Goal: Communication & Community: Participate in discussion

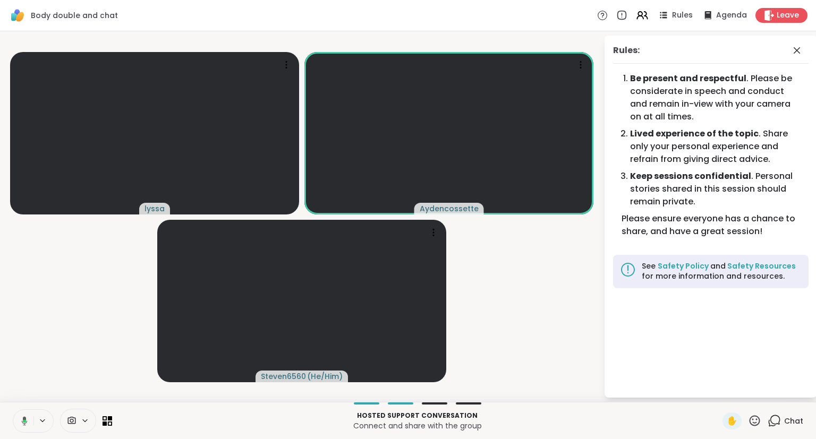
click at [750, 420] on icon at bounding box center [754, 420] width 11 height 11
click at [718, 390] on span "❤️" at bounding box center [723, 393] width 11 height 13
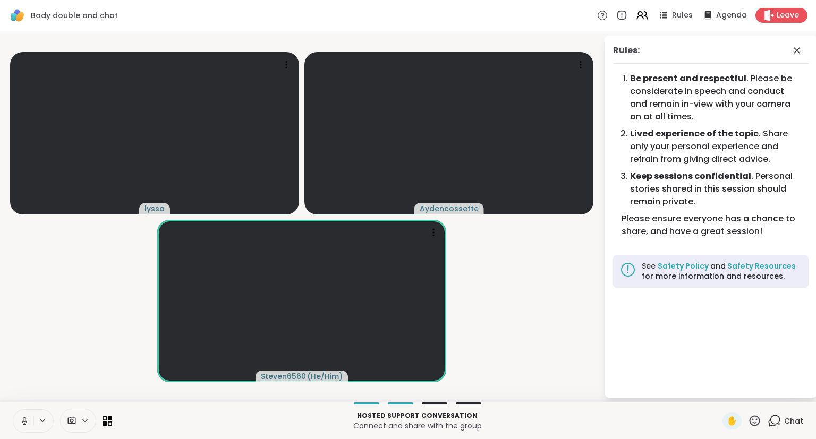
click at [754, 424] on icon at bounding box center [754, 420] width 11 height 11
click at [718, 394] on span "❤️" at bounding box center [723, 393] width 11 height 13
click at [795, 60] on div "Rules:" at bounding box center [710, 54] width 195 height 20
click at [799, 50] on icon at bounding box center [796, 50] width 13 height 13
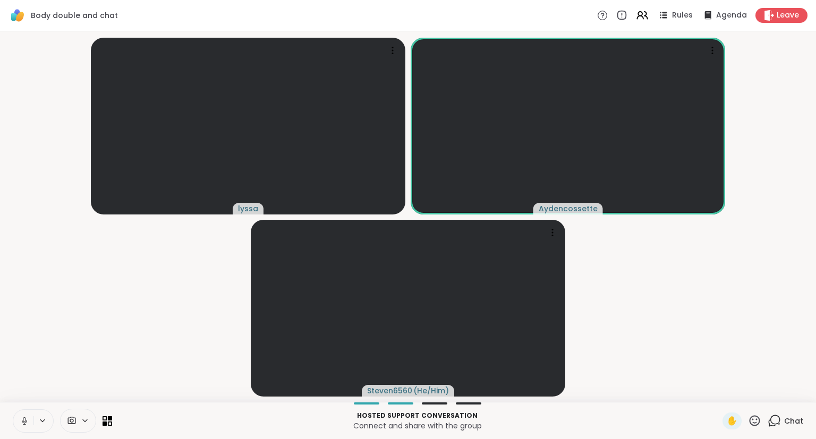
click at [755, 423] on icon at bounding box center [754, 420] width 11 height 11
click at [718, 394] on span "❤️" at bounding box center [723, 393] width 11 height 13
click at [52, 310] on video-player-container "lyssa Aydencossette Steven6560 ( He/Him )" at bounding box center [407, 217] width 803 height 362
click at [756, 419] on icon at bounding box center [754, 420] width 13 height 13
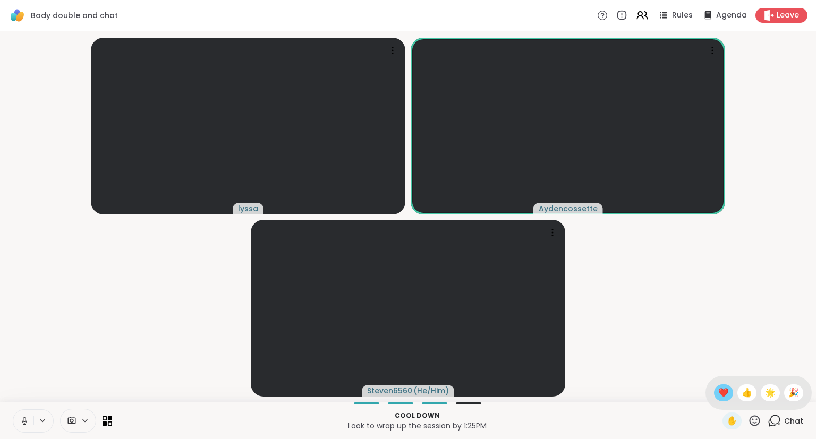
click at [722, 390] on span "❤️" at bounding box center [723, 393] width 11 height 13
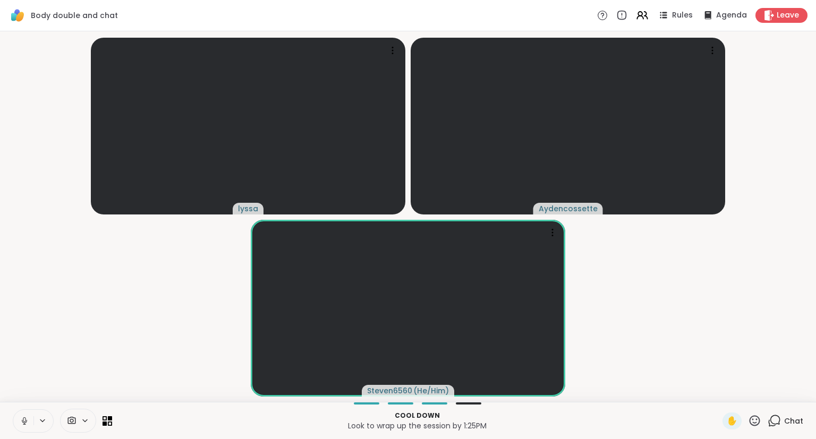
click at [815, 383] on div "lyssa Aydencossette Steven6560 ( He/Him )" at bounding box center [408, 216] width 816 height 371
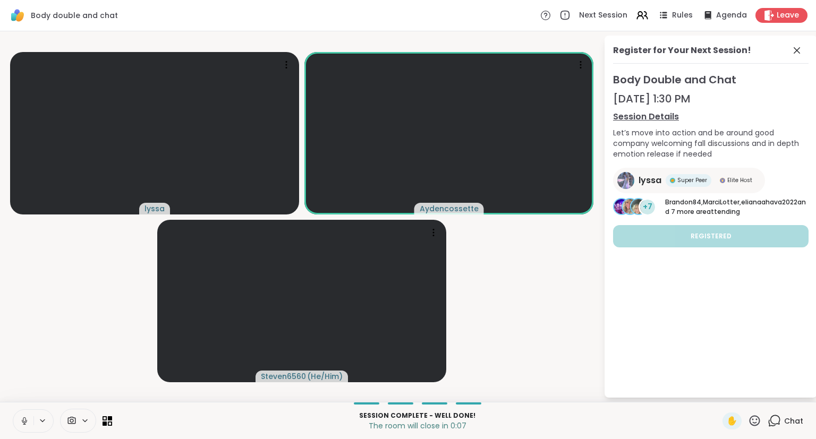
click at [14, 418] on button at bounding box center [23, 421] width 20 height 22
click at [20, 416] on icon at bounding box center [25, 421] width 10 height 10
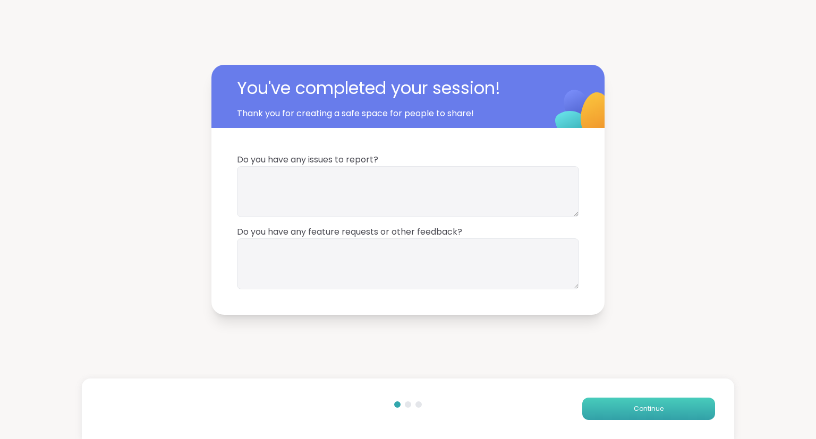
click at [598, 403] on button "Continue" at bounding box center [648, 409] width 133 height 22
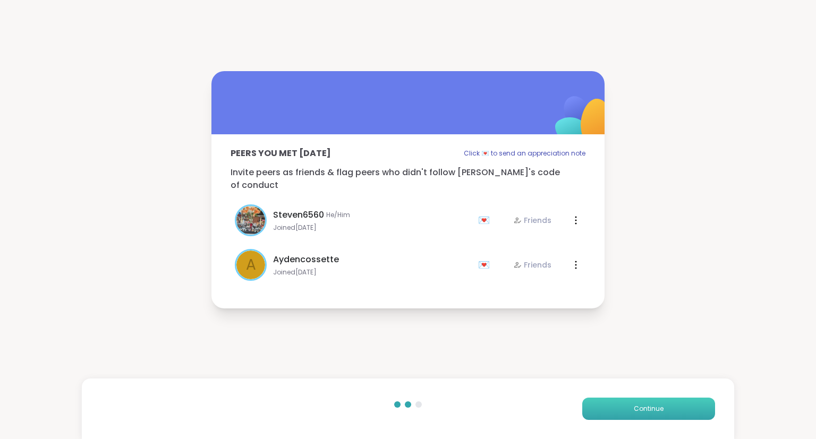
click at [598, 403] on button "Continue" at bounding box center [648, 409] width 133 height 22
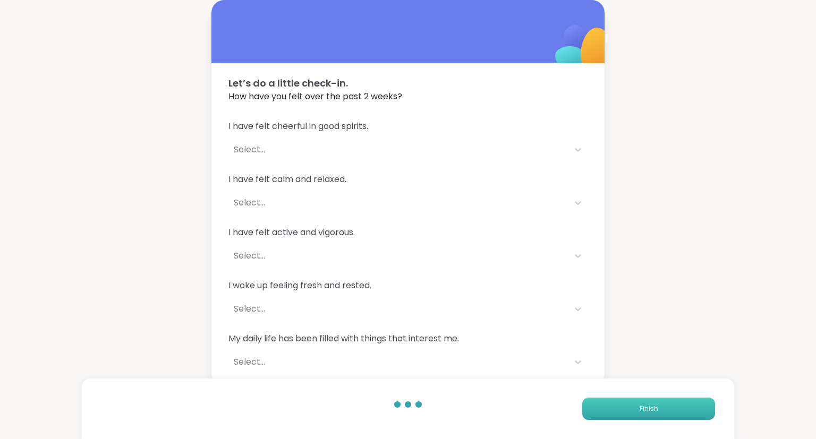
click at [598, 403] on button "Finish" at bounding box center [648, 409] width 133 height 22
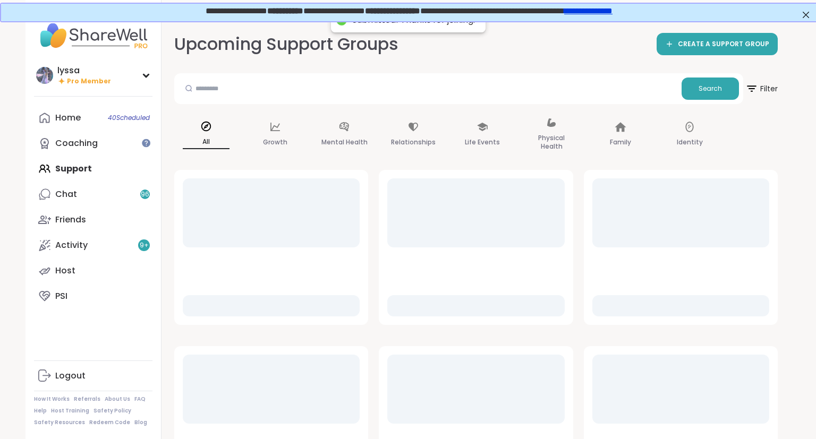
click at [91, 156] on div "Home 40 Scheduled Coaching Support Chat 96 Friends Activity 9 + Host PSI" at bounding box center [93, 207] width 118 height 204
click at [89, 148] on div "Coaching" at bounding box center [76, 144] width 42 height 12
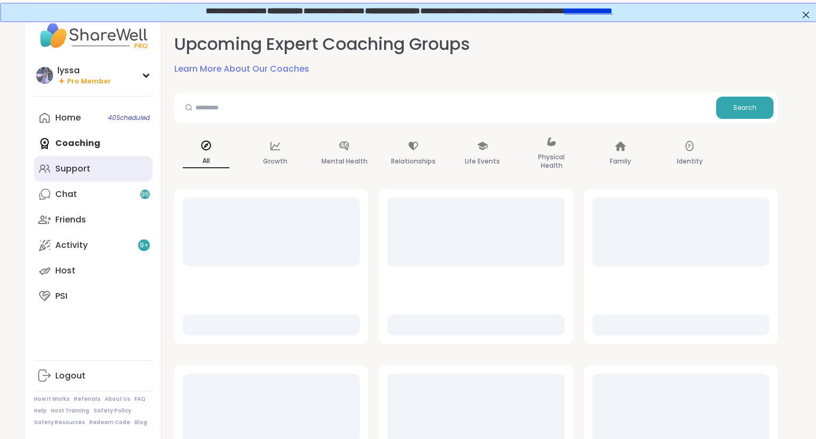
click at [97, 158] on link "Support" at bounding box center [93, 168] width 118 height 25
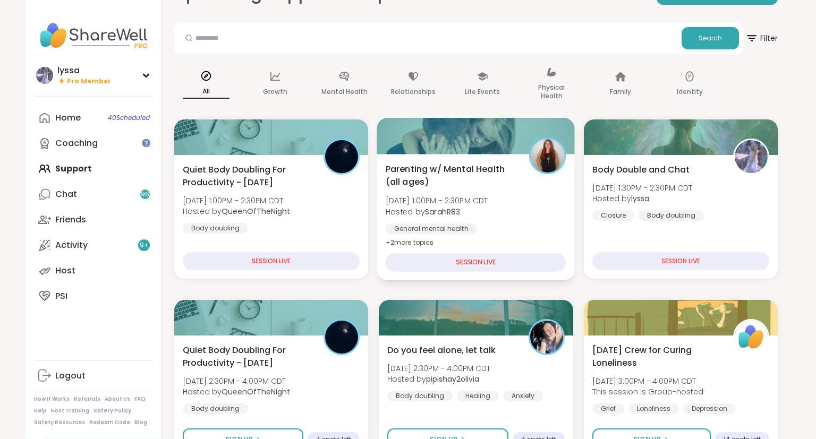
scroll to position [51, 0]
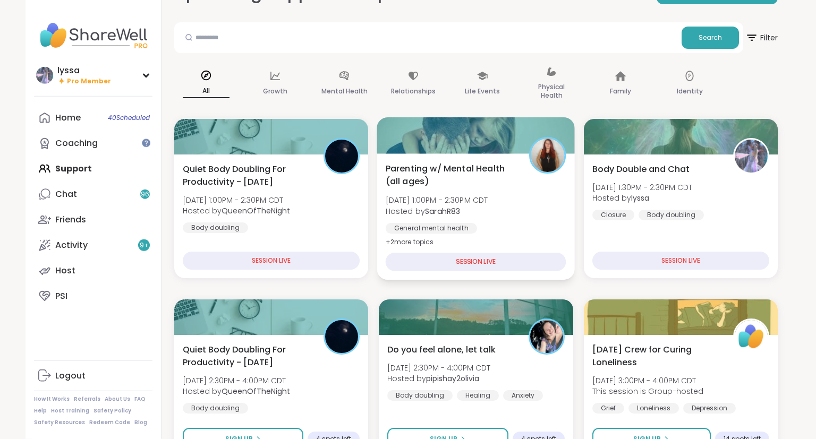
click at [488, 209] on span "Hosted by SarahR83" at bounding box center [437, 211] width 103 height 11
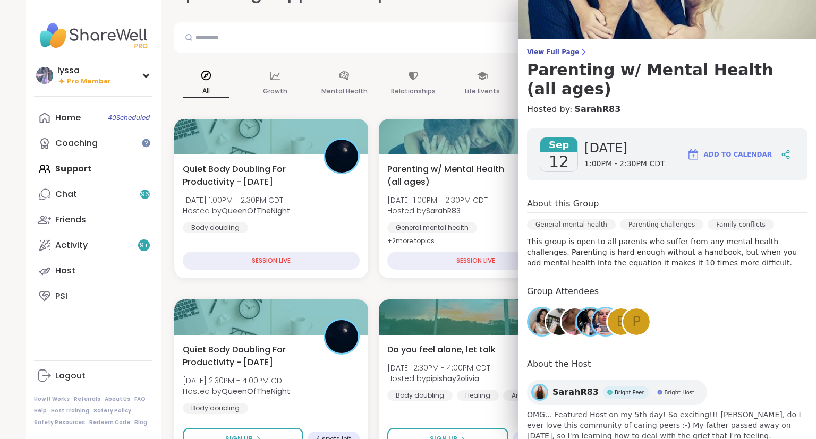
scroll to position [0, 0]
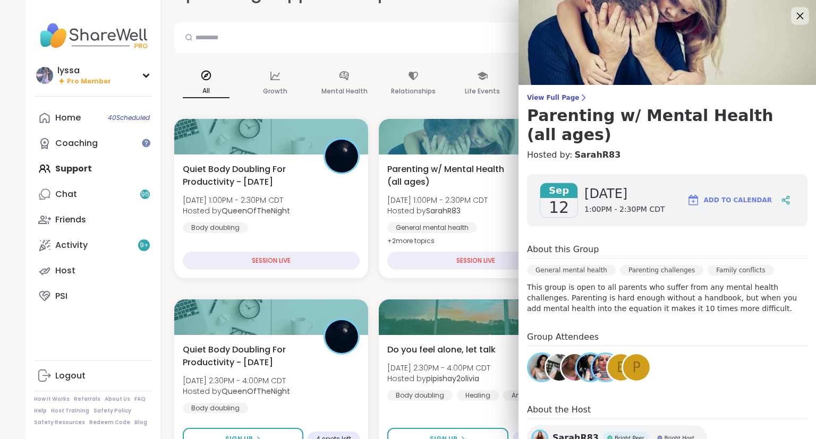
click at [800, 18] on icon at bounding box center [799, 15] width 13 height 13
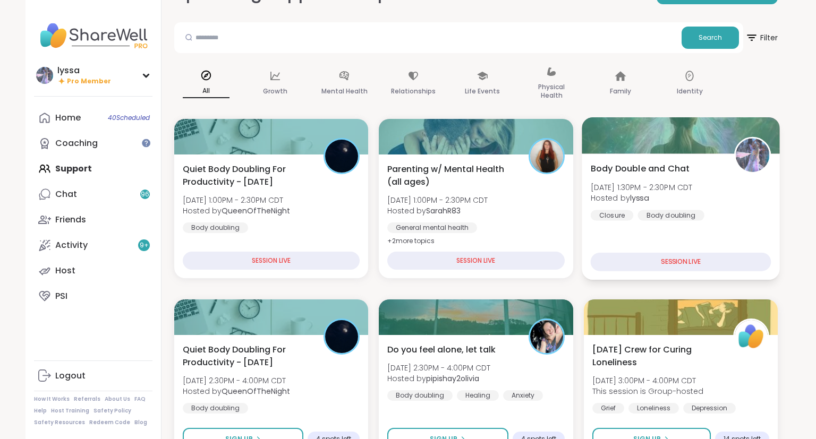
click at [731, 175] on div "Body Double and Chat Fri, Sep 12 | 1:30PM - 2:30PM CDT Hosted by lyssa Closure …" at bounding box center [680, 191] width 181 height 58
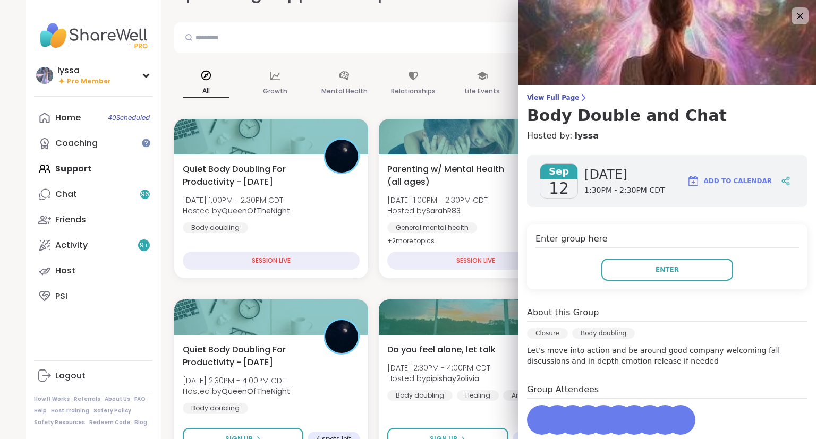
scroll to position [147, 0]
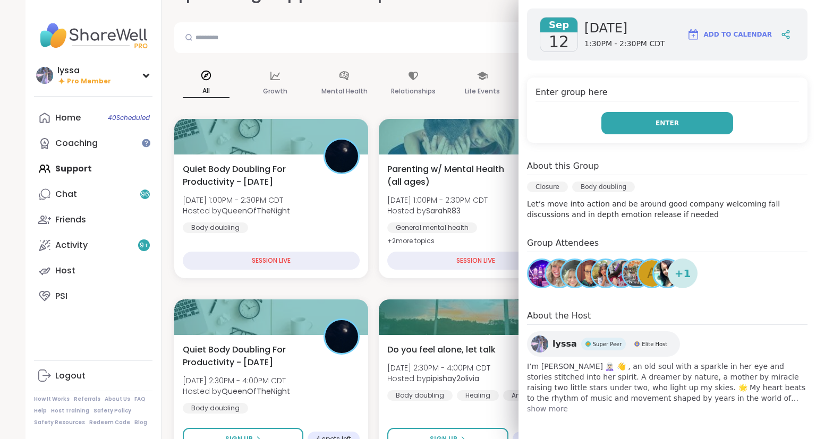
click at [655, 131] on button "Enter" at bounding box center [667, 123] width 132 height 22
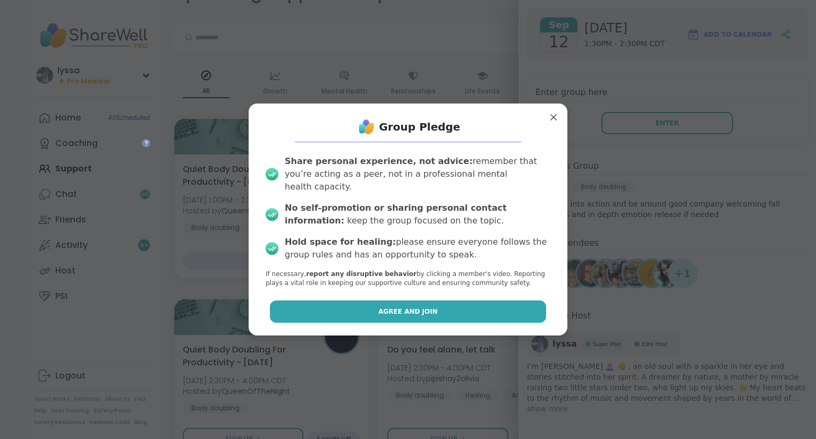
click at [477, 309] on button "Agree and Join" at bounding box center [408, 312] width 277 height 22
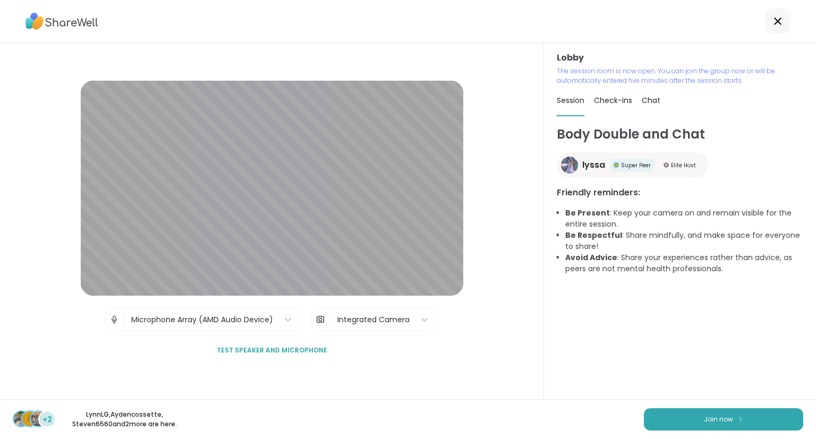
click at [581, 343] on div "Body Double and Chat lyssa Super Peer Elite Host Friendly reminders: Be Present…" at bounding box center [680, 262] width 246 height 275
click at [815, 390] on div "Lobby The session room is now open. You can join the group now or will be autom…" at bounding box center [680, 221] width 272 height 356
click at [755, 426] on button "Join now" at bounding box center [723, 419] width 159 height 22
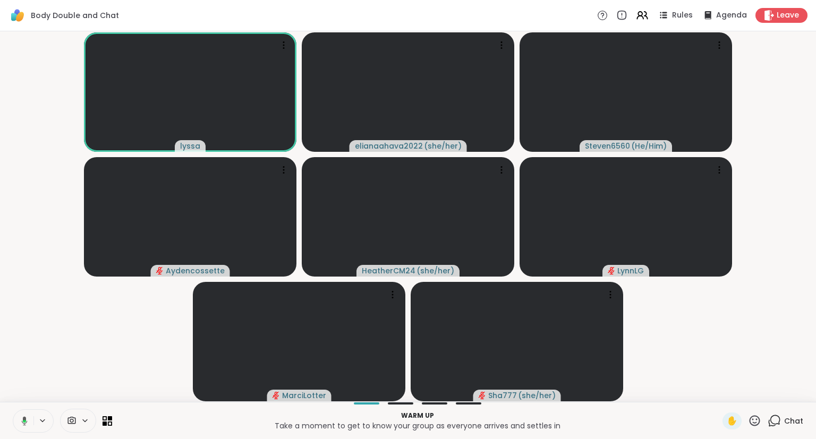
click at [750, 424] on icon at bounding box center [754, 420] width 13 height 13
click at [714, 393] on div "❤️" at bounding box center [723, 393] width 19 height 17
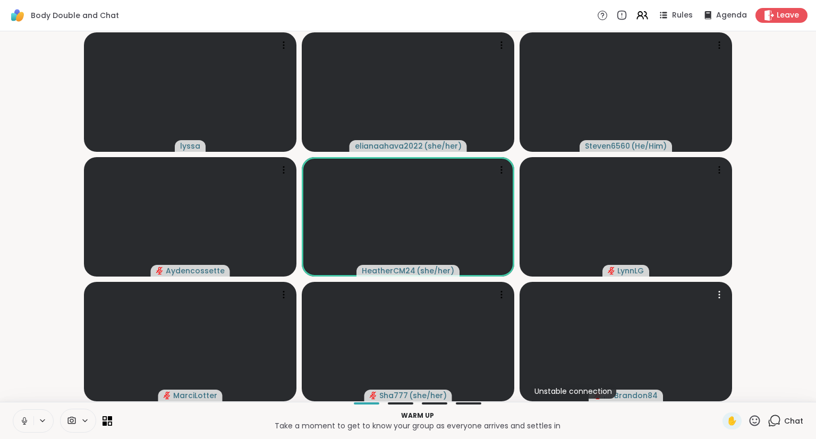
click at [755, 428] on div "✋" at bounding box center [741, 421] width 39 height 17
click at [752, 422] on icon at bounding box center [754, 420] width 13 height 13
click at [722, 397] on span "❤️" at bounding box center [723, 393] width 11 height 13
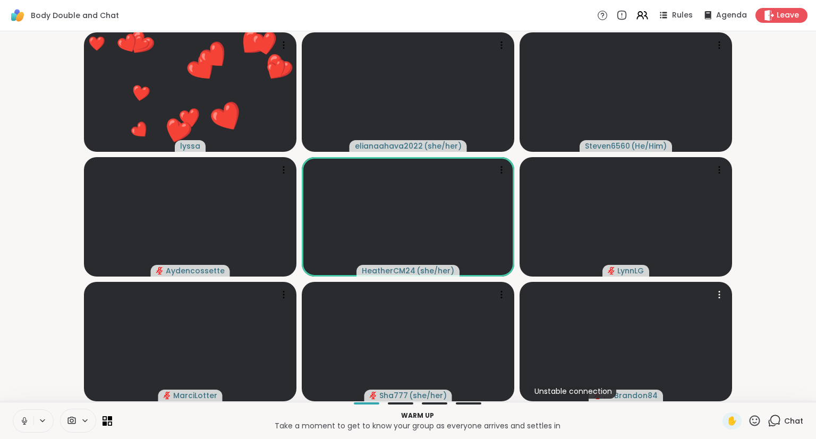
click at [797, 372] on video-player-container "❤️ lyssa ❤️ ❤️ ❤️ ❤️ ❤️ ❤️ ❤️ ❤️ ❤️ ❤️ ❤️ ❤️ ❤️ ❤️ ❤️ ❤️ ❤️ ❤️ ❤️ ❤️ ❤️ ❤️ ❤️ e…" at bounding box center [407, 217] width 803 height 362
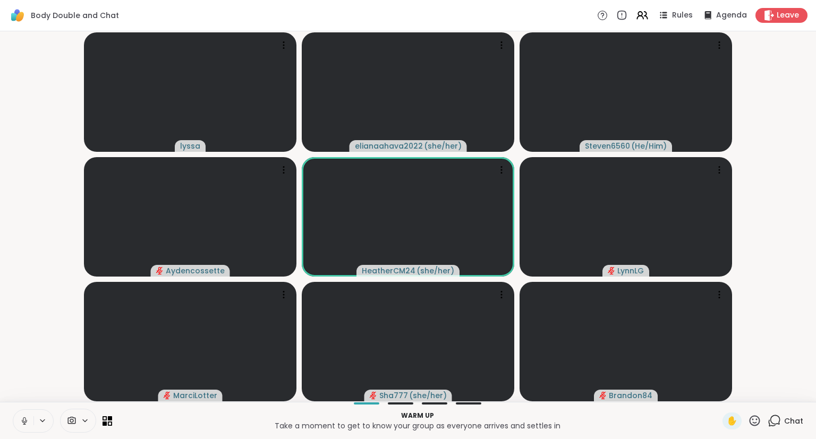
click at [792, 426] on div "Chat" at bounding box center [785, 421] width 36 height 17
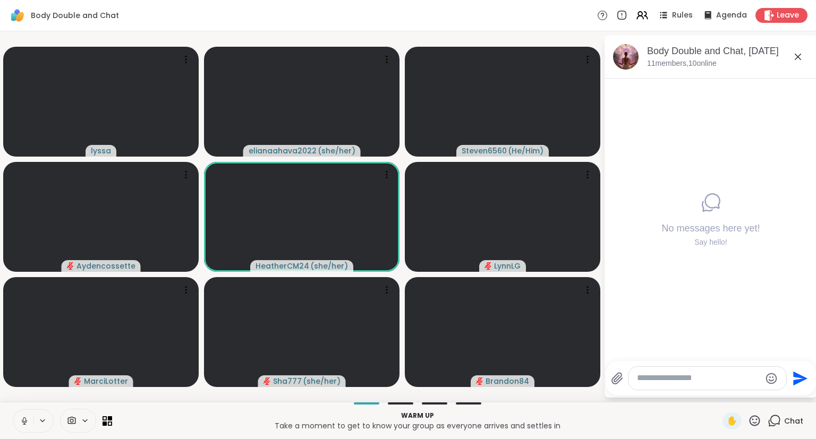
click at [801, 61] on icon at bounding box center [797, 56] width 13 height 13
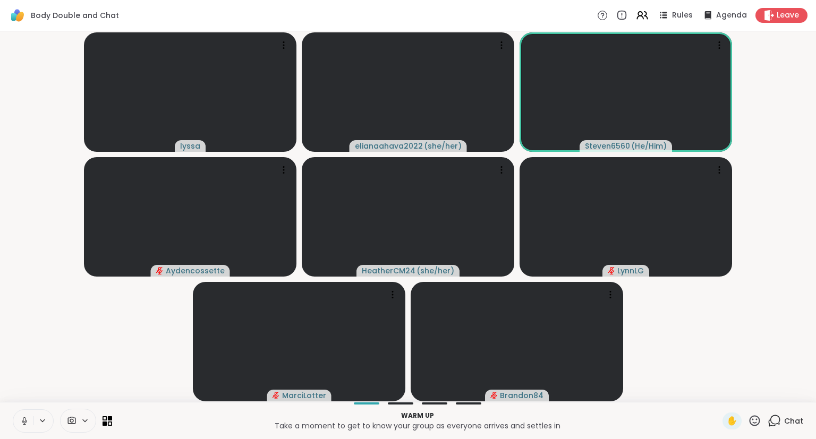
click at [788, 432] on div "Warm up Take a moment to get to know your group as everyone arrives and settles…" at bounding box center [408, 420] width 816 height 37
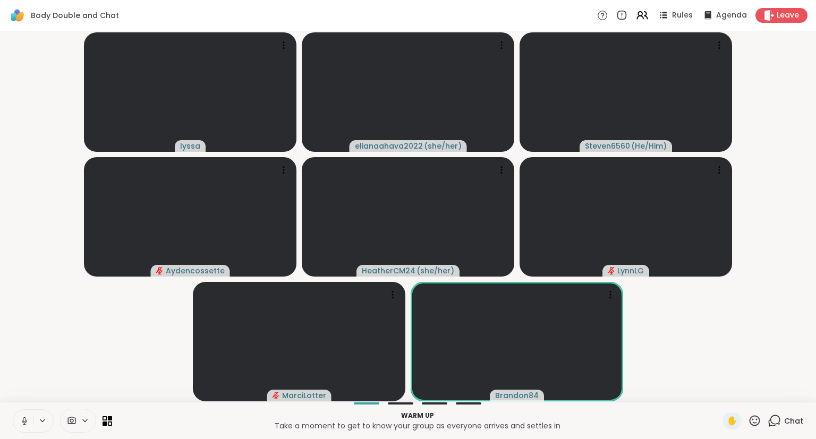
click at [780, 424] on icon at bounding box center [773, 420] width 13 height 13
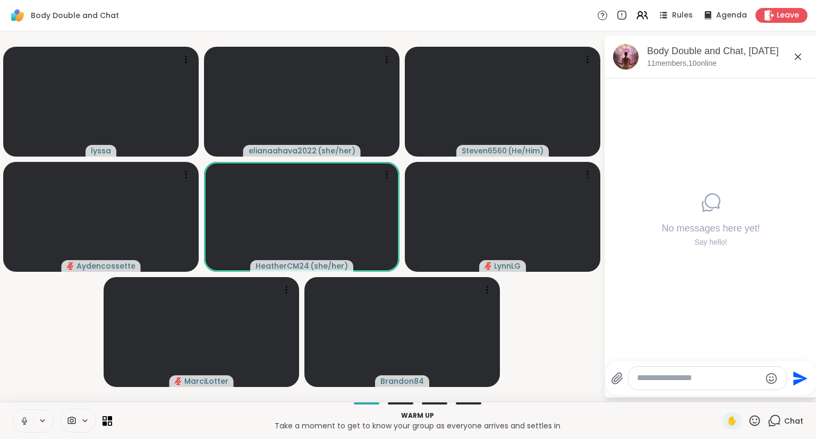
click at [794, 63] on icon at bounding box center [797, 56] width 13 height 13
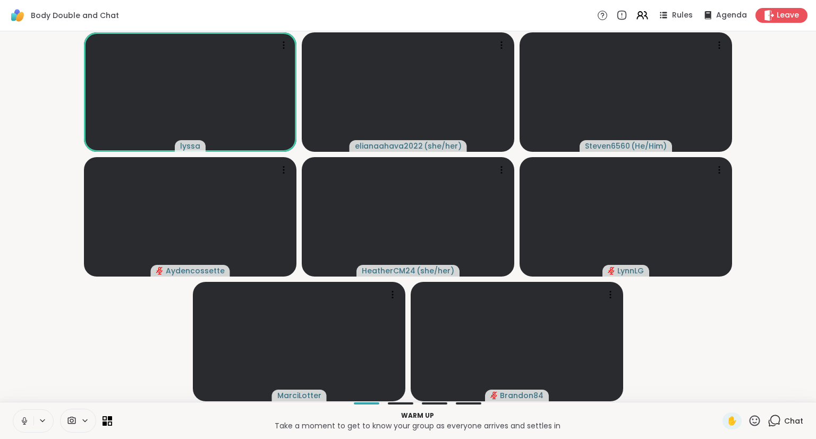
click at [0, 337] on div "lyssa elianaahava2022 ( she/her ) Steven6560 ( He/Him ) Aydencossette HeatherCM…" at bounding box center [408, 216] width 816 height 371
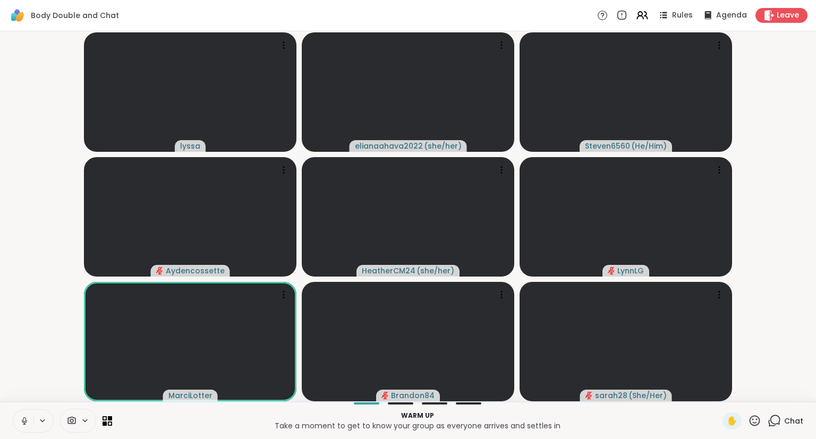
click at [765, 429] on div "✋ Chat" at bounding box center [762, 421] width 81 height 17
click at [787, 426] on span "Chat" at bounding box center [793, 421] width 19 height 11
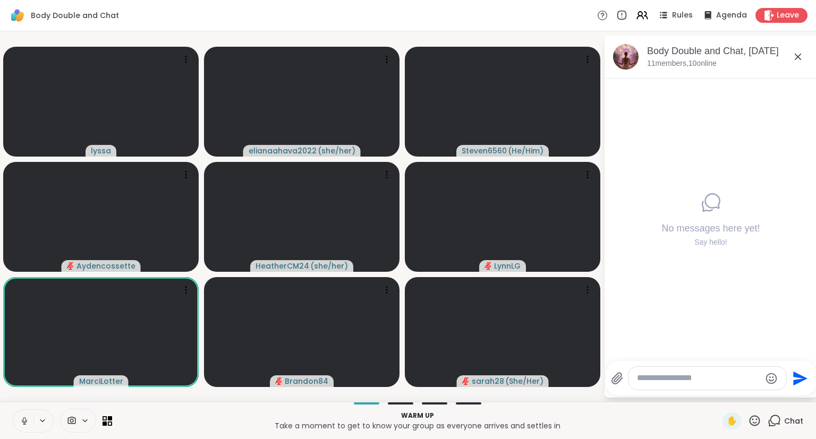
click at [800, 56] on icon at bounding box center [797, 56] width 13 height 13
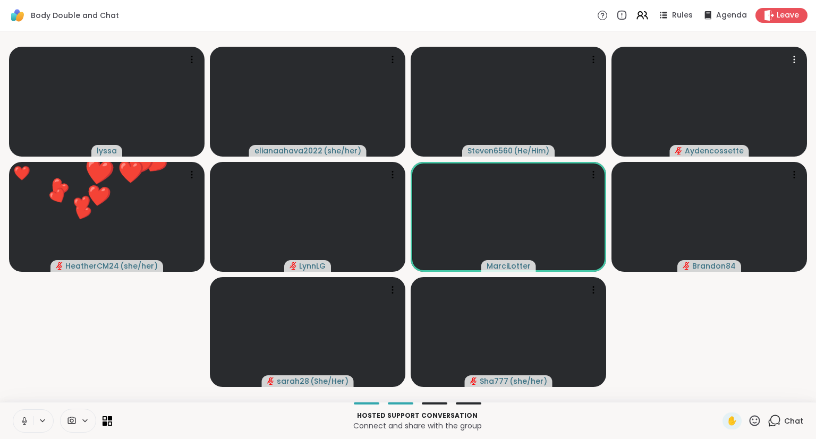
click at [754, 422] on icon at bounding box center [754, 420] width 13 height 13
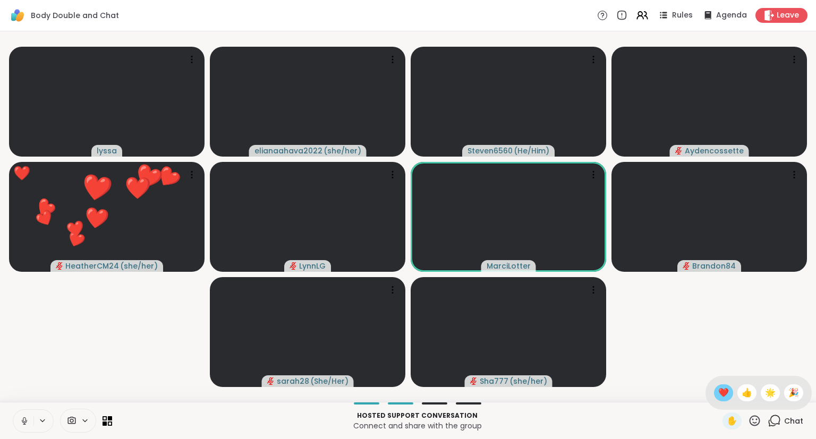
click at [723, 395] on span "❤️" at bounding box center [723, 393] width 11 height 13
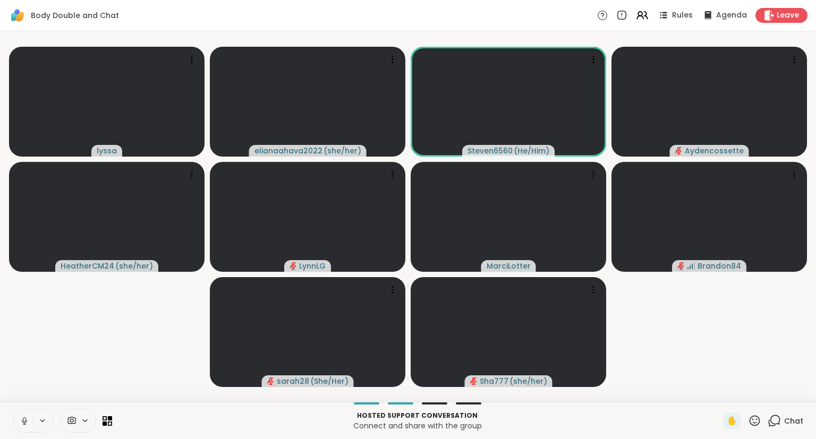
click at [756, 427] on icon at bounding box center [754, 420] width 13 height 13
click at [718, 396] on span "❤️" at bounding box center [723, 393] width 11 height 13
click at [783, 425] on div "Chat" at bounding box center [785, 421] width 36 height 17
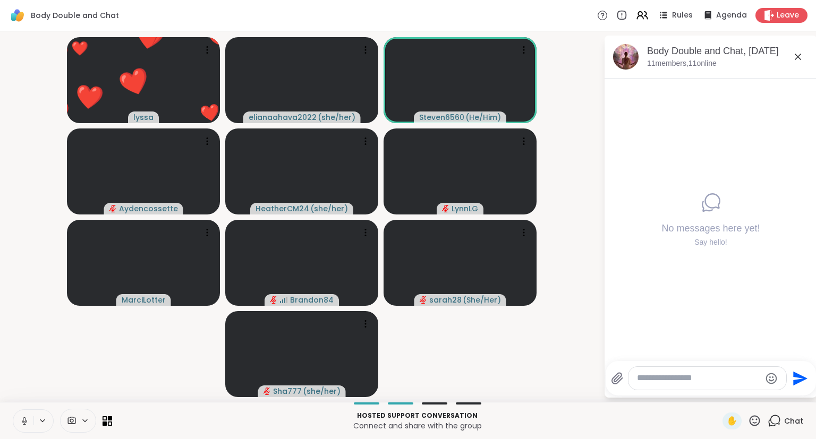
click at [799, 58] on icon at bounding box center [798, 57] width 6 height 6
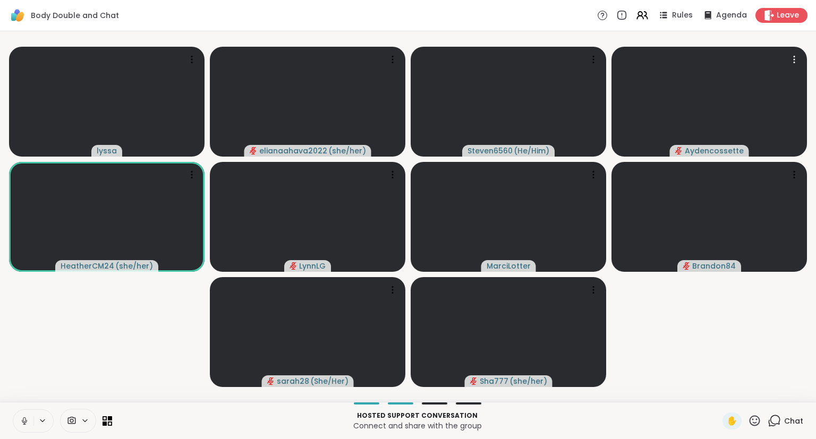
click at [747, 426] on div "✋" at bounding box center [741, 421] width 39 height 17
click at [758, 423] on icon at bounding box center [754, 420] width 13 height 13
click at [718, 397] on span "❤️" at bounding box center [723, 393] width 11 height 13
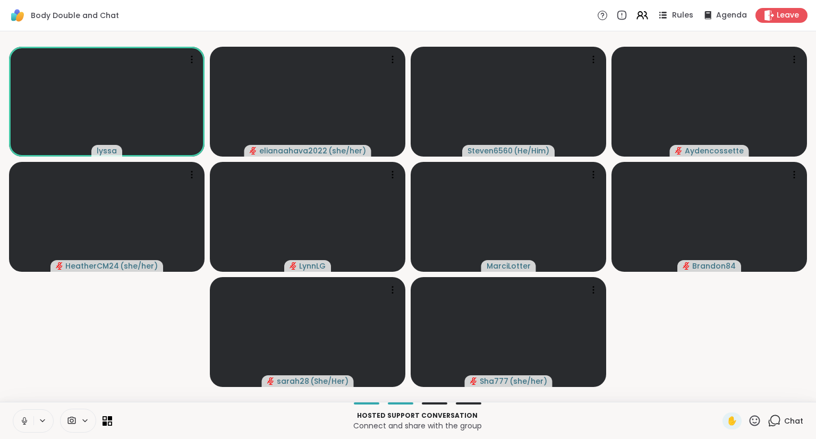
click at [671, 22] on div "Rules Agenda Leave" at bounding box center [702, 15] width 210 height 15
click at [672, 20] on div "Rules" at bounding box center [674, 14] width 37 height 13
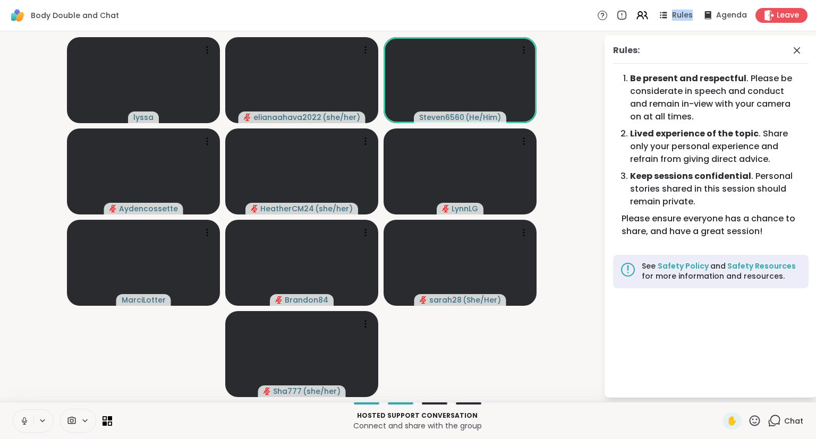
click at [645, 66] on div "Rules: Be present and respectful . Please be considerate in speech and conduct …" at bounding box center [710, 217] width 212 height 362
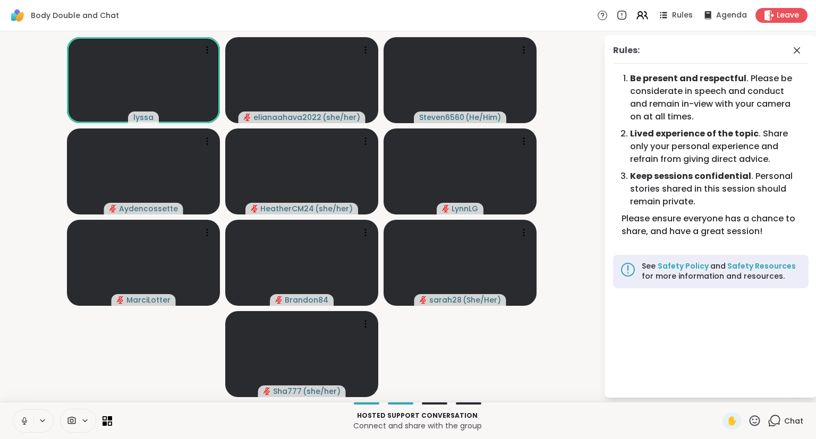
click at [802, 58] on div "Rules:" at bounding box center [710, 54] width 195 height 20
click at [796, 55] on icon at bounding box center [796, 50] width 13 height 13
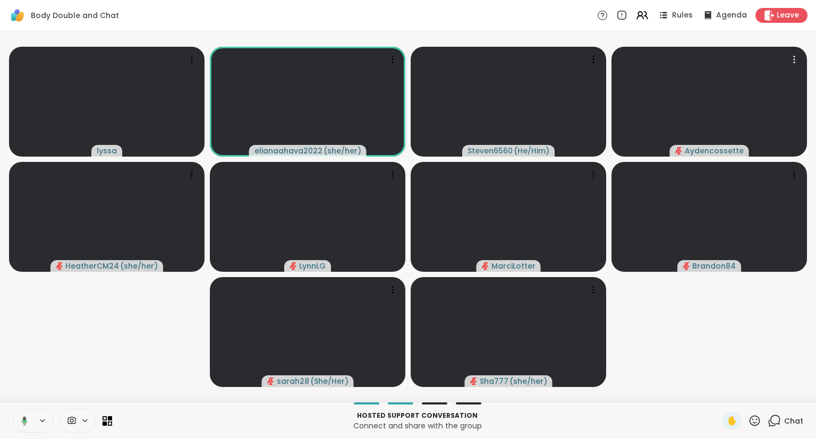
click at [23, 427] on button at bounding box center [23, 421] width 22 height 22
click at [747, 425] on div "✋" at bounding box center [741, 421] width 39 height 17
click at [753, 425] on icon at bounding box center [754, 420] width 11 height 11
click at [718, 392] on span "❤️" at bounding box center [723, 393] width 11 height 13
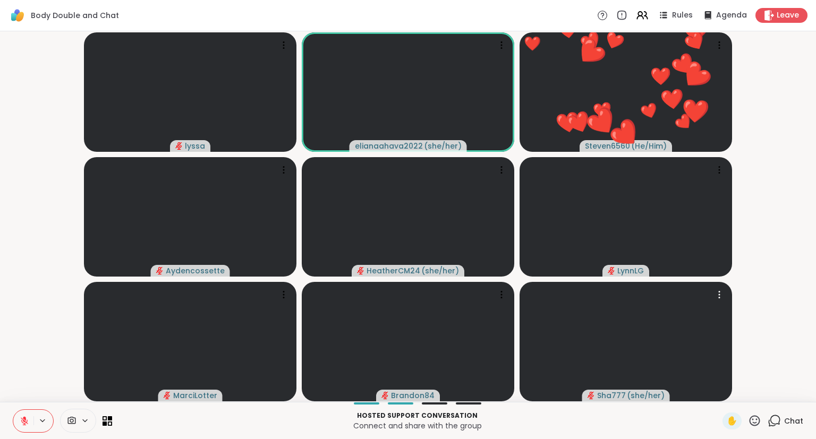
click at [24, 434] on div "Hosted support conversation Connect and share with the group ✋ Chat" at bounding box center [408, 420] width 816 height 37
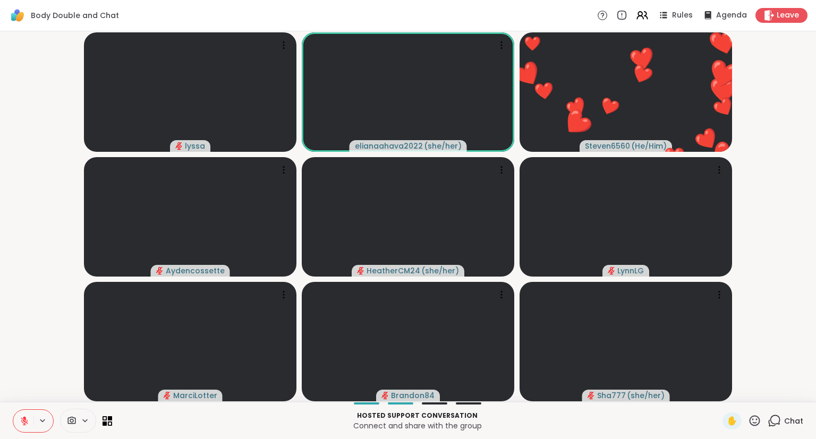
click at [18, 419] on button at bounding box center [23, 421] width 20 height 22
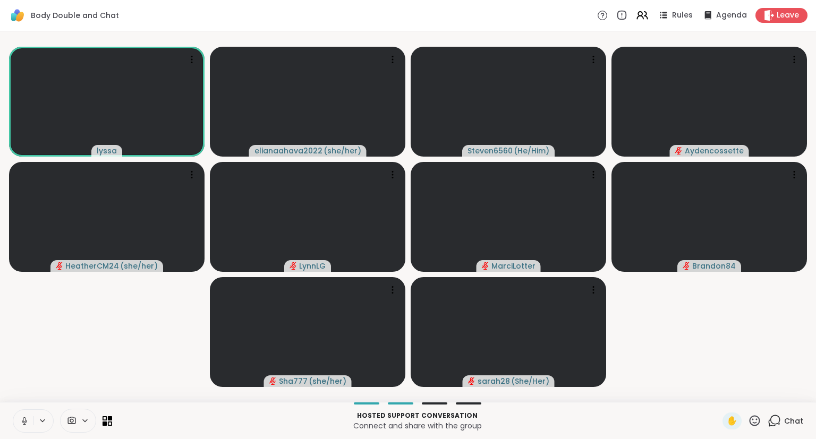
click at [23, 431] on button at bounding box center [23, 421] width 20 height 22
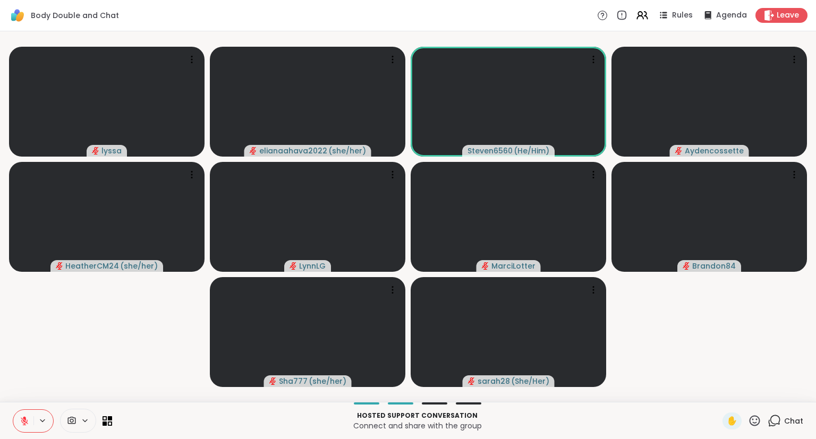
click at [754, 425] on icon at bounding box center [754, 420] width 13 height 13
click at [722, 400] on div "❤️" at bounding box center [723, 393] width 19 height 17
click at [21, 416] on button at bounding box center [23, 421] width 20 height 22
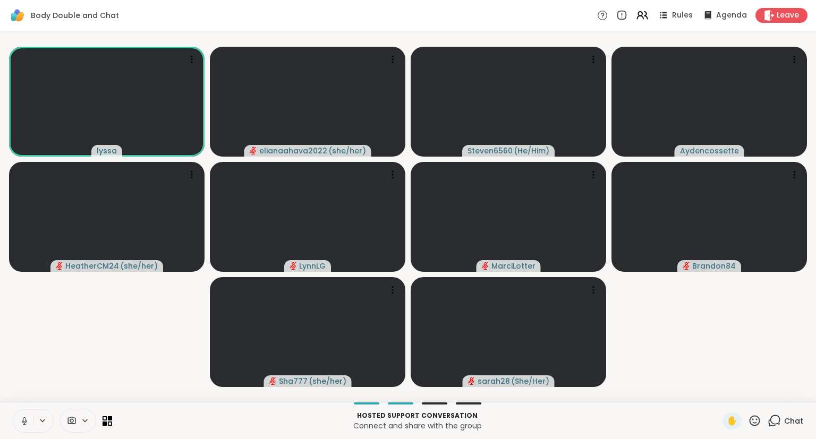
click at [20, 423] on icon at bounding box center [25, 421] width 10 height 10
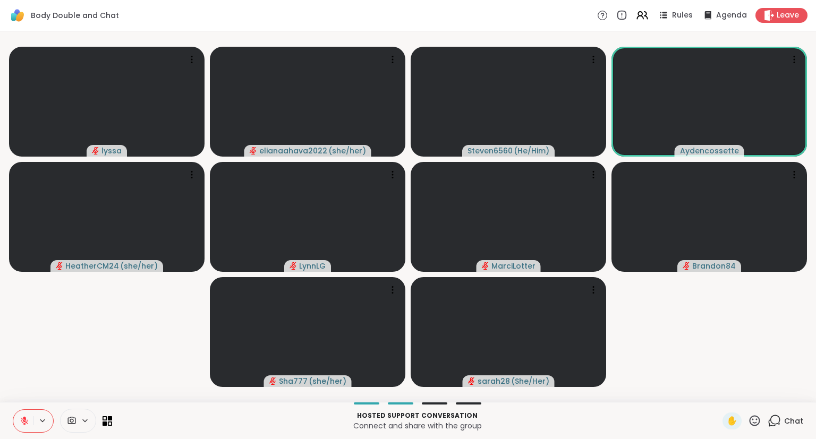
click at [662, 352] on video-player-container "lyssa elianaahava2022 ( she/her ) Steven6560 ( He/Him ) Aydencossette HeatherCM…" at bounding box center [407, 217] width 803 height 362
click at [751, 421] on icon at bounding box center [754, 420] width 13 height 13
click at [767, 391] on span "🌟" at bounding box center [770, 393] width 11 height 13
click at [755, 430] on div "✋" at bounding box center [741, 421] width 39 height 17
click at [756, 419] on icon at bounding box center [754, 420] width 13 height 13
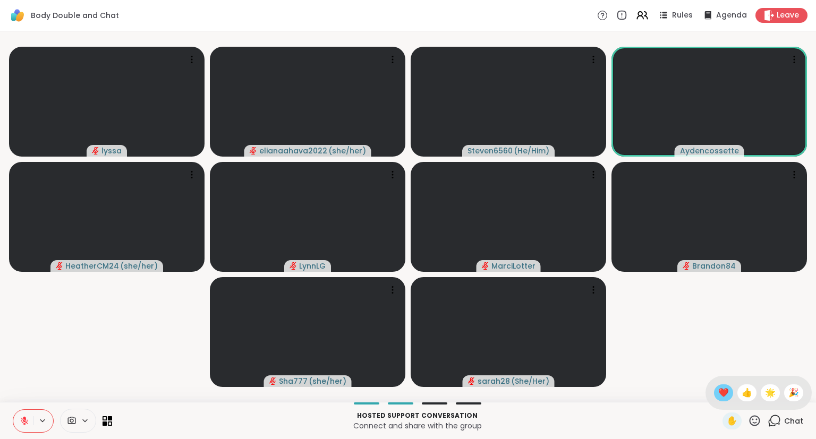
click at [721, 392] on span "❤️" at bounding box center [723, 393] width 11 height 13
click at [752, 422] on icon at bounding box center [754, 420] width 13 height 13
click at [715, 386] on div "❤️" at bounding box center [723, 393] width 19 height 17
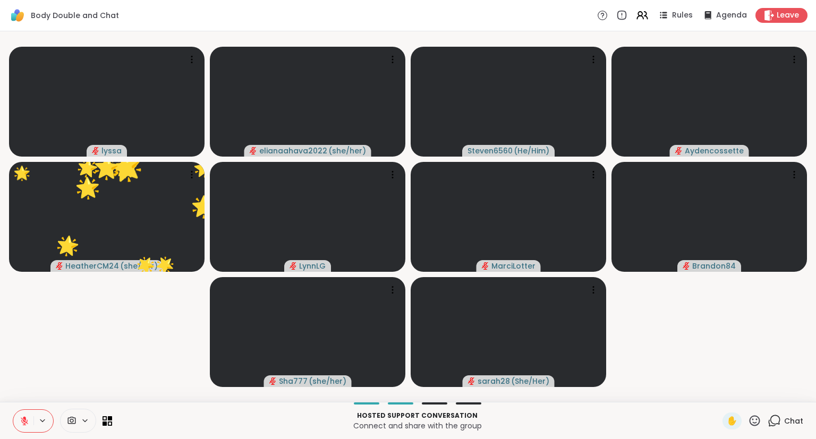
click at [25, 413] on button at bounding box center [23, 421] width 20 height 22
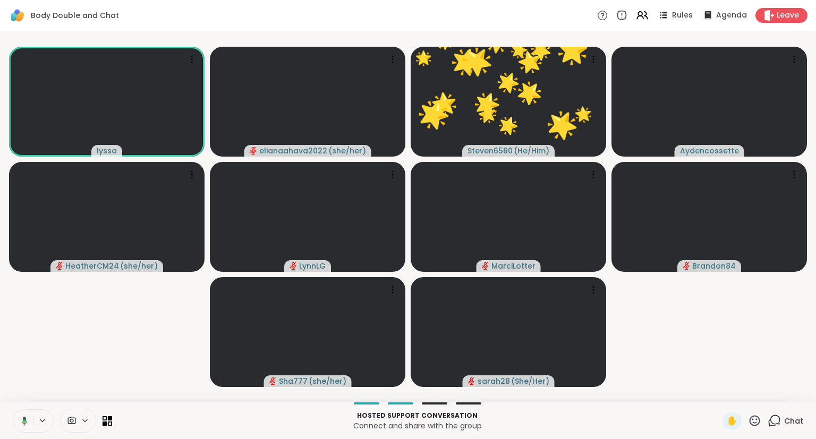
click at [22, 419] on icon at bounding box center [23, 421] width 10 height 10
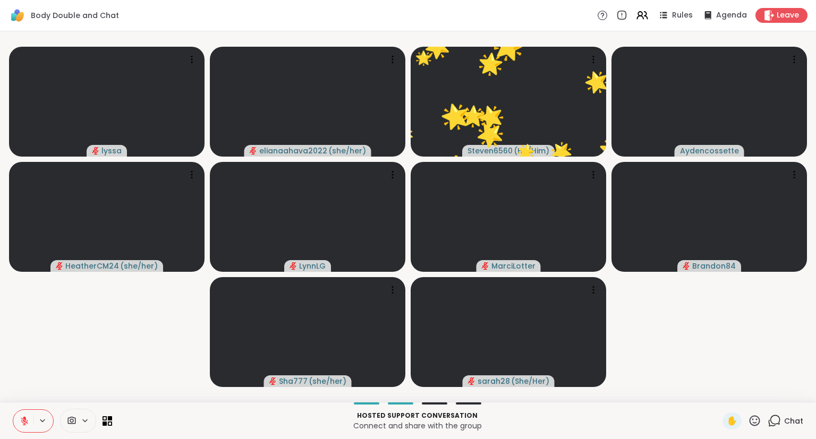
click at [0, 274] on div "lyssa elianaahava2022 ( she/her ) 🌟 Steven6560 ( He/Him ) 🌟 🌟 🌟 🌟 🌟 🌟 🌟 🌟 🌟 🌟 🌟…" at bounding box center [408, 216] width 816 height 371
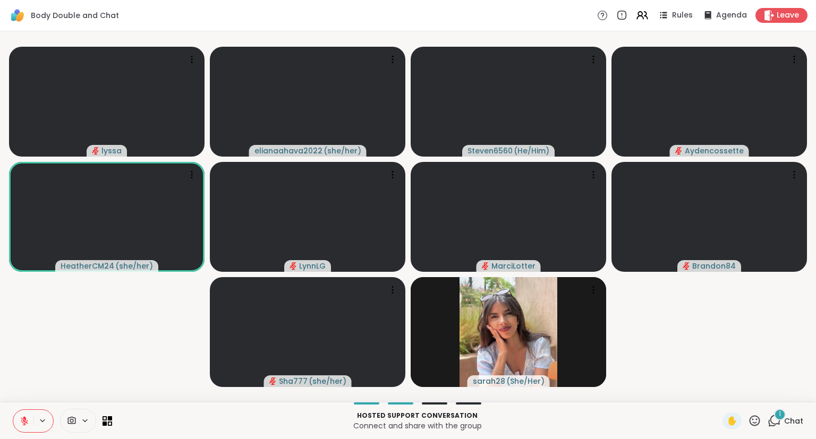
click at [19, 418] on button at bounding box center [23, 421] width 20 height 22
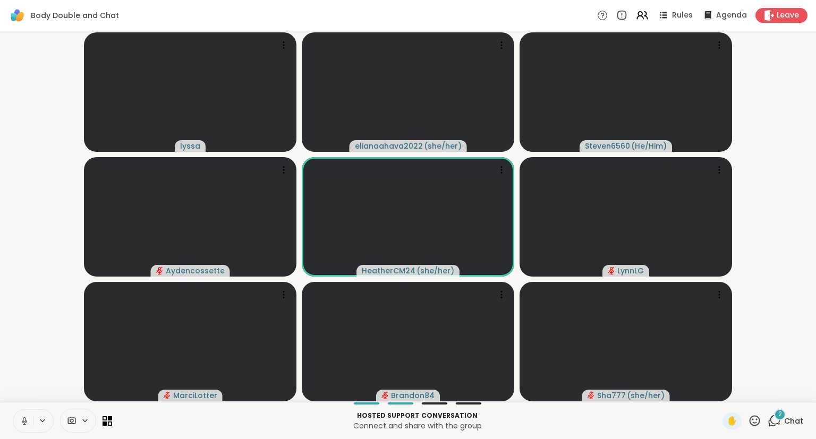
click at [25, 426] on button at bounding box center [23, 421] width 20 height 22
click at [760, 417] on icon at bounding box center [754, 420] width 13 height 13
click at [730, 395] on div "❤️" at bounding box center [723, 393] width 19 height 17
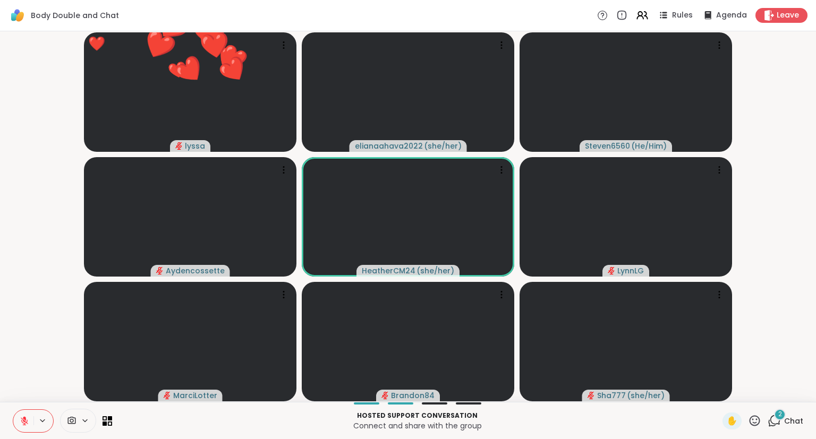
click at [774, 421] on icon at bounding box center [773, 420] width 13 height 13
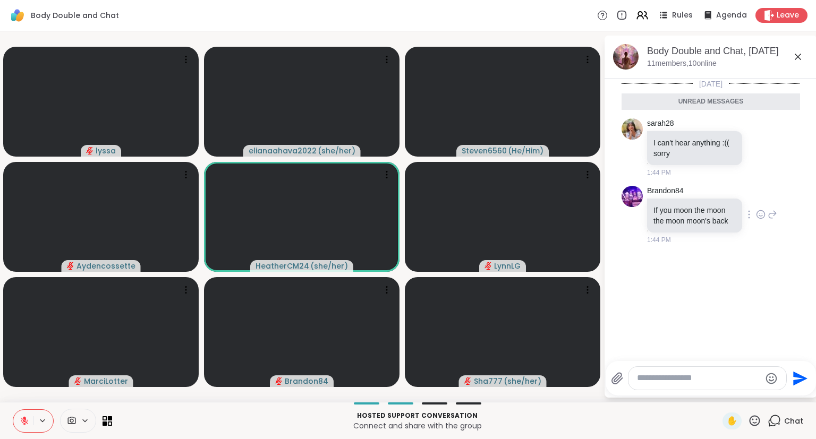
click at [765, 211] on icon at bounding box center [761, 214] width 10 height 11
click at [683, 201] on button "Select Reaction: Heart" at bounding box center [675, 197] width 21 height 21
click at [756, 146] on div at bounding box center [760, 147] width 33 height 13
click at [763, 148] on icon at bounding box center [761, 147] width 10 height 11
click at [698, 134] on div "Select Reaction: Sad" at bounding box center [700, 131] width 10 height 10
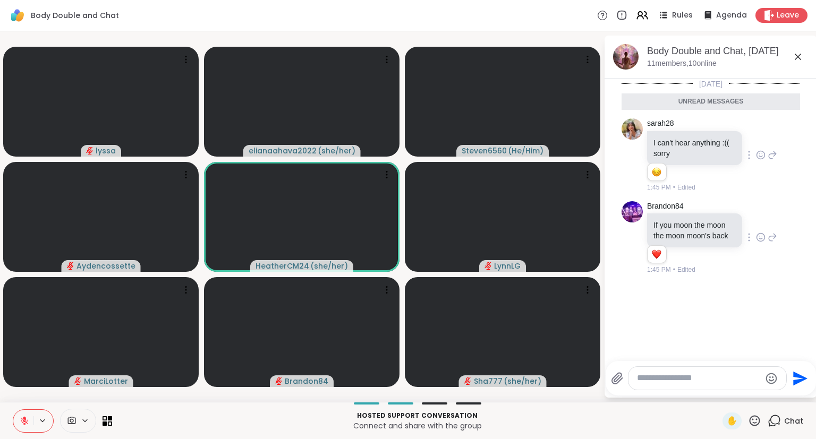
click at [793, 57] on icon at bounding box center [797, 56] width 13 height 13
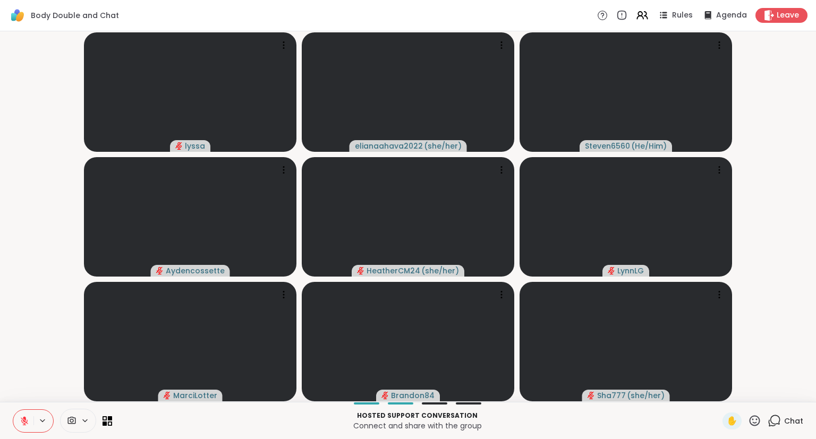
click at [30, 416] on button at bounding box center [23, 421] width 20 height 22
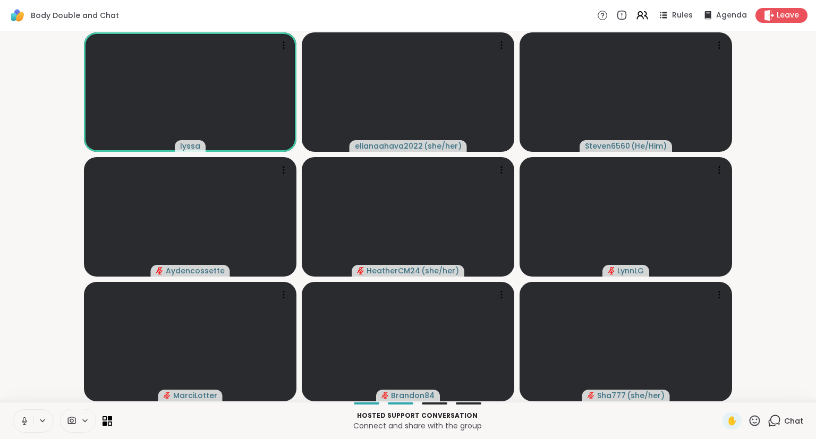
click at [751, 427] on icon at bounding box center [754, 420] width 13 height 13
click at [725, 394] on span "❤️" at bounding box center [723, 393] width 11 height 13
click at [21, 420] on icon at bounding box center [25, 421] width 10 height 10
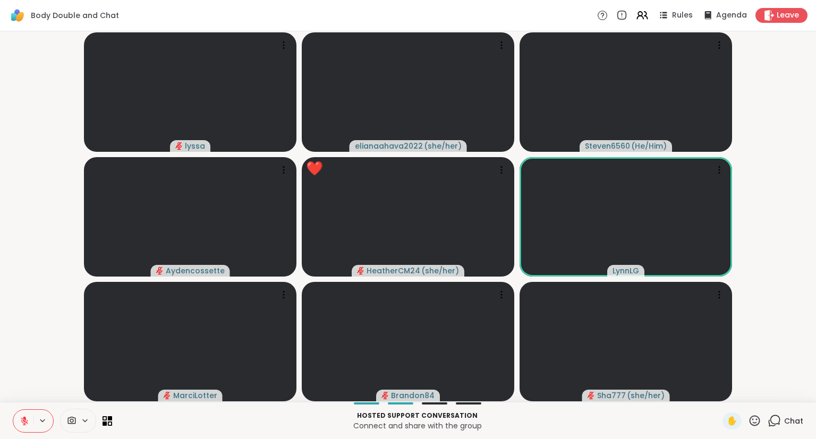
click at [755, 426] on icon at bounding box center [754, 420] width 11 height 11
click at [723, 400] on div "❤️" at bounding box center [723, 393] width 19 height 17
click at [757, 431] on div "Hosted support conversation Connect and share with the group ✋ Chat" at bounding box center [408, 420] width 816 height 37
click at [753, 426] on icon at bounding box center [754, 420] width 11 height 11
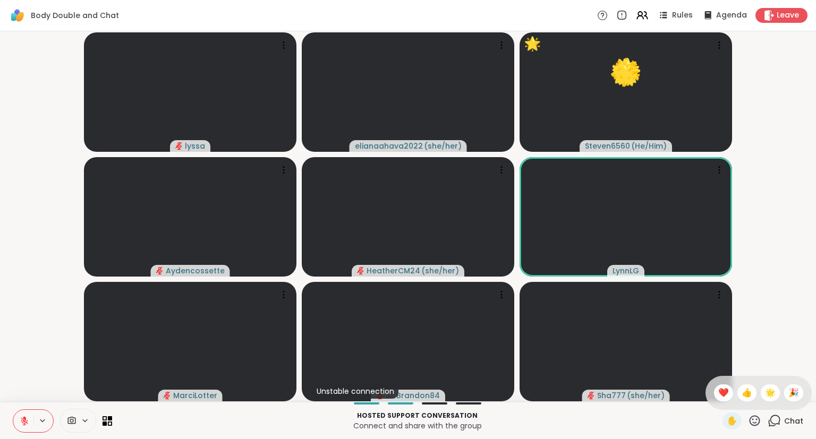
click at [724, 395] on span "❤️" at bounding box center [723, 393] width 11 height 13
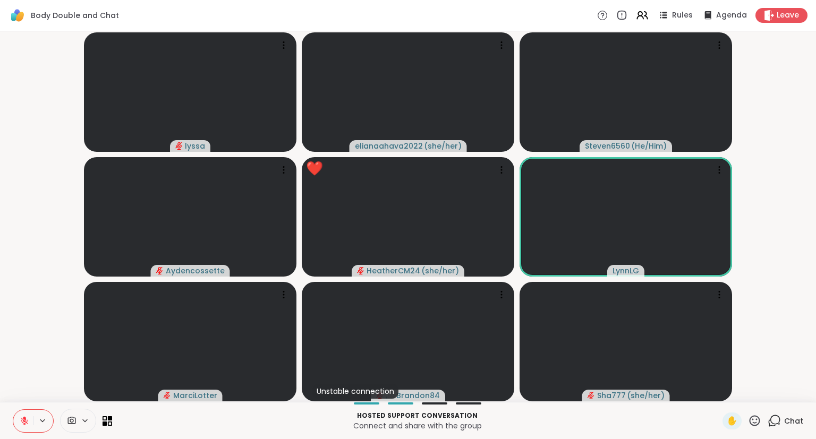
click at [27, 418] on icon at bounding box center [25, 421] width 10 height 10
click at [754, 418] on icon at bounding box center [754, 420] width 13 height 13
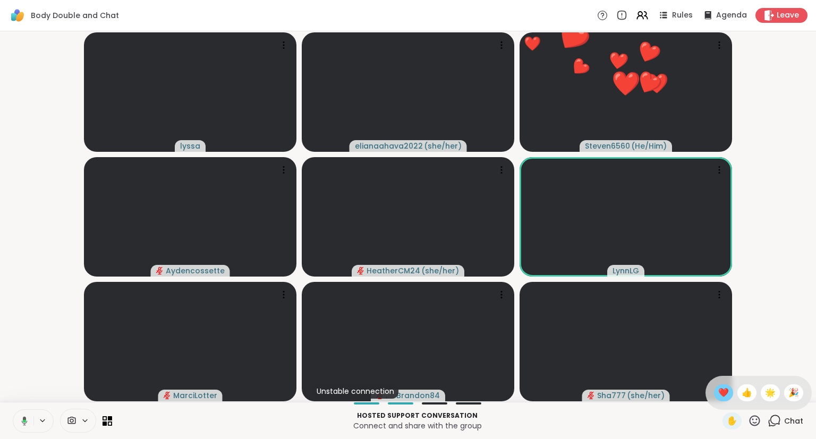
click at [720, 391] on span "❤️" at bounding box center [723, 393] width 11 height 13
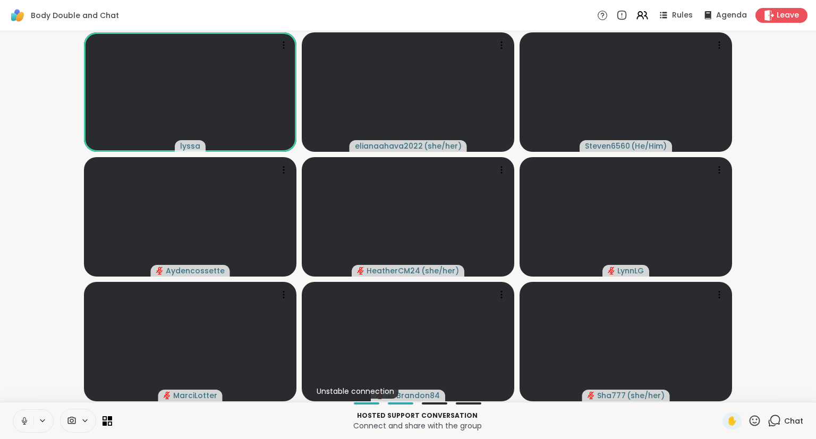
click at [757, 420] on icon at bounding box center [754, 420] width 11 height 11
click at [769, 385] on div "✋ ❤️ 👍 🌟 🎉" at bounding box center [758, 393] width 106 height 34
click at [753, 421] on icon at bounding box center [754, 420] width 13 height 13
click at [772, 394] on span "🌟" at bounding box center [770, 393] width 11 height 13
click at [24, 416] on icon at bounding box center [25, 421] width 10 height 10
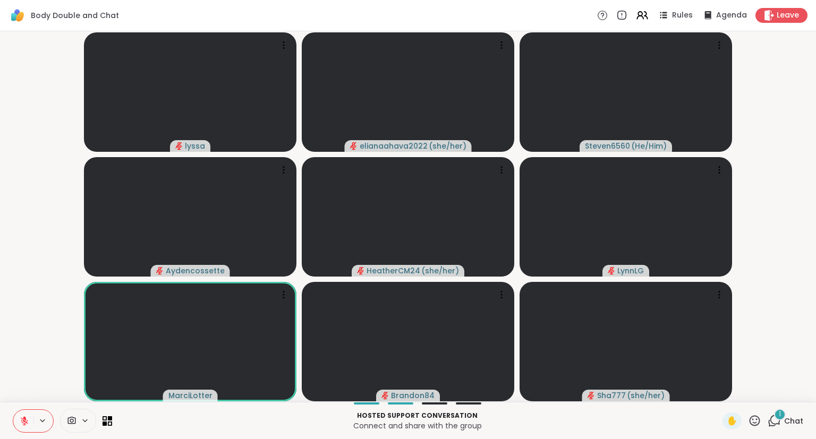
click at [18, 421] on button at bounding box center [23, 421] width 20 height 22
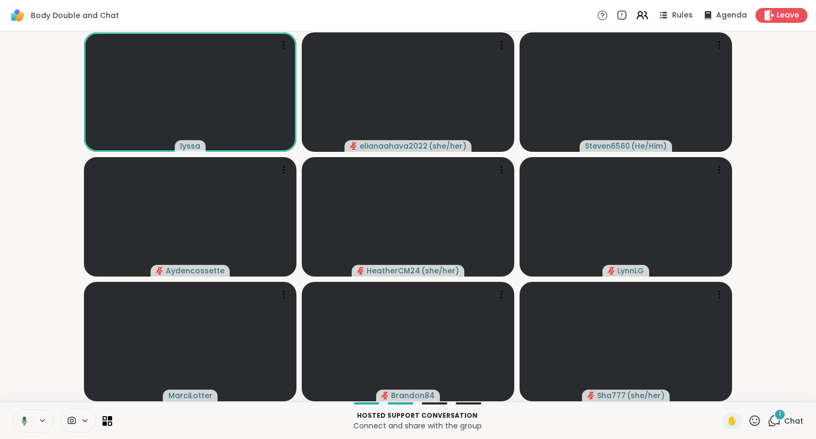
click at [26, 422] on icon at bounding box center [23, 421] width 10 height 10
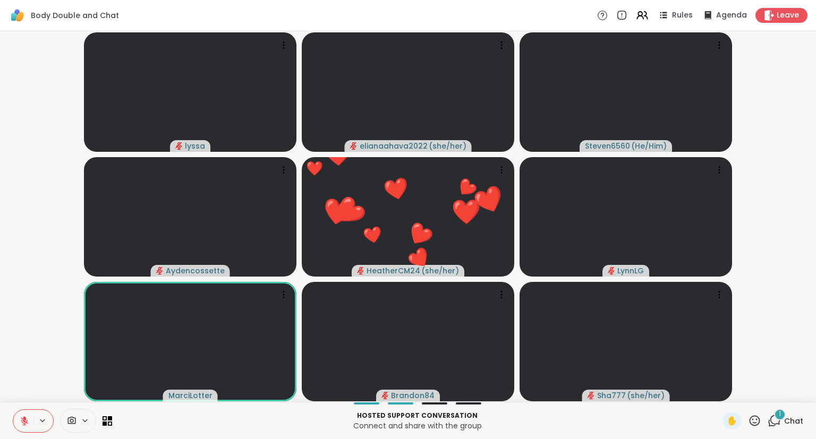
click at [755, 424] on icon at bounding box center [754, 420] width 11 height 11
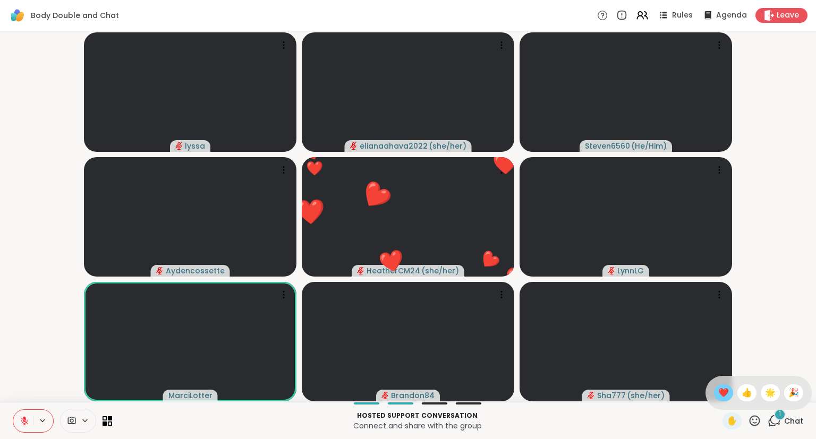
click at [723, 388] on span "❤️" at bounding box center [723, 393] width 11 height 13
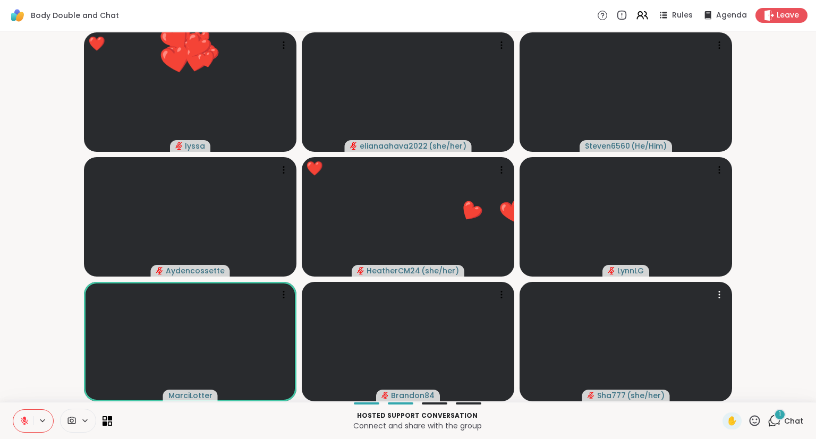
click at [753, 421] on icon at bounding box center [754, 420] width 13 height 13
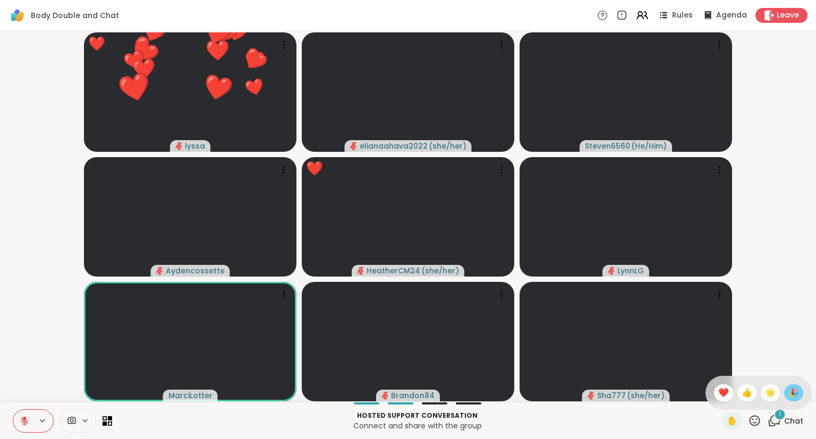
click at [789, 397] on span "🎉" at bounding box center [793, 393] width 11 height 13
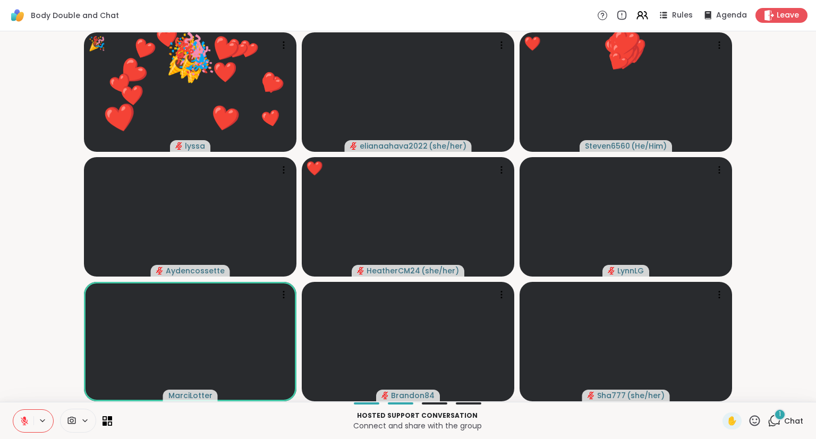
click at [756, 424] on icon at bounding box center [754, 420] width 11 height 11
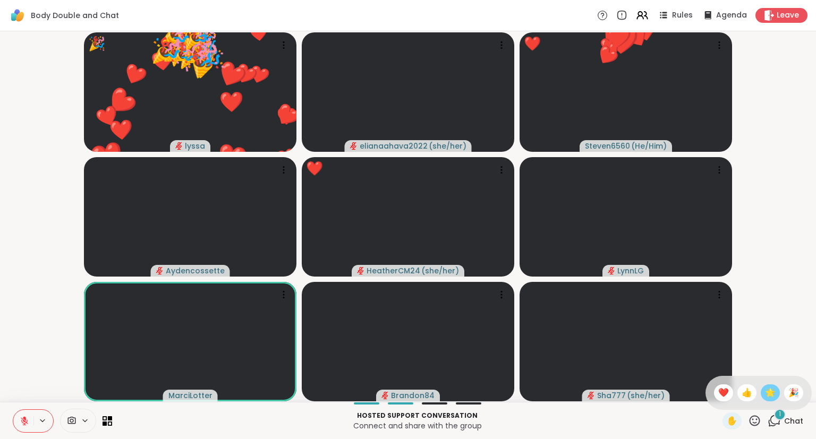
click at [774, 391] on span "🌟" at bounding box center [770, 393] width 11 height 13
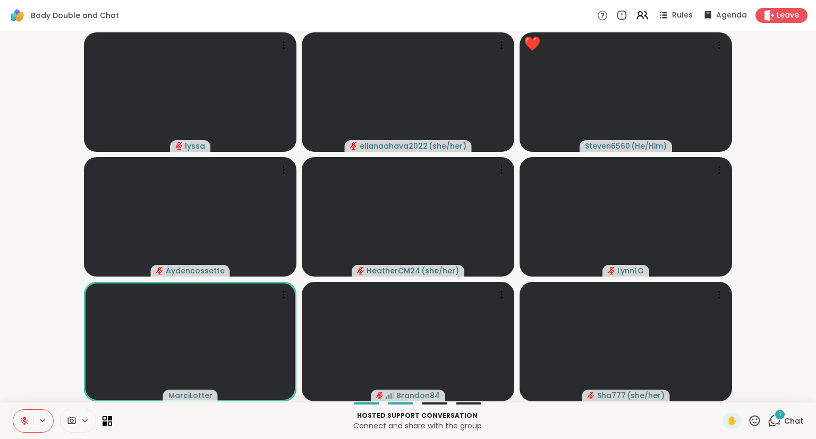
click at [757, 424] on icon at bounding box center [754, 420] width 13 height 13
click at [719, 394] on span "❤️" at bounding box center [723, 393] width 11 height 13
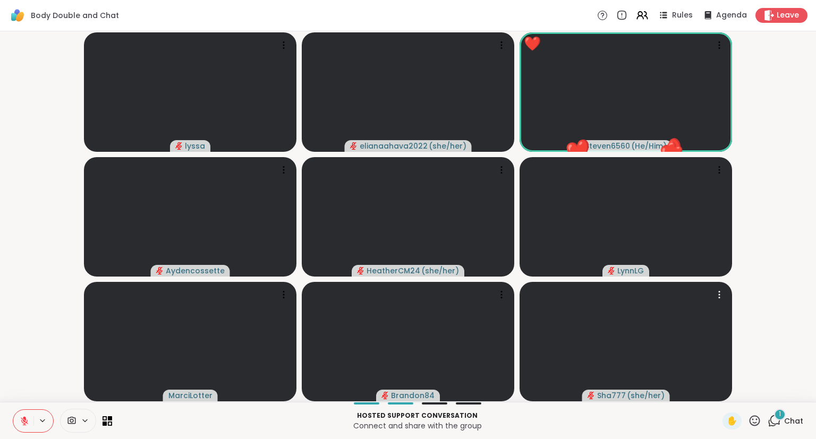
click at [753, 428] on div "✋" at bounding box center [741, 421] width 39 height 17
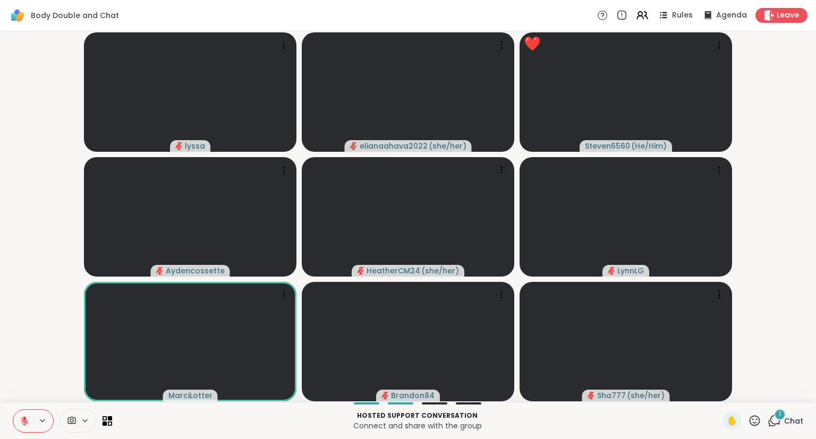
click at [757, 421] on icon at bounding box center [754, 420] width 13 height 13
click at [718, 395] on span "❤️" at bounding box center [723, 393] width 11 height 13
click at [24, 414] on button at bounding box center [23, 421] width 20 height 22
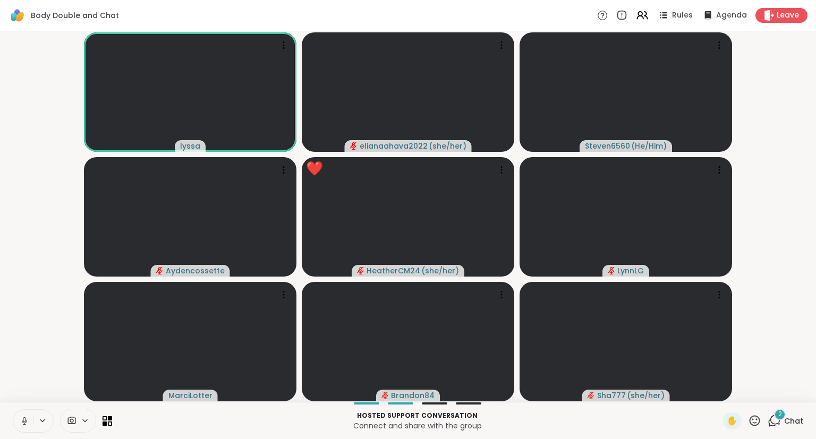
click at [757, 417] on icon at bounding box center [754, 420] width 13 height 13
click at [723, 397] on span "❤️" at bounding box center [723, 393] width 11 height 13
click at [22, 427] on button at bounding box center [23, 421] width 22 height 22
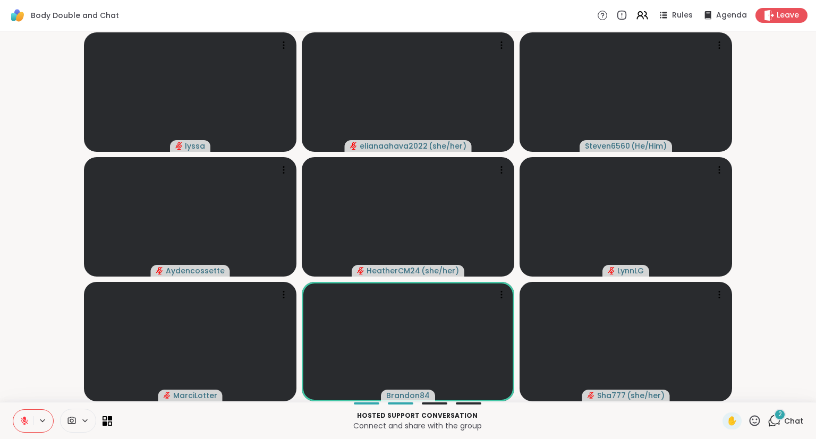
click at [757, 428] on div "✋" at bounding box center [741, 421] width 39 height 17
click at [759, 423] on icon at bounding box center [754, 420] width 11 height 11
click at [714, 398] on div "❤️" at bounding box center [723, 393] width 19 height 17
click at [754, 428] on div "✋" at bounding box center [741, 421] width 39 height 17
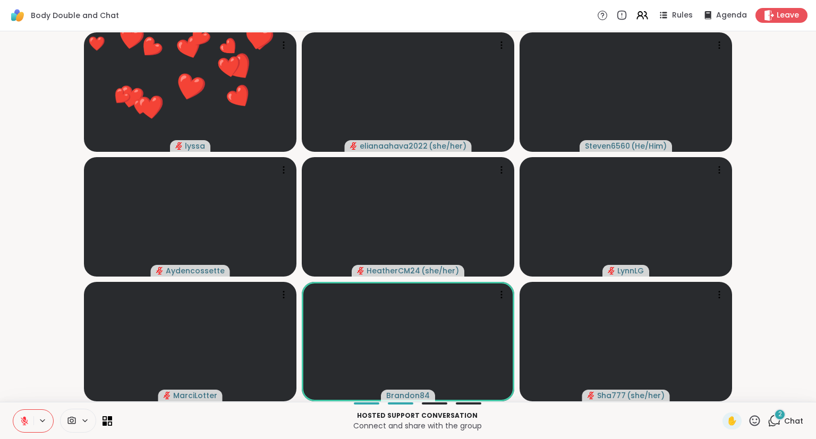
click at [756, 426] on icon at bounding box center [754, 420] width 11 height 11
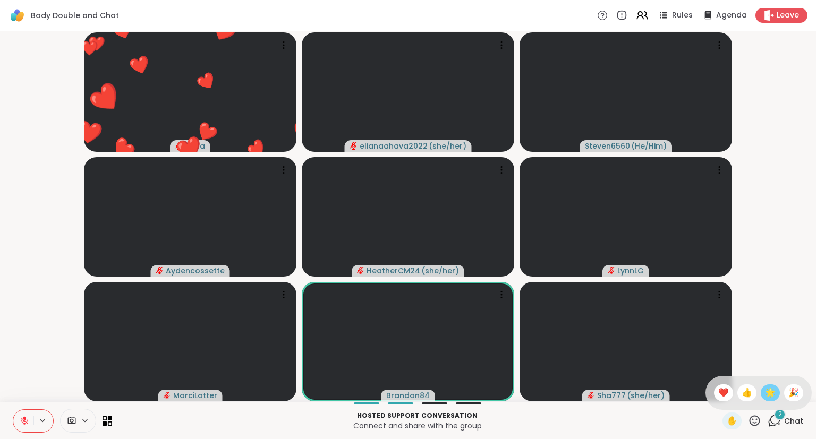
click at [765, 397] on span "🌟" at bounding box center [770, 393] width 11 height 13
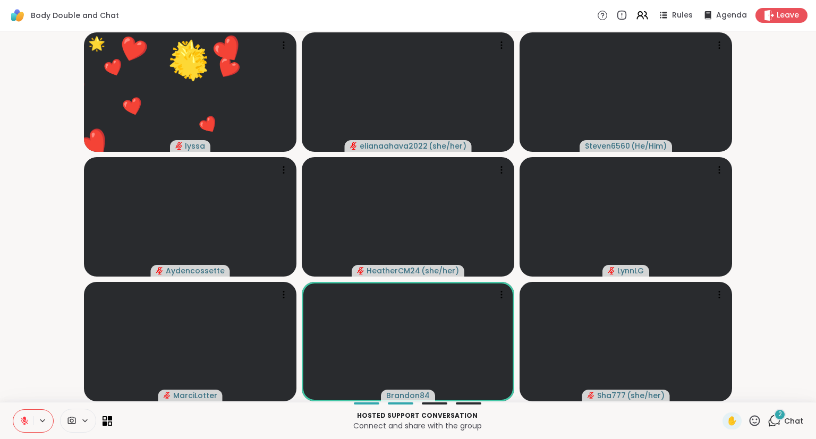
click at [752, 427] on icon at bounding box center [754, 420] width 13 height 13
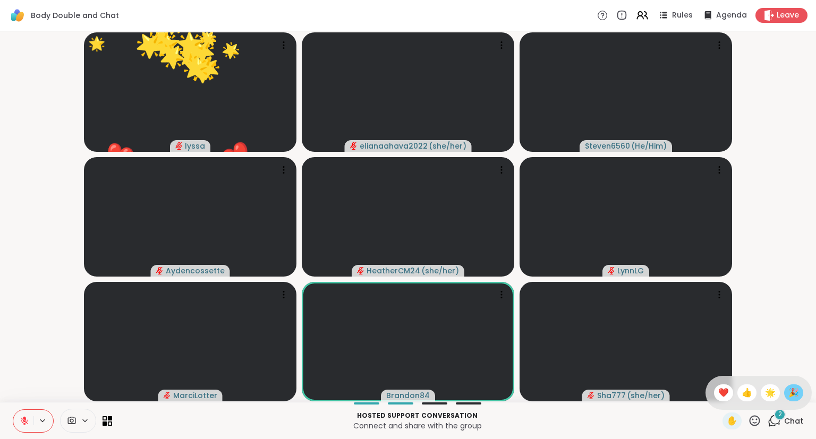
click at [789, 398] on span "🎉" at bounding box center [793, 393] width 11 height 13
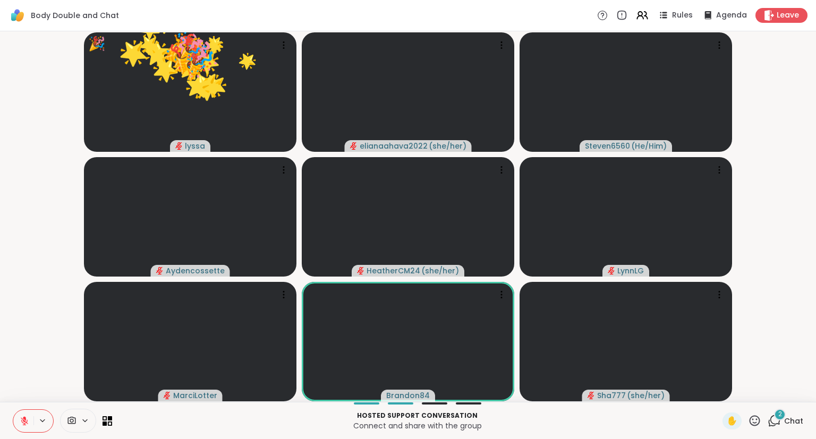
click at [753, 432] on div "Hosted support conversation Connect and share with the group ✋ 2 Chat" at bounding box center [408, 420] width 816 height 37
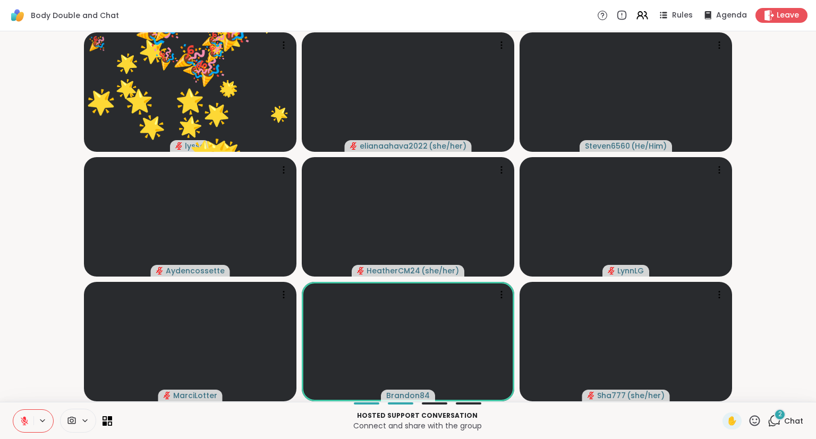
click at [755, 428] on icon at bounding box center [754, 420] width 13 height 13
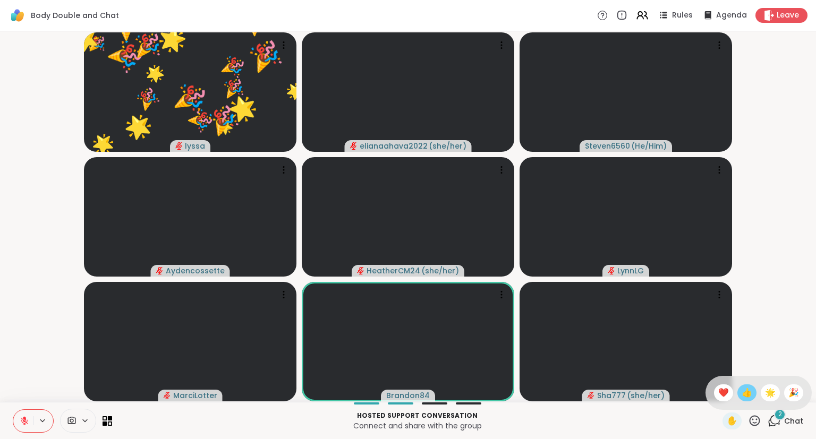
click at [742, 394] on span "👍" at bounding box center [746, 393] width 11 height 13
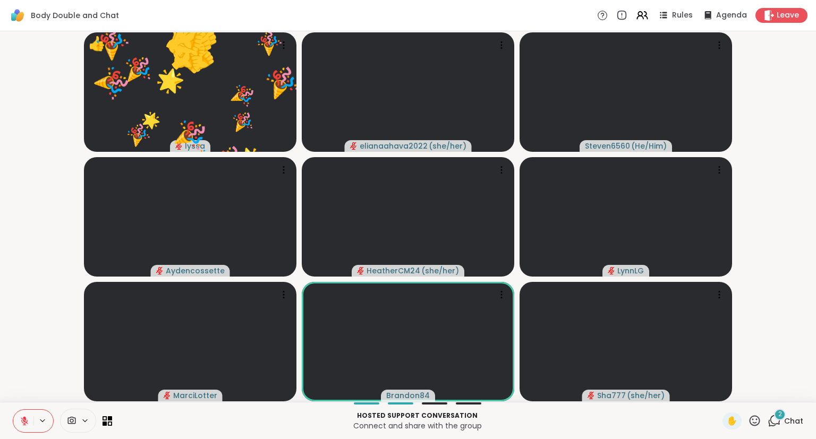
click at [756, 423] on icon at bounding box center [754, 420] width 11 height 11
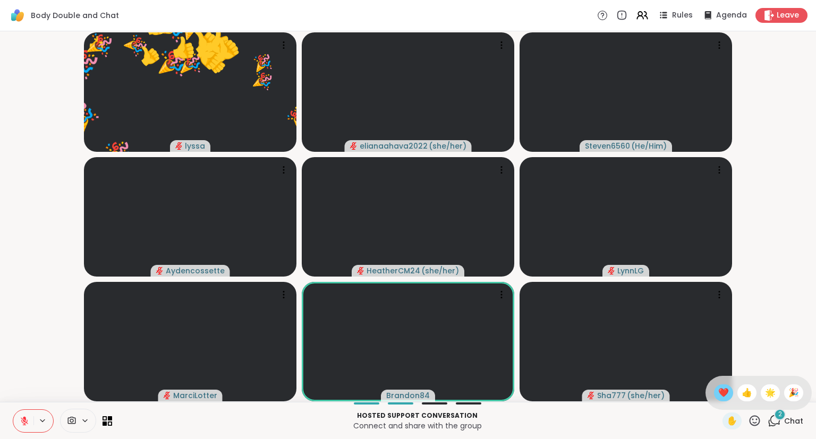
click at [718, 392] on span "❤️" at bounding box center [723, 393] width 11 height 13
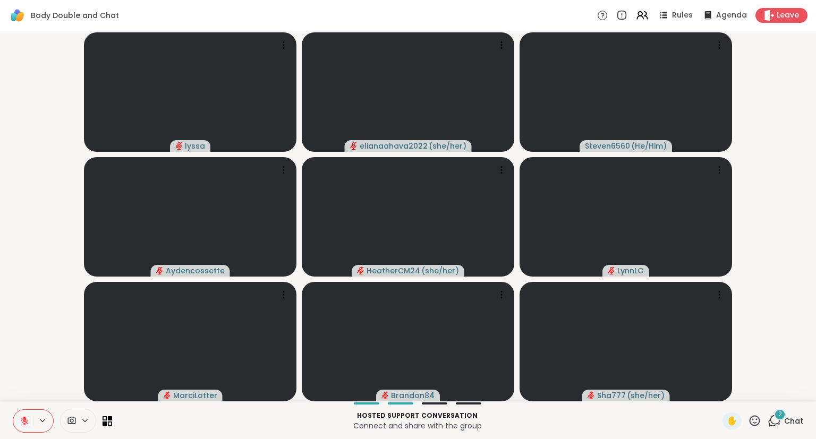
click at [21, 412] on button at bounding box center [23, 421] width 20 height 22
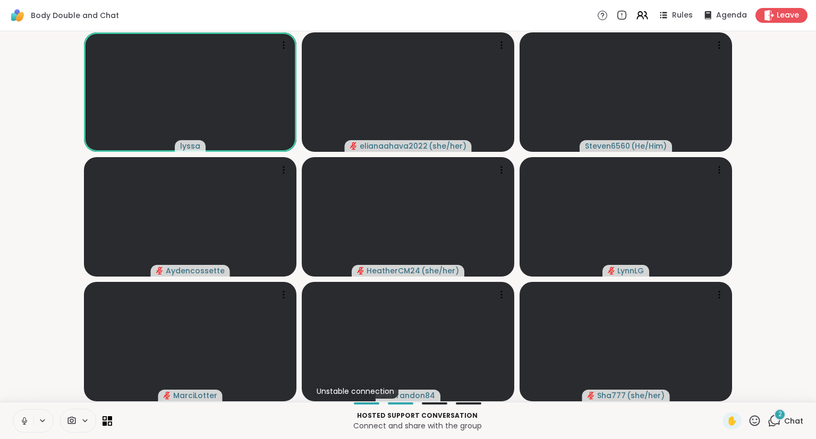
click at [27, 414] on button at bounding box center [23, 421] width 20 height 22
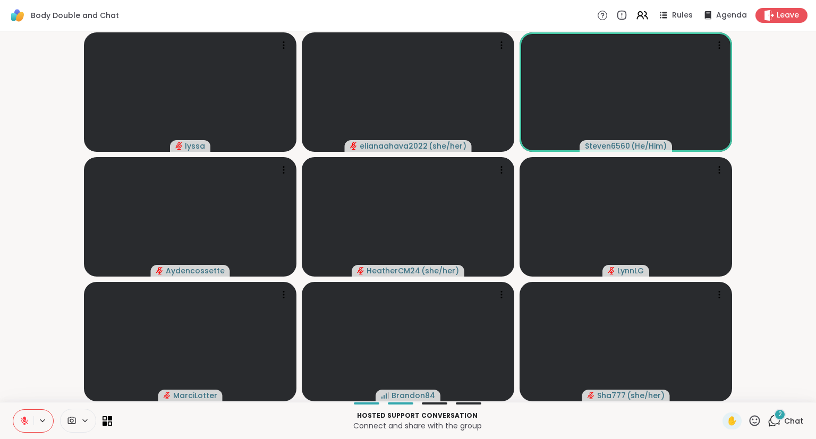
click at [21, 413] on button at bounding box center [23, 421] width 20 height 22
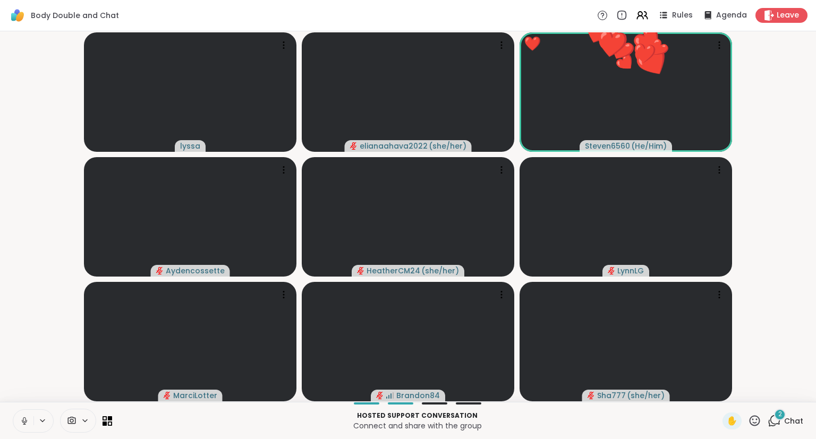
click at [758, 420] on icon at bounding box center [754, 420] width 13 height 13
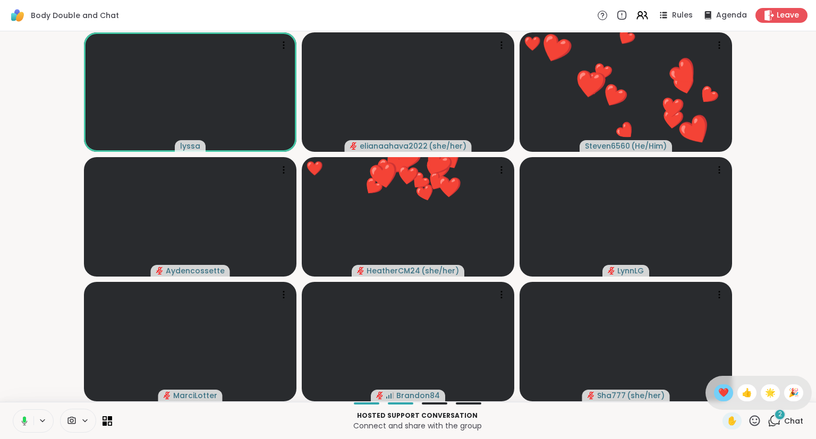
click at [723, 396] on span "❤️" at bounding box center [723, 393] width 11 height 13
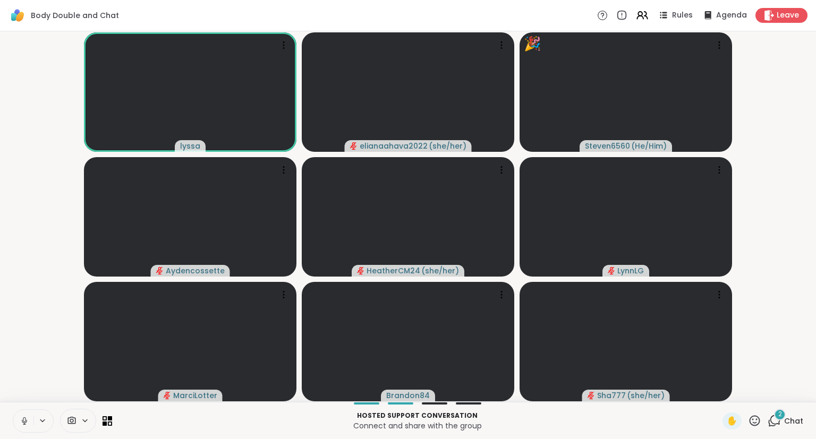
click at [756, 415] on icon at bounding box center [754, 420] width 13 height 13
click at [722, 392] on span "❤️" at bounding box center [723, 393] width 11 height 13
click at [26, 423] on icon at bounding box center [24, 421] width 5 height 3
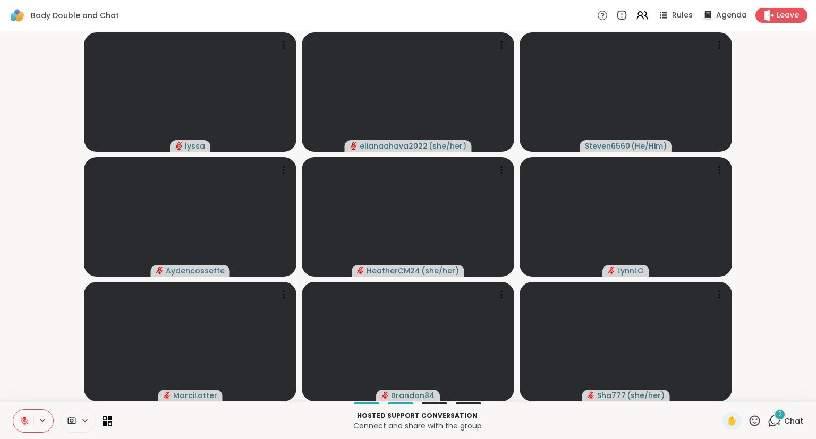
click at [0, 314] on div "lyssa elianaahava2022 ( she/her ) Steven6560 ( He/Him ) Aydencossette HeatherCM…" at bounding box center [408, 216] width 816 height 371
click at [0, 316] on div "lyssa elianaahava2022 ( she/her ) Steven6560 ( He/Him ) Aydencossette HeatherCM…" at bounding box center [408, 216] width 816 height 371
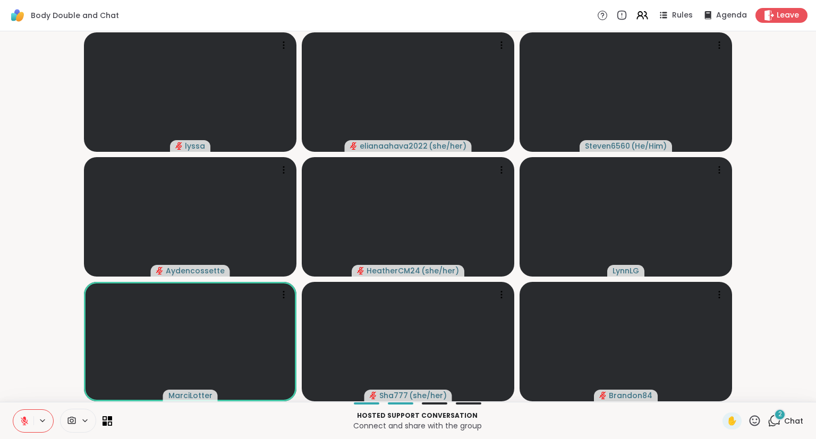
click at [788, 419] on span "Chat" at bounding box center [793, 421] width 19 height 11
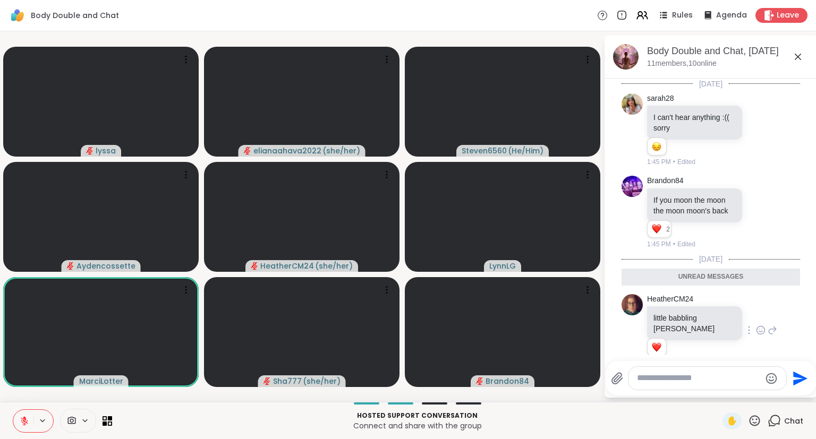
scroll to position [72, 0]
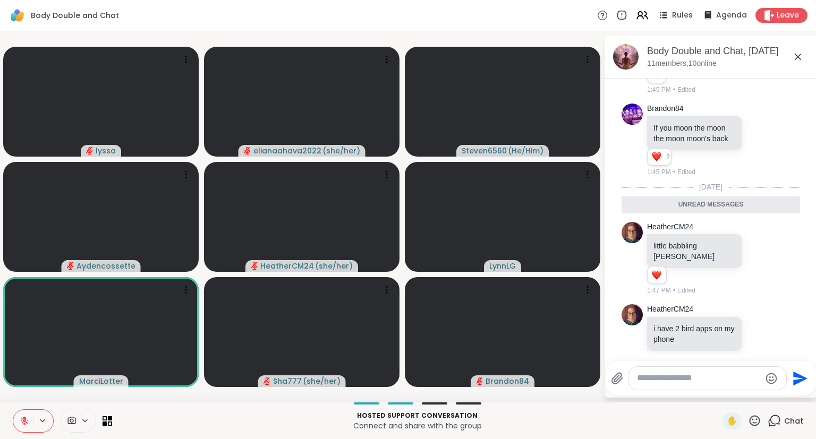
click at [804, 54] on div "Body Double and Chat, [DATE]" at bounding box center [727, 51] width 161 height 13
click at [798, 57] on icon at bounding box center [798, 57] width 6 height 6
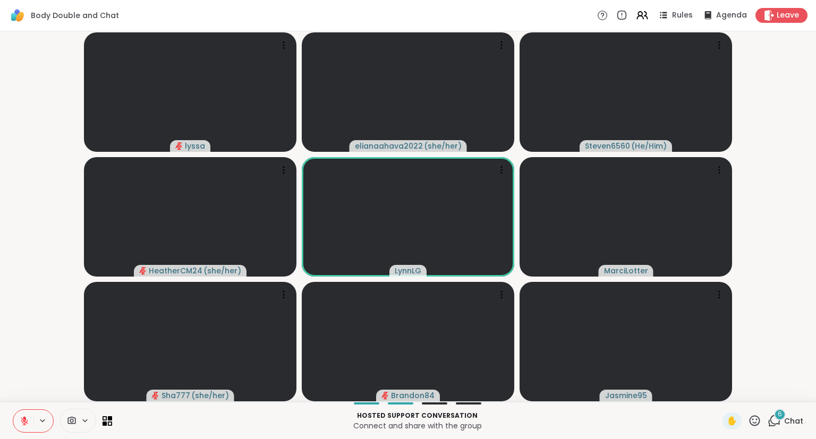
click at [776, 410] on div "Hosted support conversation Connect and share with the group ✋ 6 Chat" at bounding box center [408, 420] width 816 height 37
click at [774, 422] on icon at bounding box center [773, 420] width 13 height 13
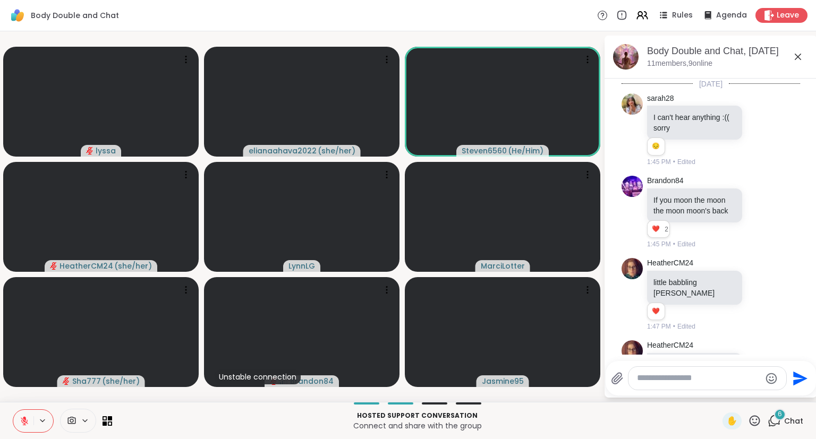
scroll to position [458, 0]
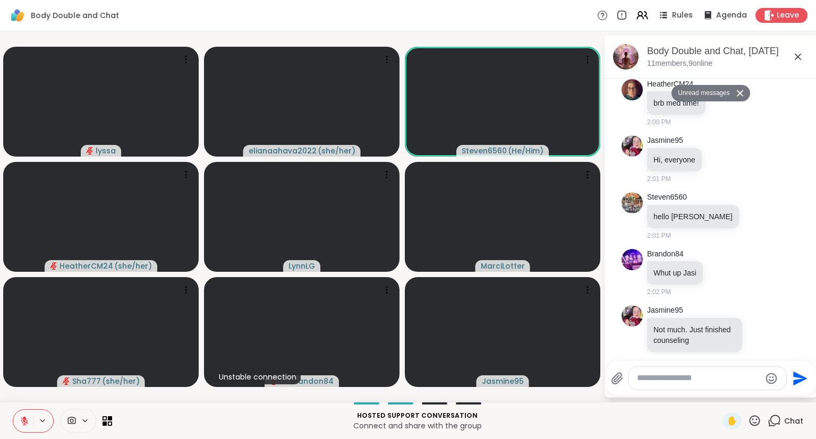
click at [736, 378] on textarea "Type your message" at bounding box center [699, 378] width 124 height 11
type textarea "**********"
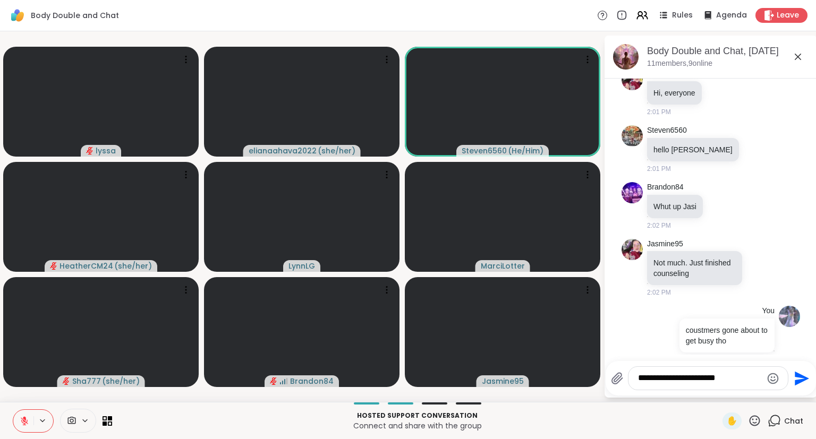
type textarea "**********"
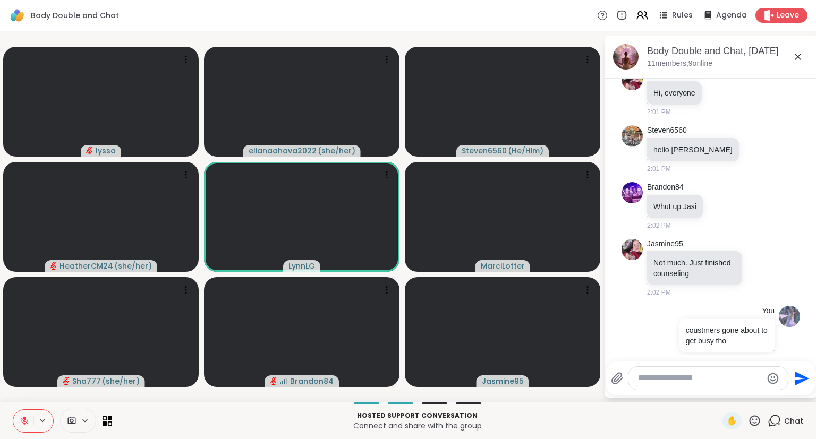
scroll to position [556, 0]
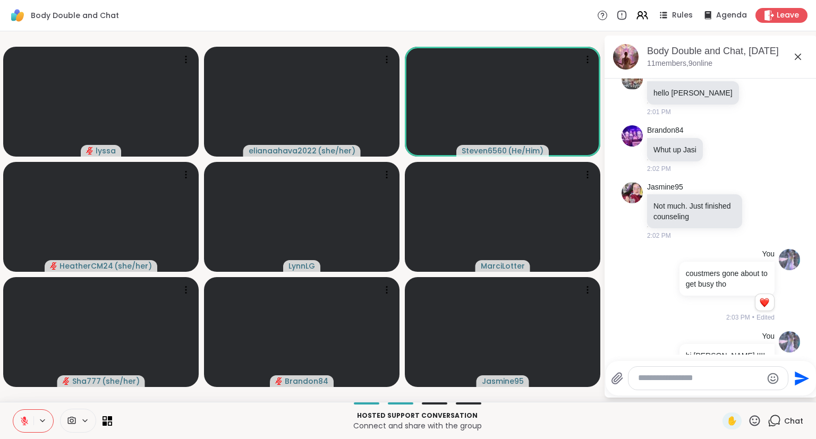
click at [798, 57] on icon at bounding box center [798, 57] width 6 height 6
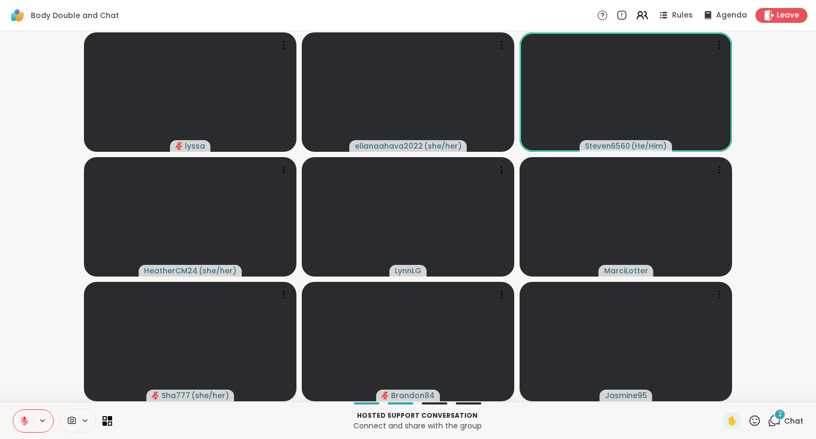
click at [774, 421] on icon at bounding box center [773, 420] width 13 height 13
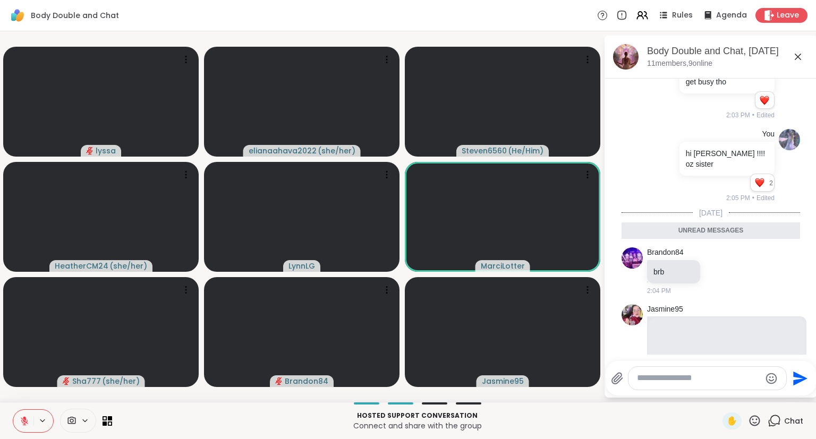
scroll to position [745, 0]
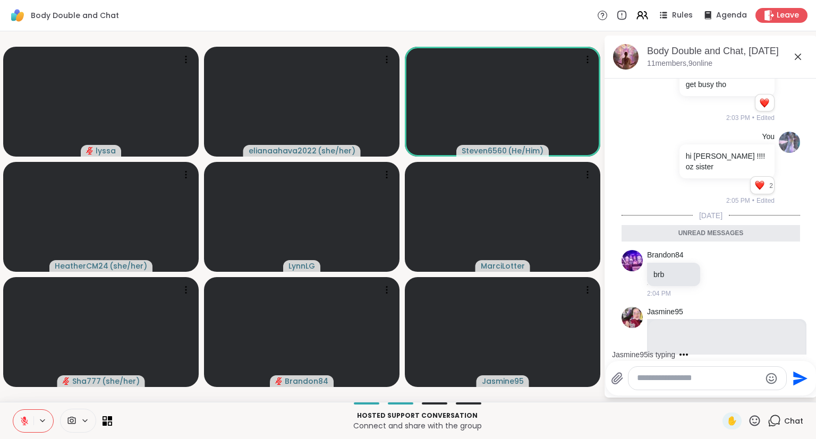
click at [799, 56] on icon at bounding box center [797, 56] width 13 height 13
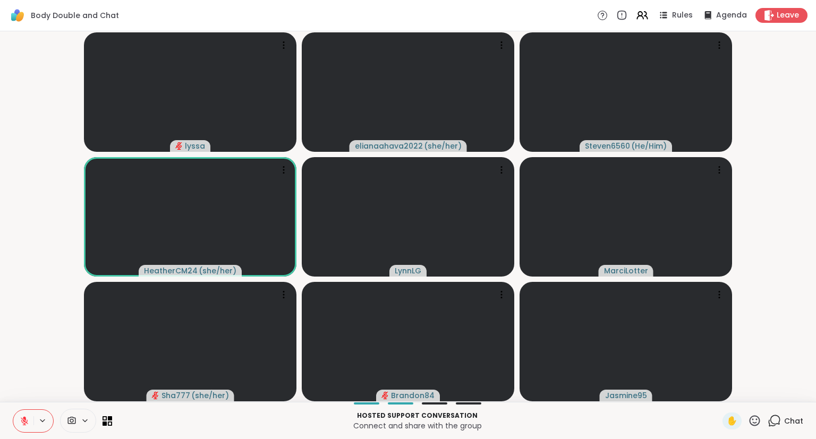
click at [22, 426] on button at bounding box center [23, 421] width 20 height 22
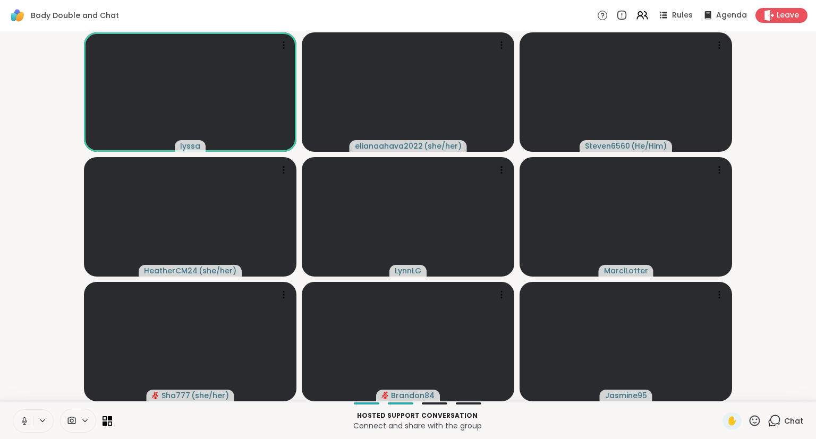
click at [17, 418] on button at bounding box center [23, 421] width 20 height 22
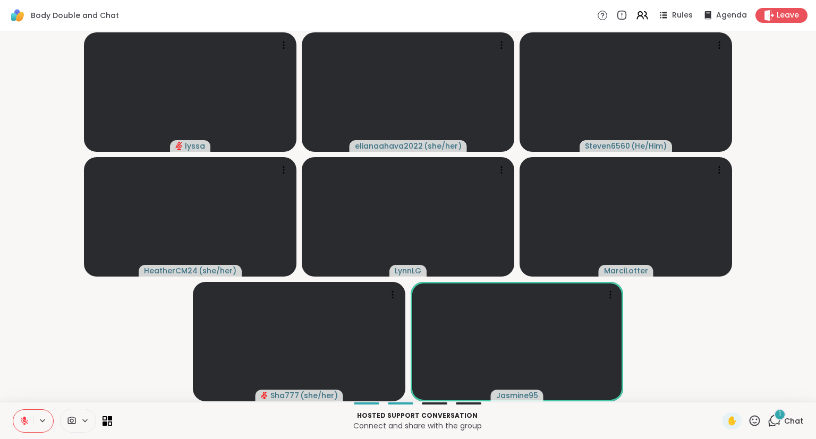
click at [30, 413] on button at bounding box center [23, 421] width 20 height 22
click at [17, 416] on button at bounding box center [23, 421] width 20 height 22
click at [24, 420] on icon at bounding box center [24, 420] width 7 height 7
click at [19, 417] on button at bounding box center [23, 421] width 20 height 22
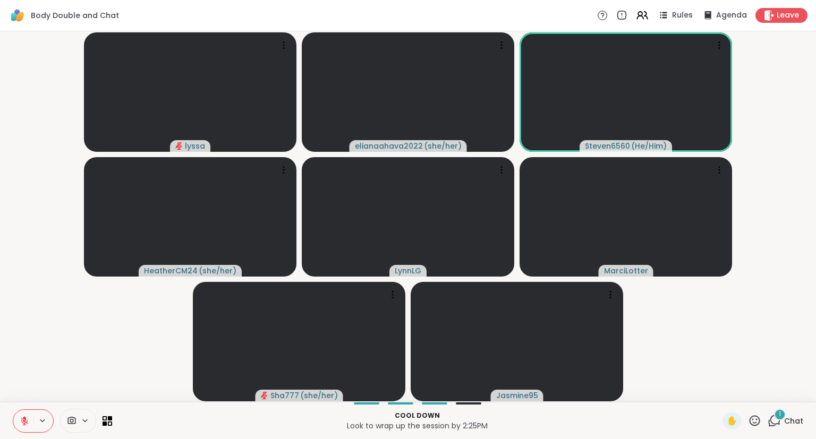
click at [0, 318] on div "lyssa elianaahava2022 ( she/her ) Steven6560 ( He/Him ) HeatherCM24 ( she/her )…" at bounding box center [408, 216] width 816 height 371
click at [24, 425] on icon at bounding box center [24, 420] width 7 height 7
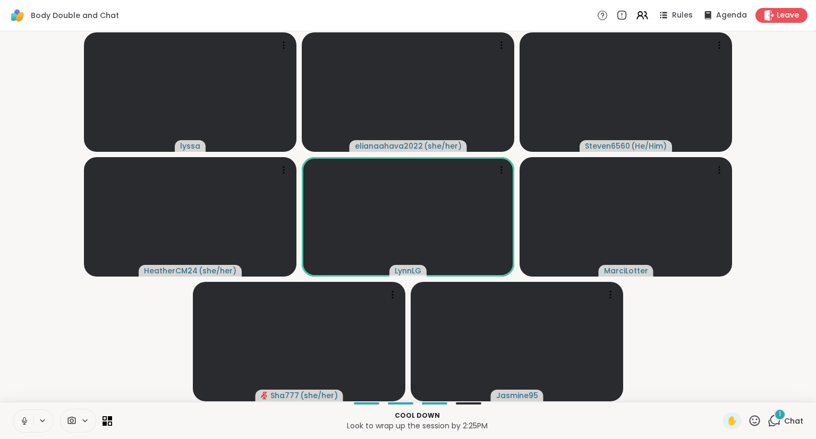
click at [30, 421] on button at bounding box center [23, 421] width 20 height 22
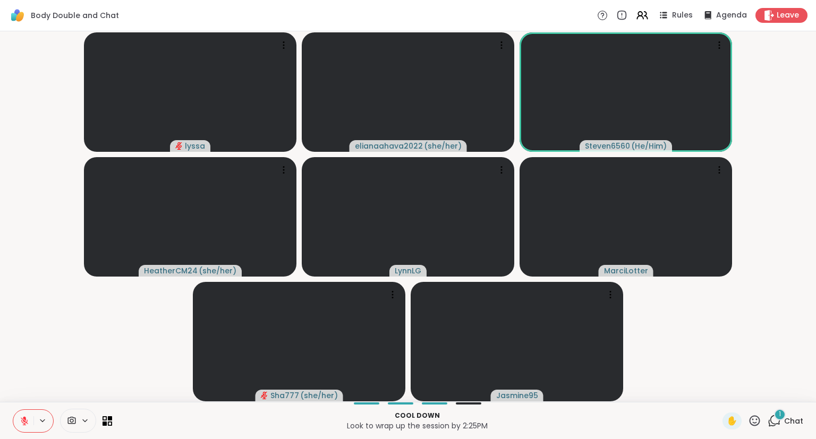
click at [760, 431] on div "Cool down Look to wrap up the session by 2:25PM ✋ 1 Chat" at bounding box center [408, 420] width 816 height 37
click at [756, 422] on icon at bounding box center [754, 420] width 13 height 13
click at [718, 385] on div "❤️" at bounding box center [723, 393] width 19 height 17
click at [24, 414] on button at bounding box center [23, 421] width 20 height 22
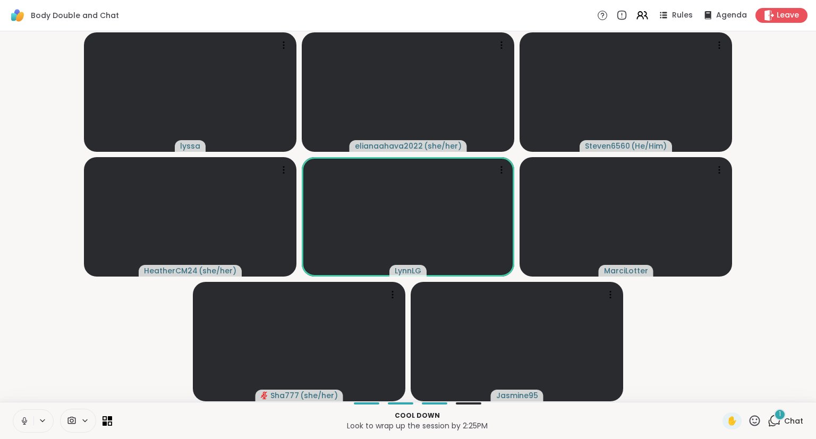
click at [25, 420] on icon at bounding box center [24, 419] width 3 height 5
click at [33, 420] on button at bounding box center [23, 421] width 20 height 22
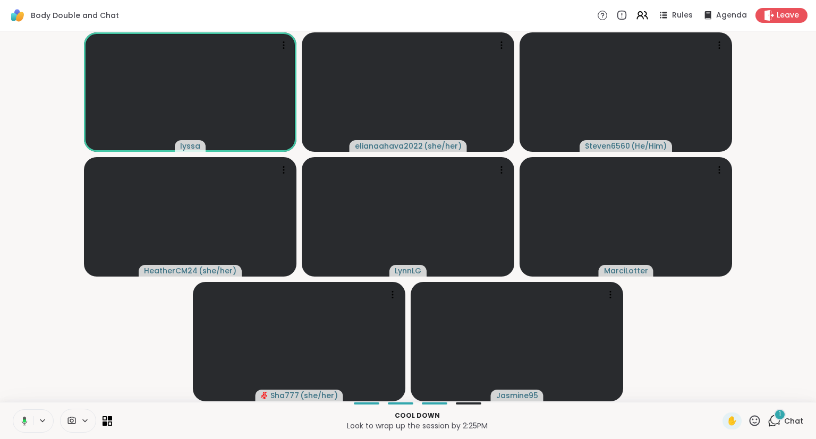
click at [24, 420] on icon at bounding box center [24, 421] width 3 height 3
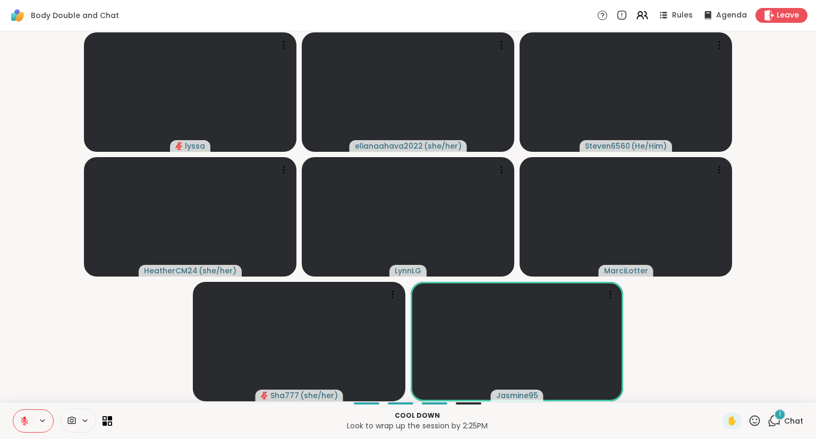
click at [20, 422] on icon at bounding box center [25, 421] width 10 height 10
click at [1, 401] on div "lyssa elianaahava2022 ( she/her ) Steven6560 ( He/Him ) HeatherCM24 ( she/her )…" at bounding box center [408, 216] width 816 height 371
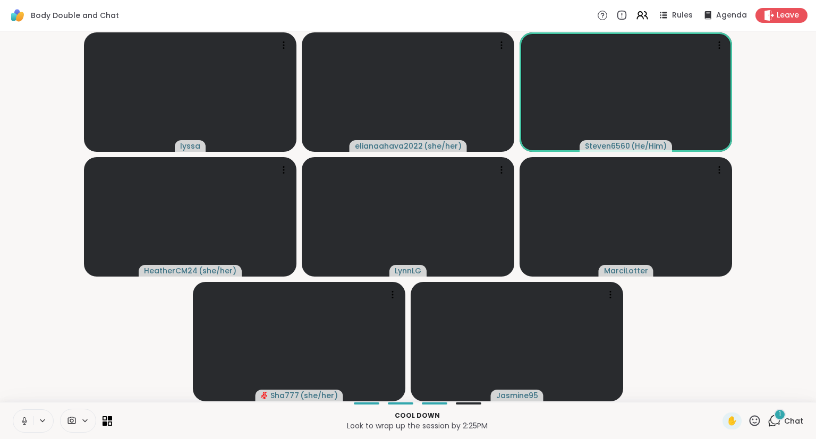
click at [13, 415] on button at bounding box center [23, 421] width 20 height 22
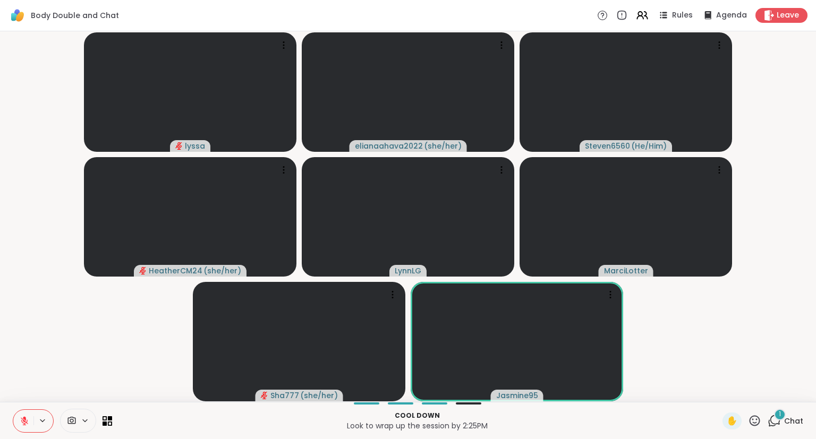
click at [29, 421] on icon at bounding box center [25, 421] width 10 height 10
click at [783, 422] on div "1 Chat" at bounding box center [785, 421] width 36 height 17
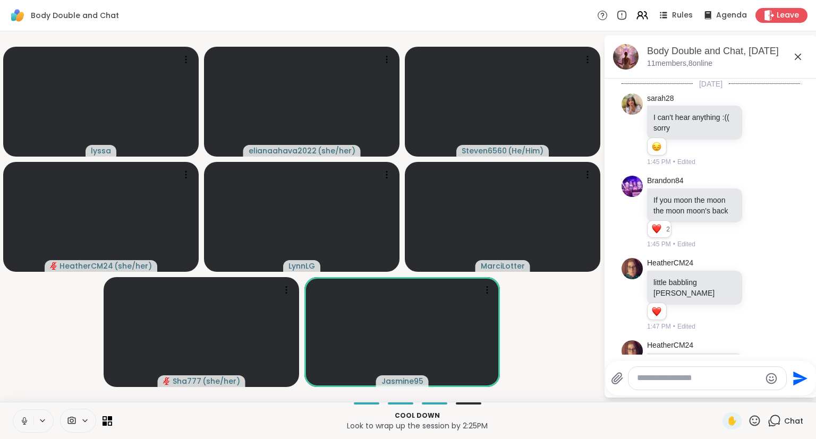
scroll to position [1060, 0]
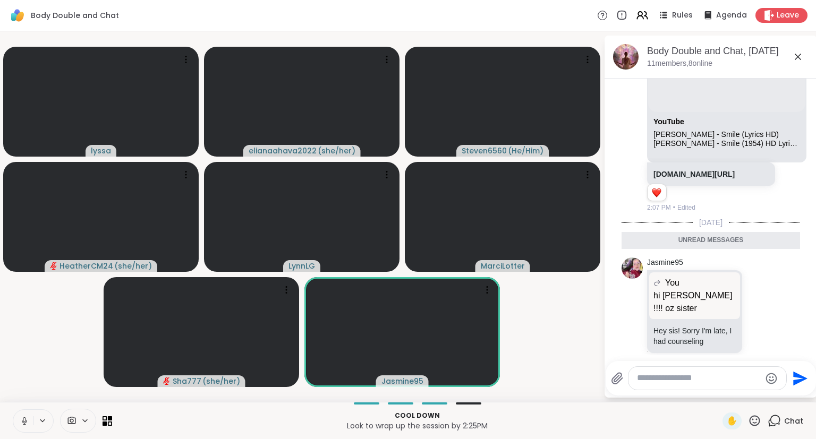
click at [647, 386] on div at bounding box center [707, 378] width 158 height 23
click at [798, 64] on div "Body Double and Chat, Sep 12 11 members, 8 online" at bounding box center [727, 57] width 161 height 24
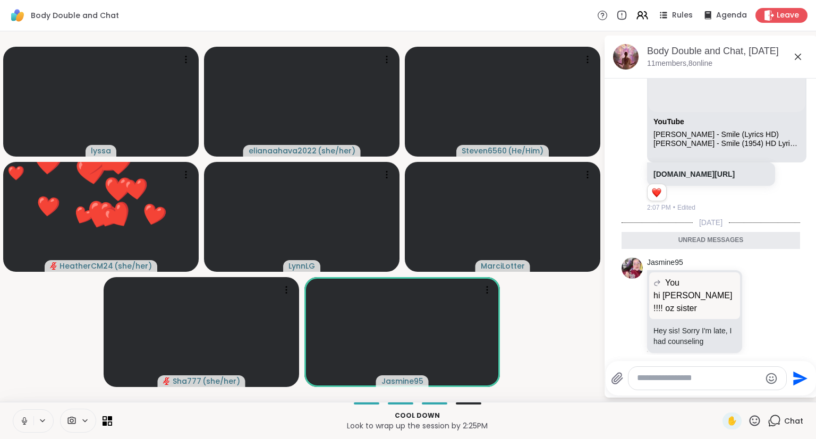
click at [791, 58] on icon at bounding box center [797, 56] width 13 height 13
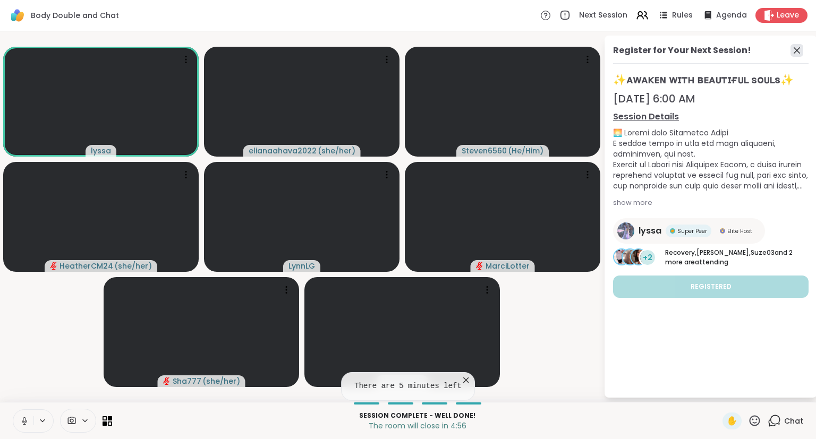
click at [794, 55] on icon at bounding box center [796, 50] width 13 height 13
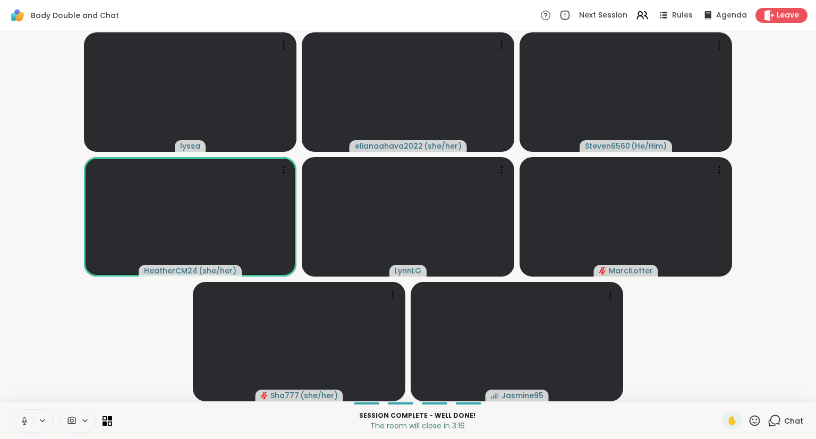
click at [751, 425] on icon at bounding box center [754, 420] width 13 height 13
click at [785, 339] on video-player-container "lyssa elianaahava2022 ( she/her ) Steven6560 ( He/Him ) HeatherCM24 ( she/her )…" at bounding box center [407, 217] width 803 height 362
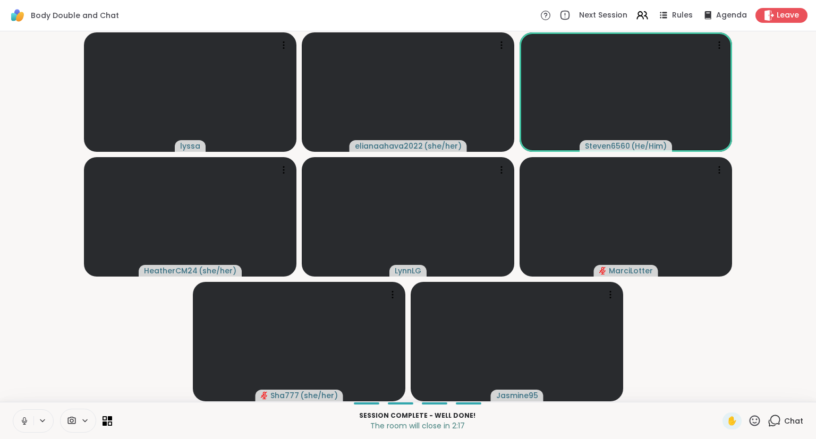
click at [24, 424] on icon at bounding box center [24, 424] width 1 height 2
click at [26, 424] on icon at bounding box center [25, 421] width 10 height 10
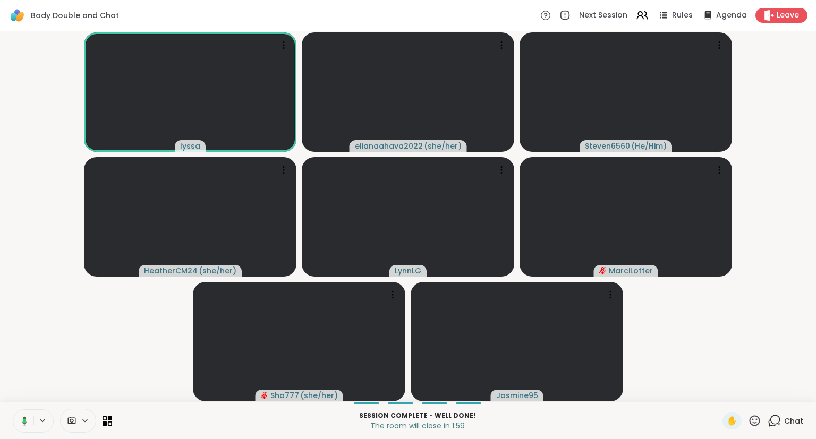
click at [758, 420] on icon at bounding box center [754, 420] width 13 height 13
click at [722, 395] on span "❤️" at bounding box center [723, 393] width 11 height 13
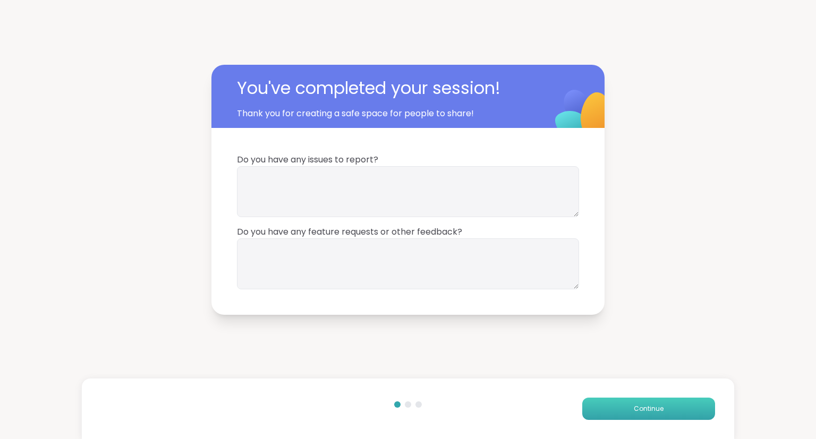
click at [628, 400] on button "Continue" at bounding box center [648, 409] width 133 height 22
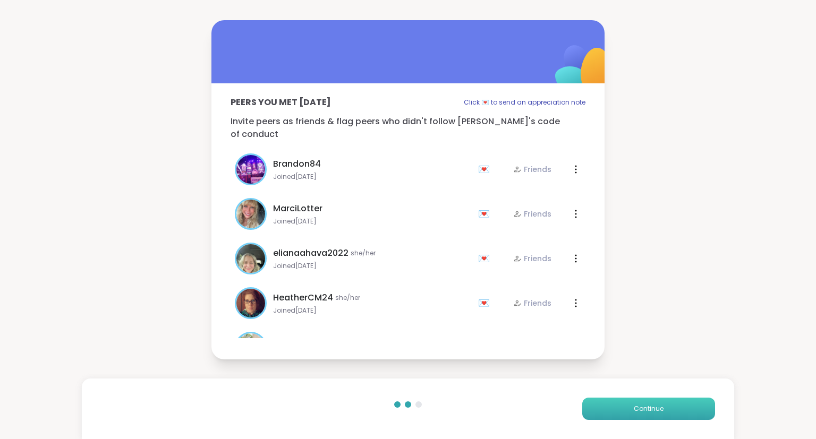
click at [628, 400] on button "Continue" at bounding box center [648, 409] width 133 height 22
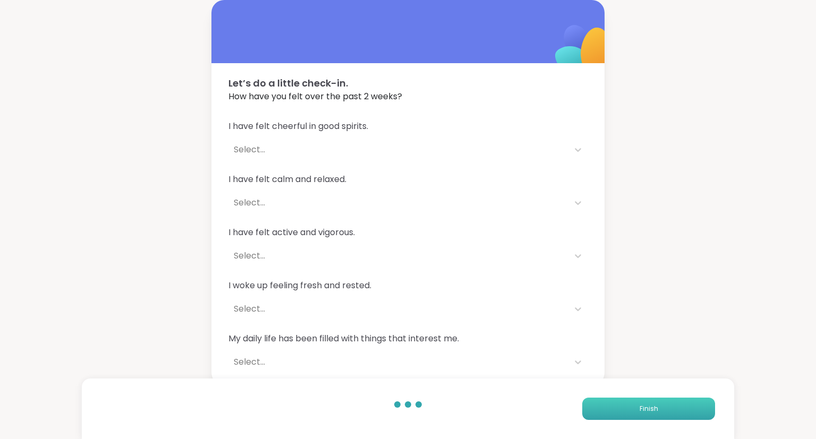
click at [628, 400] on button "Finish" at bounding box center [648, 409] width 133 height 22
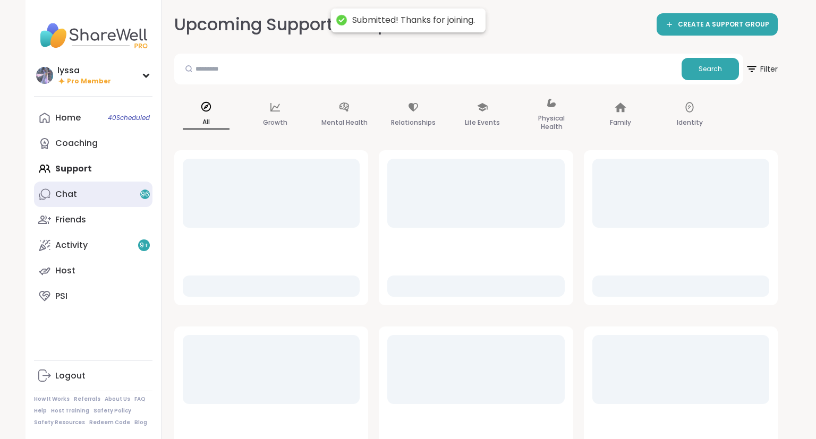
click at [83, 198] on link "Chat 96" at bounding box center [93, 194] width 118 height 25
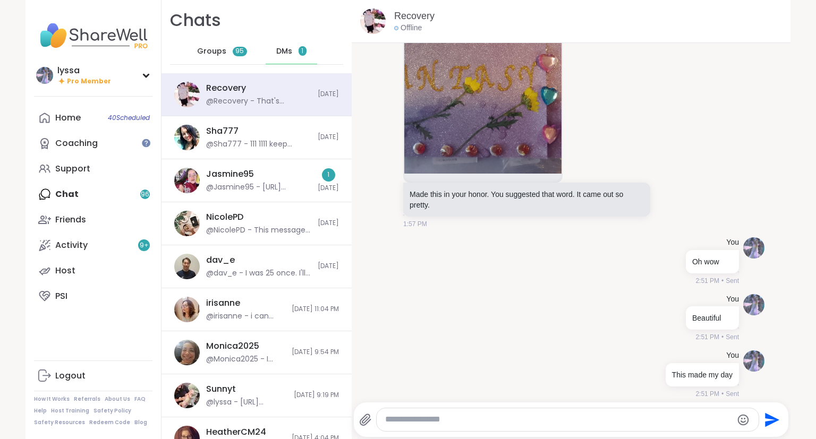
scroll to position [20077, 0]
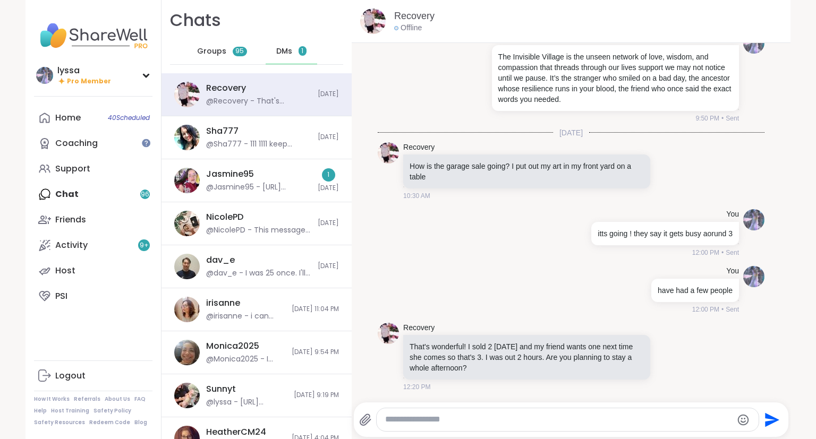
click at [237, 45] on div "Groups 95" at bounding box center [222, 51] width 52 height 25
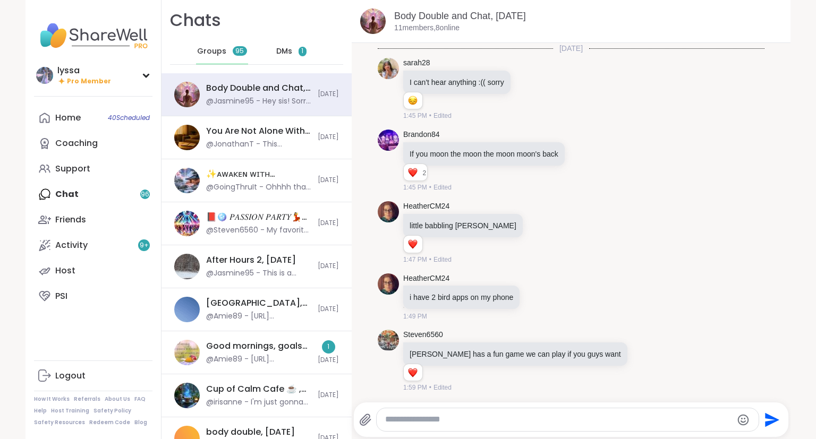
click at [257, 90] on div "Body Double and Chat, [DATE]" at bounding box center [258, 88] width 105 height 12
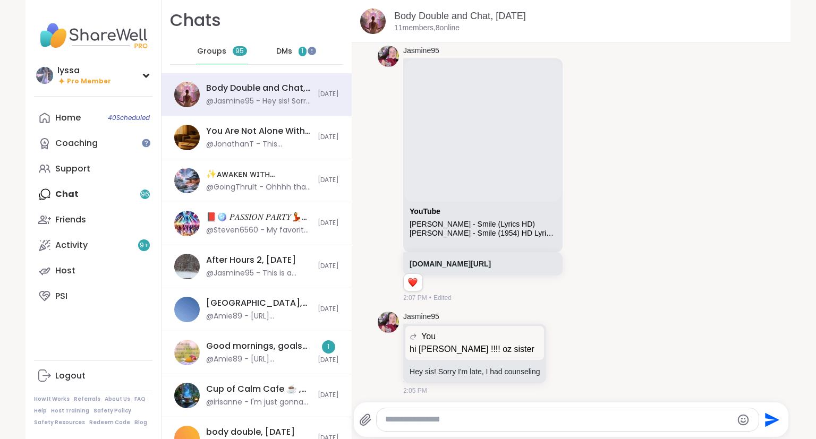
click at [462, 418] on textarea "Type your message" at bounding box center [558, 419] width 347 height 11
type textarea "**********"
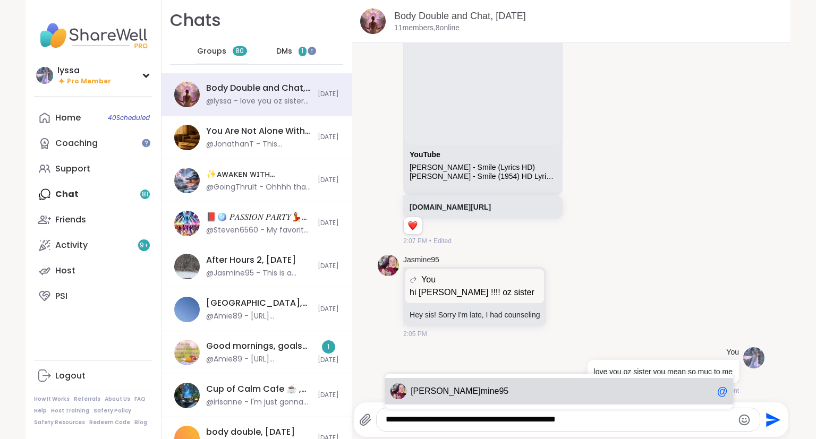
click at [532, 396] on span "Jas mine95" at bounding box center [562, 391] width 302 height 11
type textarea "**********"
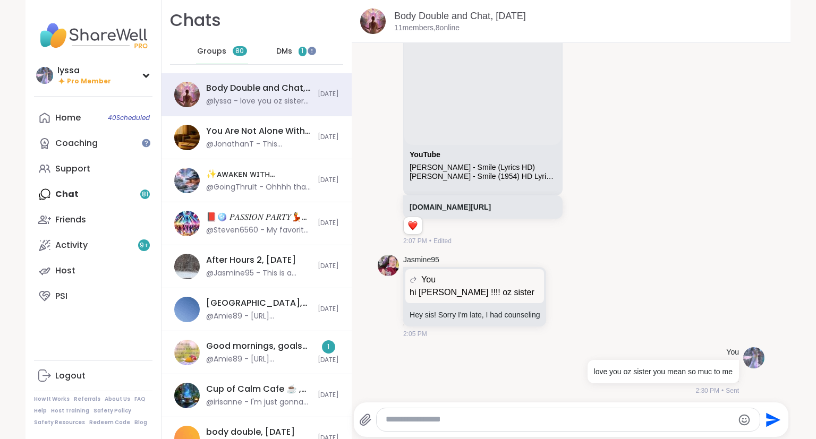
scroll to position [952, 0]
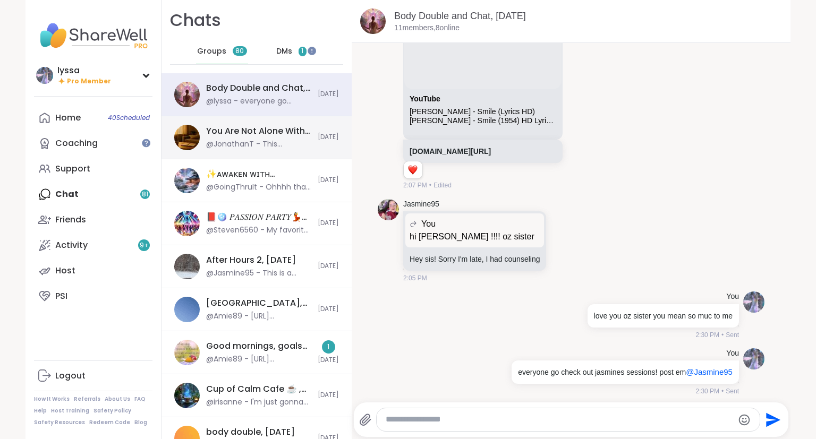
click at [248, 141] on div "@JonathanT - This message was deleted." at bounding box center [258, 144] width 105 height 11
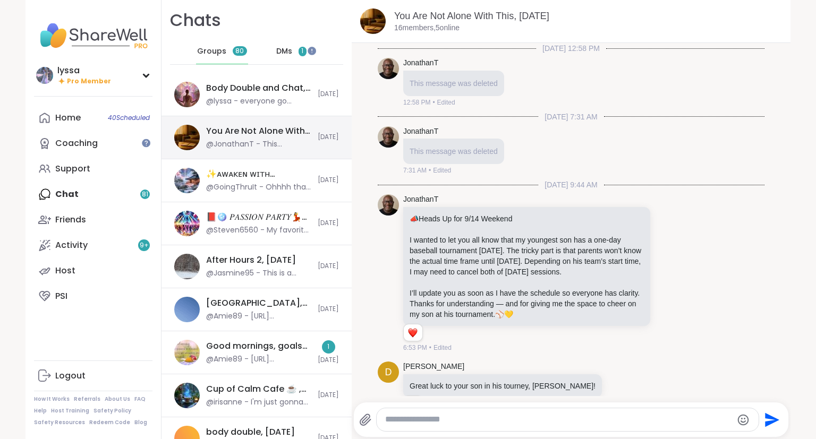
scroll to position [313, 0]
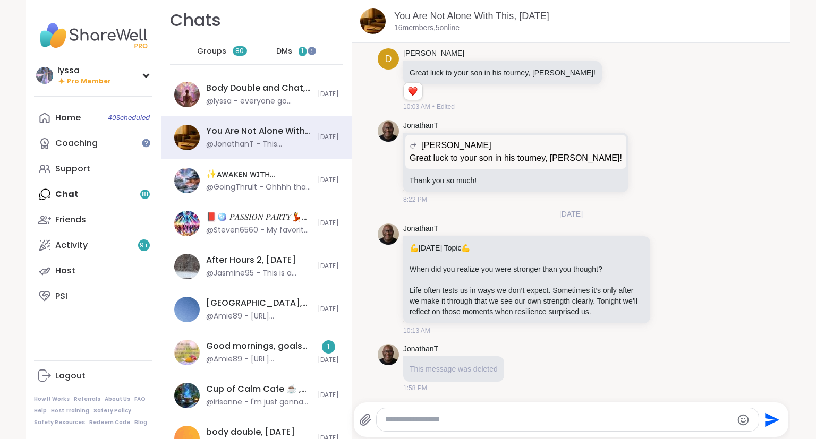
click at [281, 52] on span "DMs" at bounding box center [284, 51] width 16 height 11
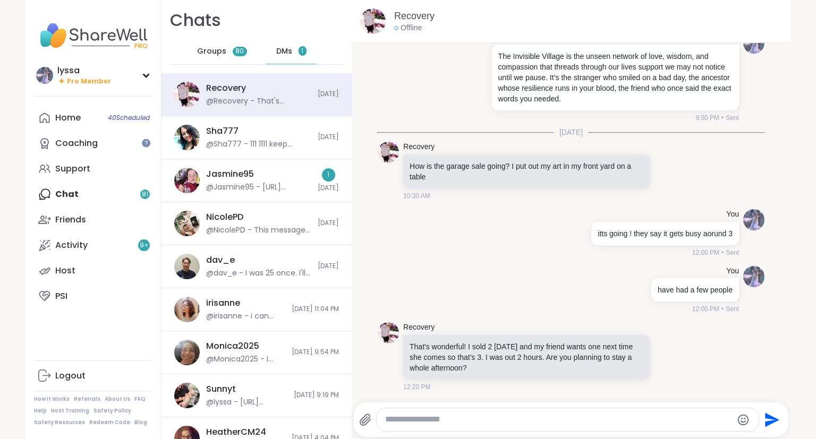
click at [561, 426] on div at bounding box center [568, 419] width 382 height 23
click at [551, 422] on textarea "Type your message" at bounding box center [558, 419] width 347 height 11
type textarea "***"
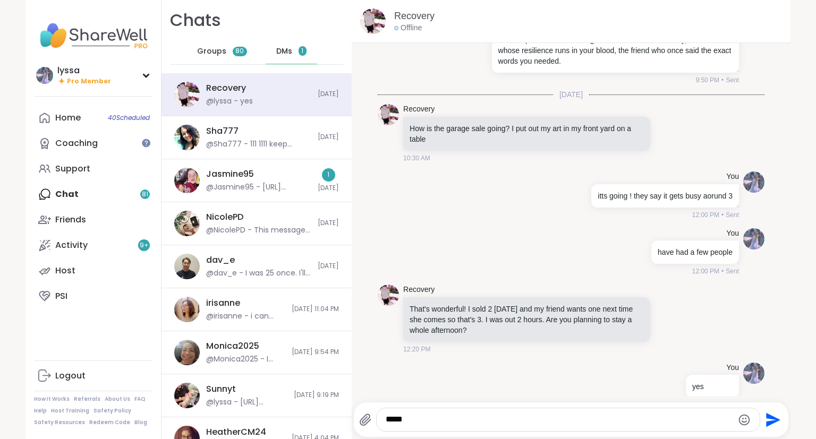
scroll to position [31617, 0]
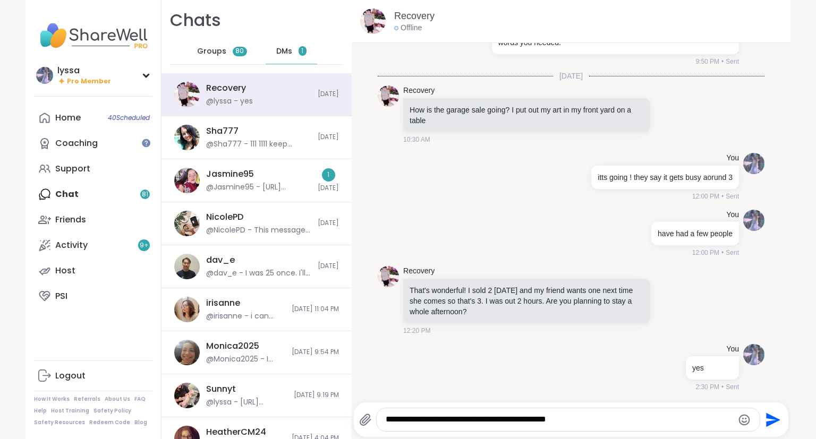
type textarea "**********"
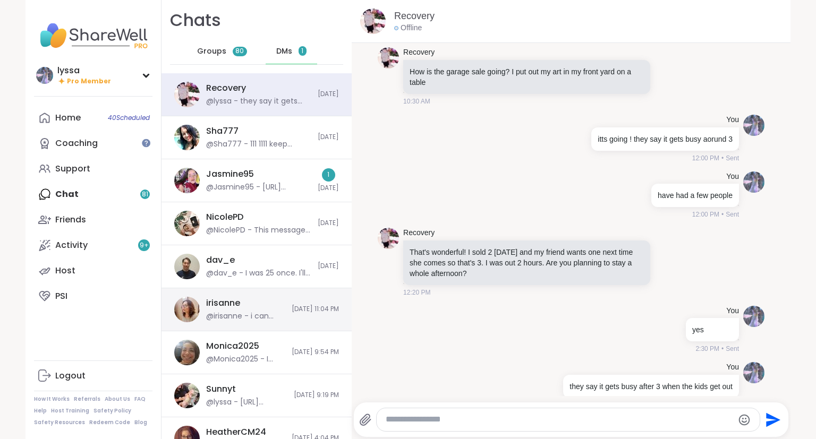
scroll to position [31674, 0]
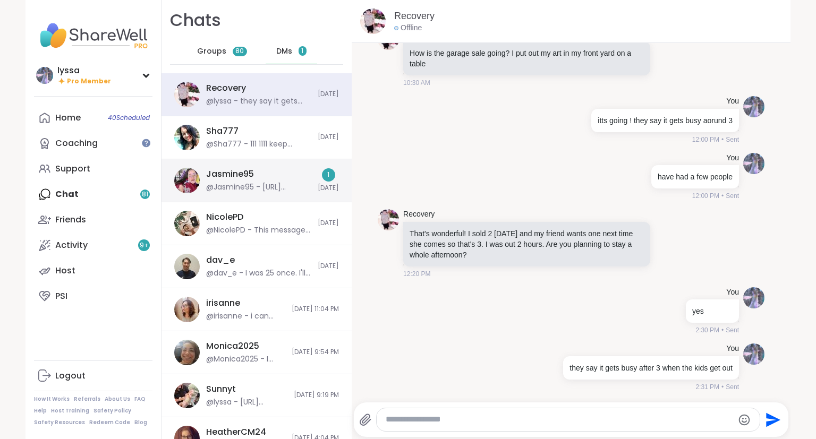
click at [205, 172] on div "Jasmine95 @Jasmine95 - [URL][DOMAIN_NAME] 1 [DATE]" at bounding box center [256, 180] width 190 height 43
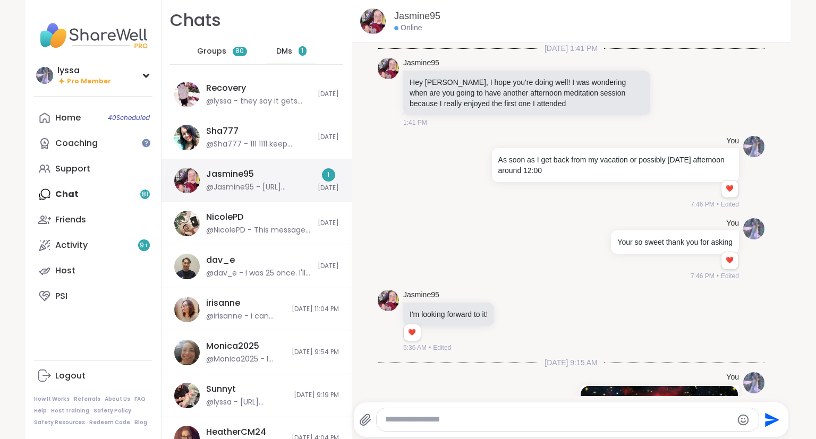
scroll to position [8601, 0]
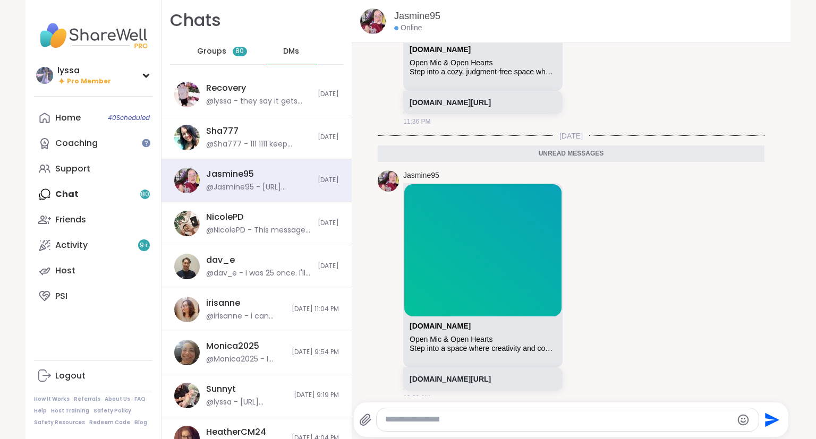
click at [433, 420] on textarea "Type your message" at bounding box center [558, 419] width 347 height 11
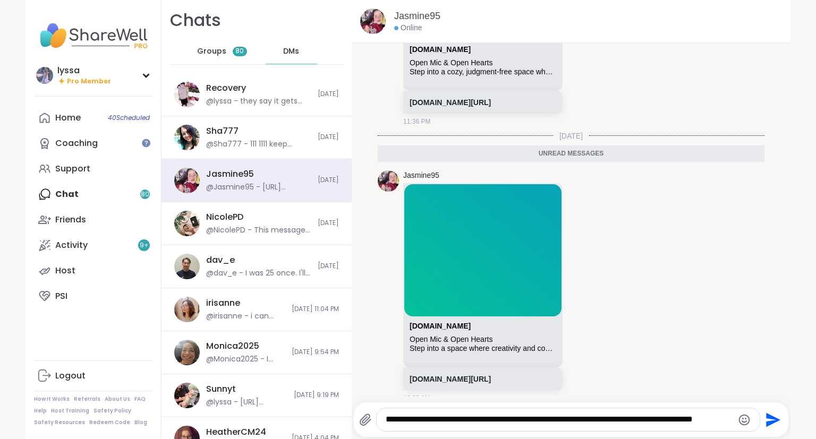
type textarea "**********"
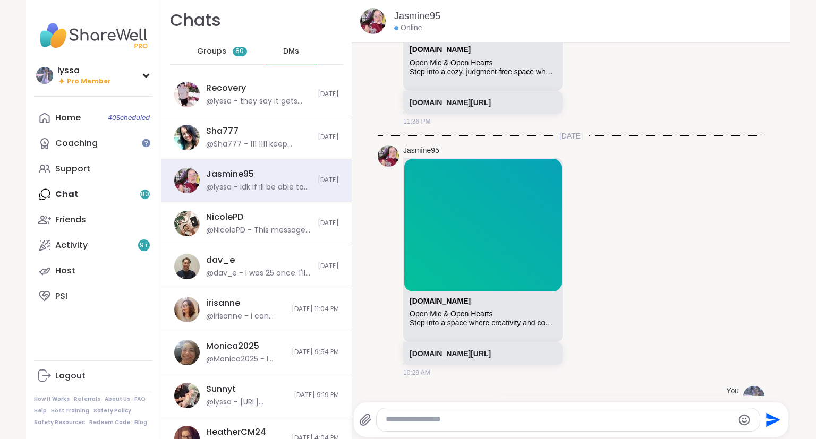
scroll to position [8642, 0]
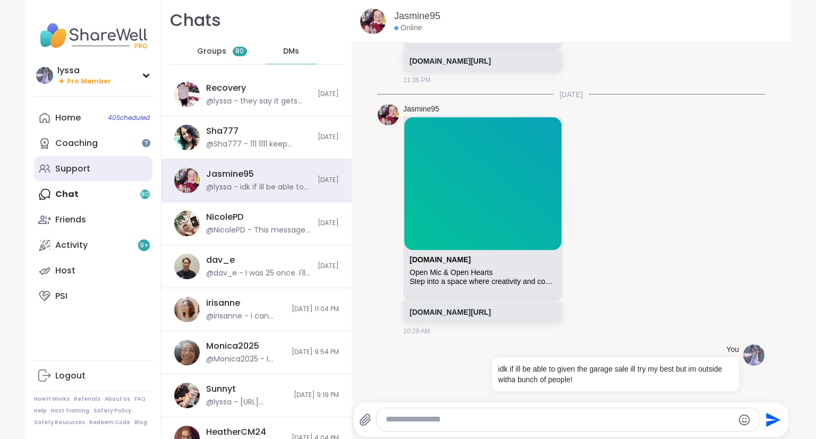
click at [86, 164] on div "Support" at bounding box center [72, 169] width 35 height 12
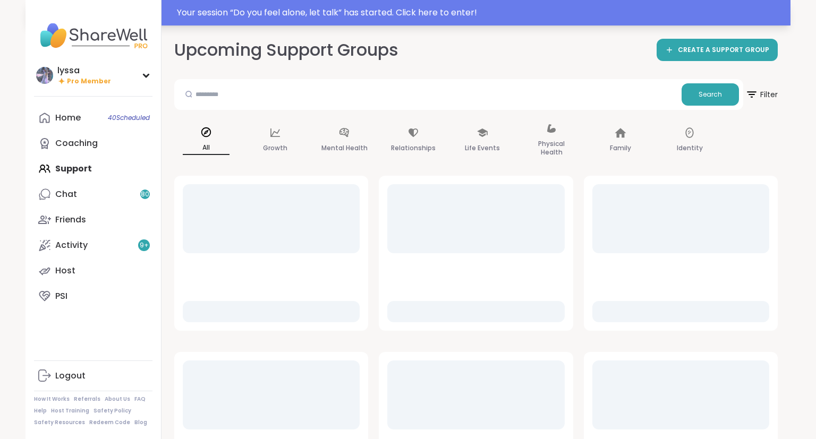
click at [204, 11] on div "Your session “ Do you feel alone, let talk ” has started. Click here to enter!" at bounding box center [480, 12] width 607 height 13
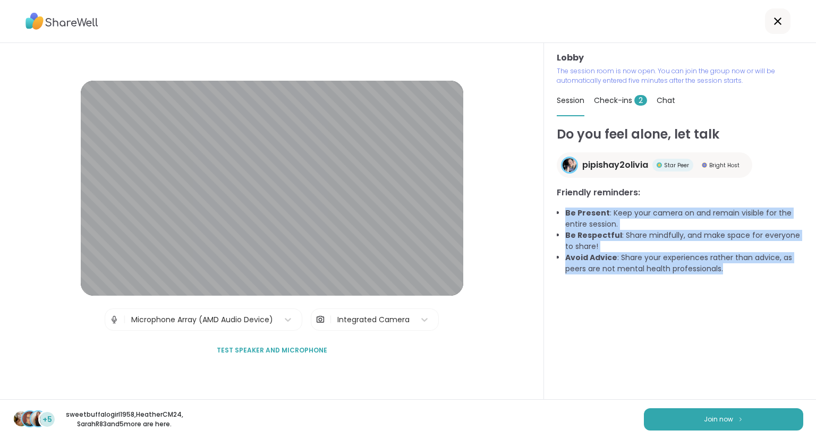
drag, startPoint x: 732, startPoint y: 183, endPoint x: 808, endPoint y: 376, distance: 207.9
click at [803, 376] on div "Do you feel alone, let talk pipishay2olivia Star Peer Bright Host Friendly remi…" at bounding box center [680, 262] width 246 height 275
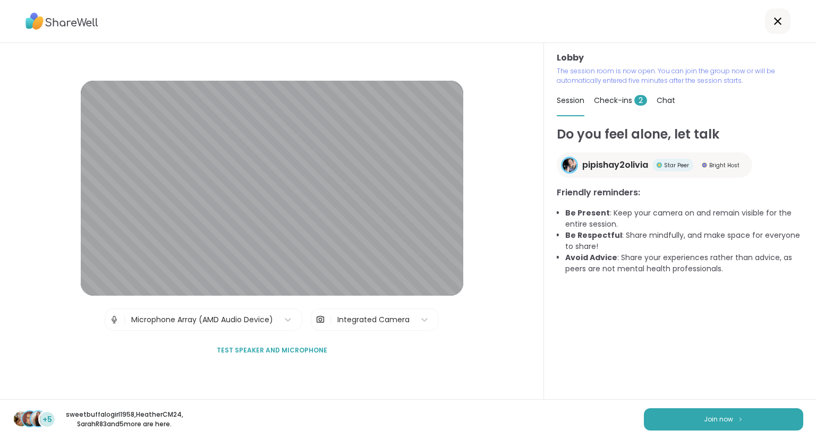
click at [549, 347] on div "Lobby The session room is now open. You can join the group now or will be autom…" at bounding box center [680, 221] width 272 height 356
click at [671, 416] on button "Join now" at bounding box center [723, 419] width 159 height 22
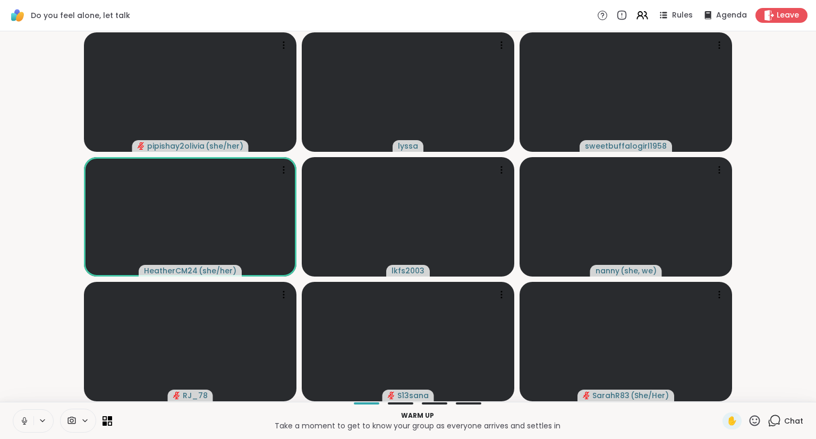
click at [25, 428] on button at bounding box center [23, 421] width 20 height 22
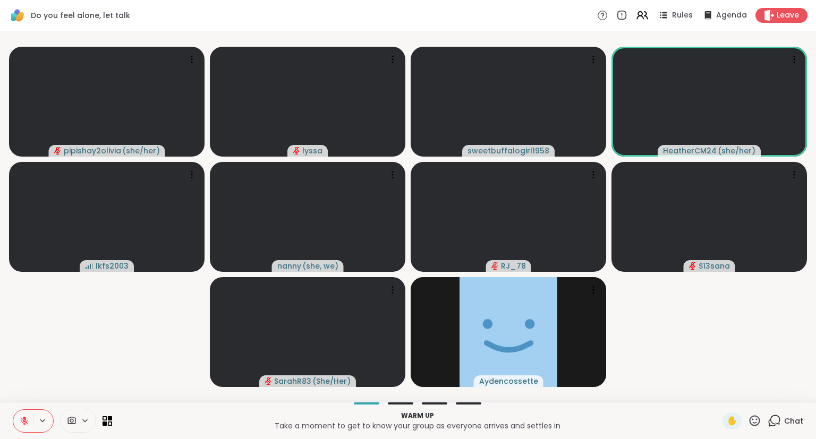
click at [760, 422] on icon at bounding box center [754, 420] width 11 height 11
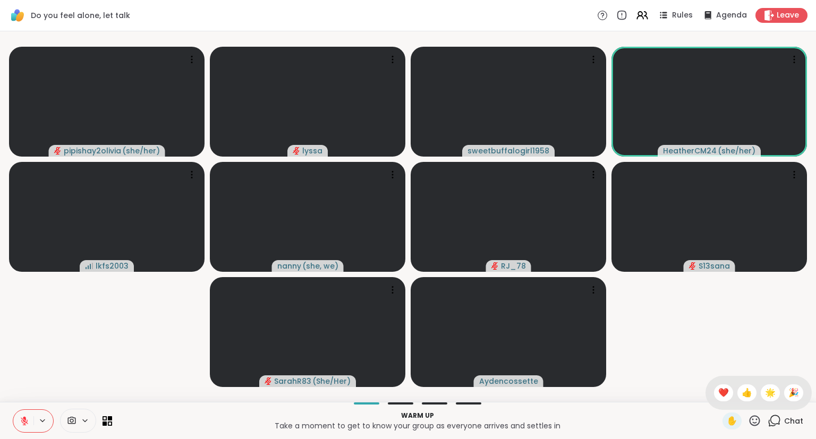
click at [713, 386] on div "✋ ❤️ 👍 🌟 🎉" at bounding box center [758, 393] width 106 height 34
click at [757, 424] on icon at bounding box center [754, 420] width 13 height 13
click at [720, 392] on span "❤️" at bounding box center [723, 393] width 11 height 13
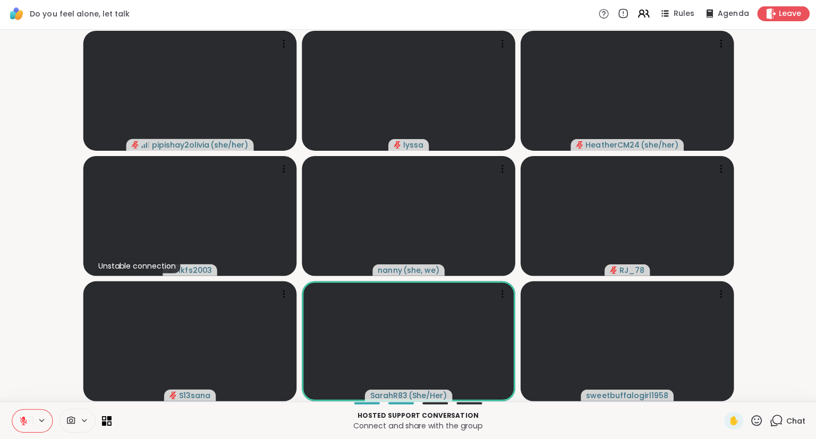
click at [27, 415] on button at bounding box center [23, 421] width 20 height 22
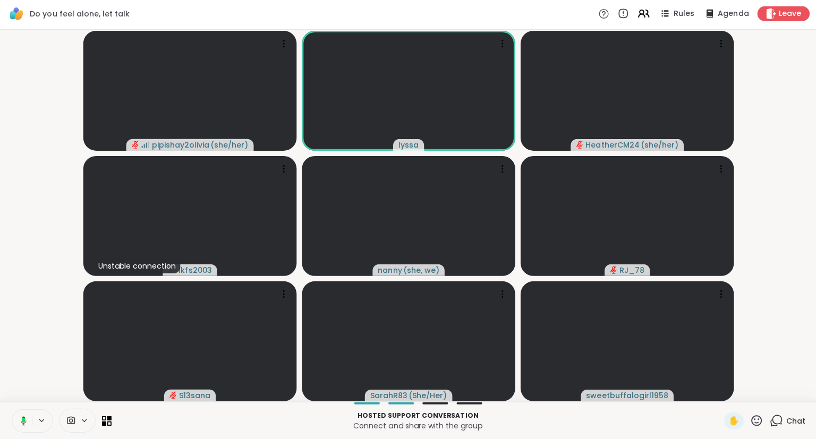
click at [30, 424] on button at bounding box center [23, 421] width 22 height 22
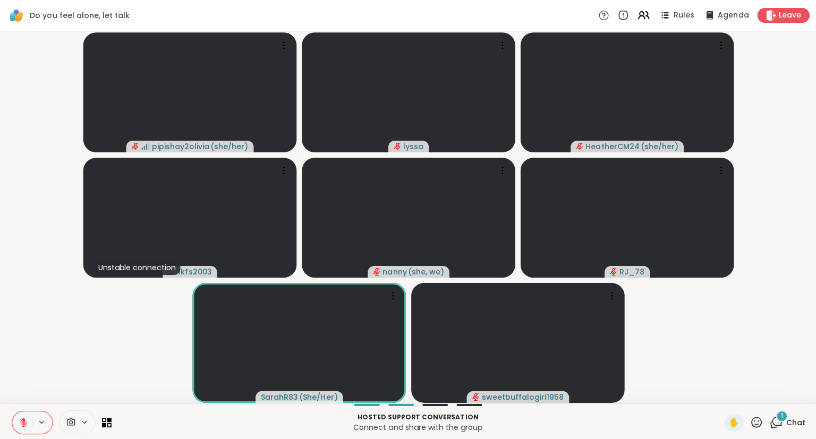
click at [781, 418] on div "1" at bounding box center [780, 415] width 12 height 12
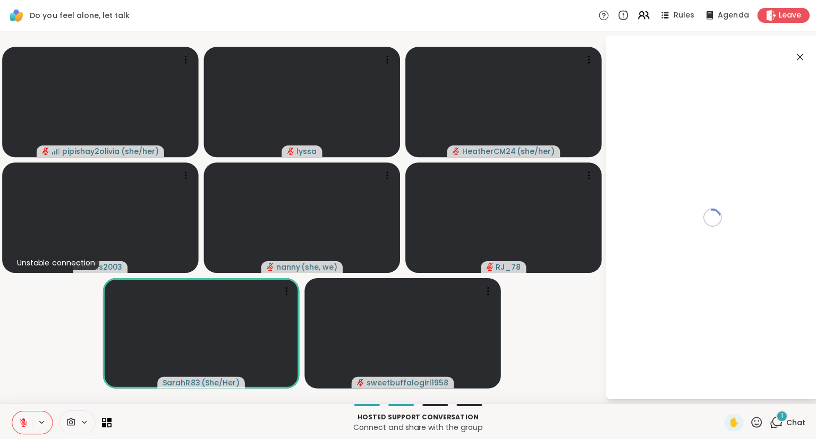
click at [781, 418] on div "1" at bounding box center [780, 415] width 12 height 12
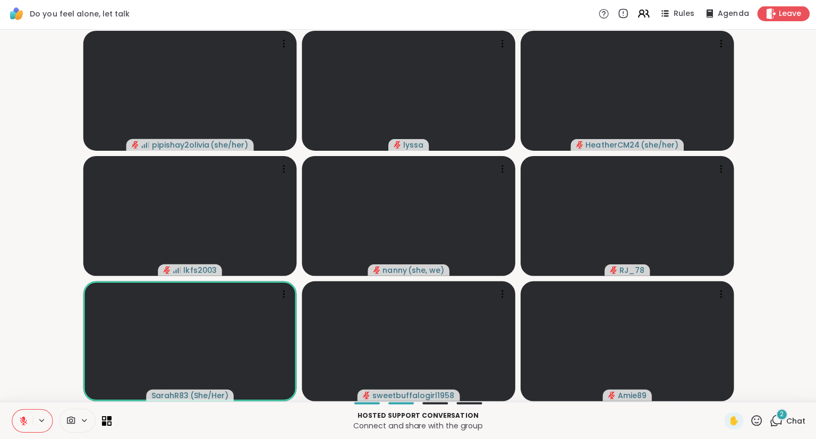
click at [780, 416] on span "2" at bounding box center [780, 414] width 4 height 9
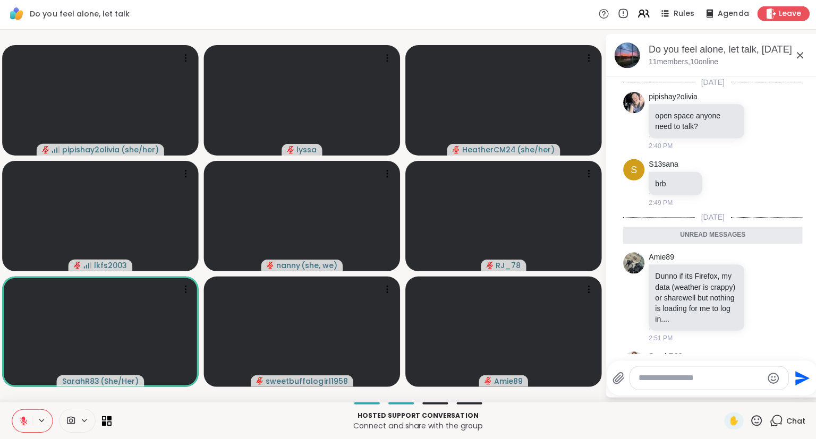
scroll to position [69, 0]
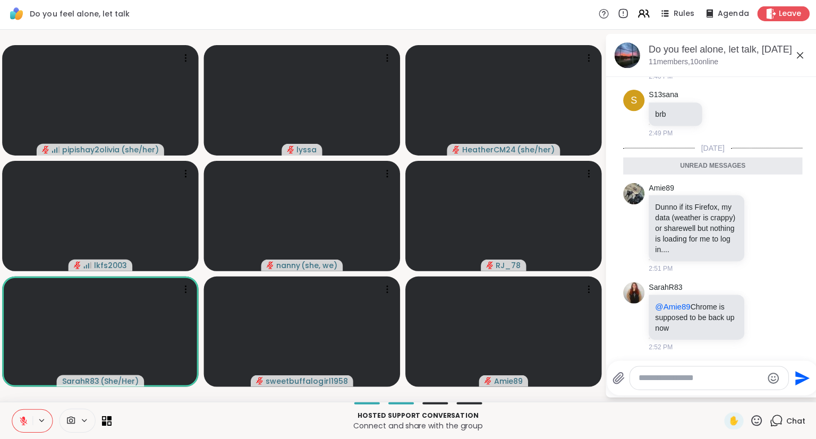
click at [798, 56] on icon at bounding box center [798, 57] width 6 height 6
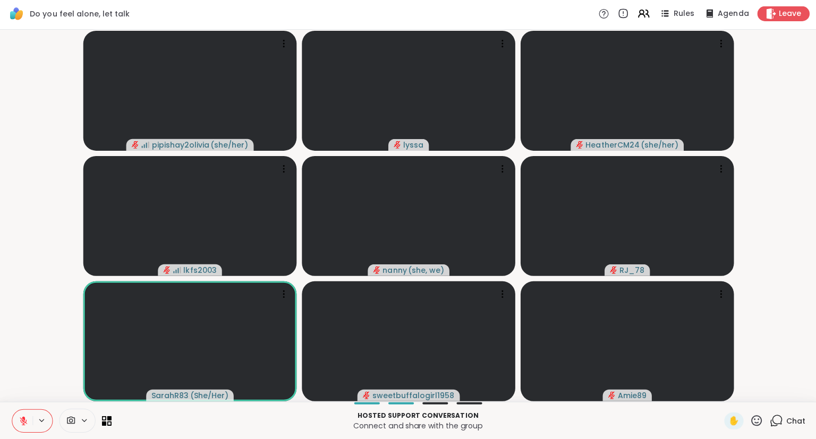
click at [24, 418] on icon at bounding box center [24, 418] width 3 height 4
click at [21, 421] on icon at bounding box center [25, 421] width 10 height 10
click at [20, 416] on icon at bounding box center [25, 421] width 10 height 10
click at [20, 418] on icon at bounding box center [25, 421] width 10 height 10
click at [21, 418] on icon at bounding box center [24, 420] width 7 height 7
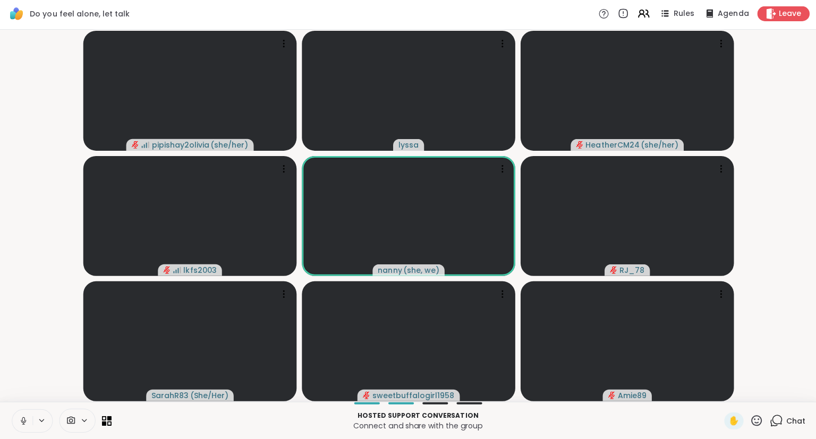
click at [25, 424] on icon at bounding box center [25, 421] width 10 height 10
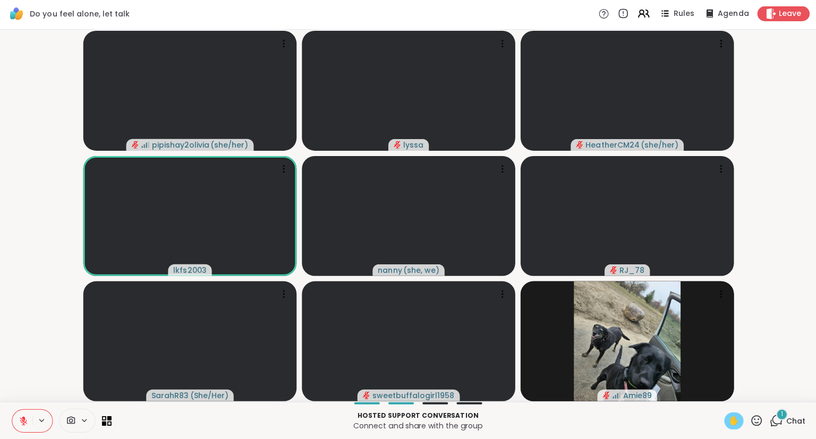
click at [733, 420] on span "✋" at bounding box center [732, 421] width 11 height 13
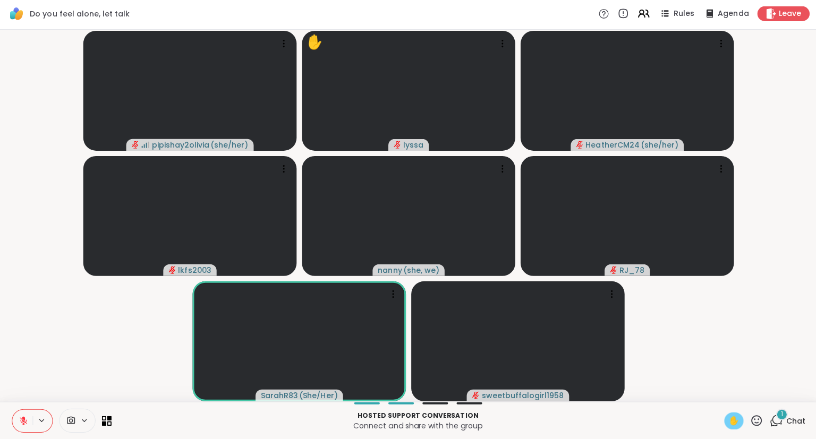
click at [732, 418] on span "✋" at bounding box center [732, 421] width 11 height 13
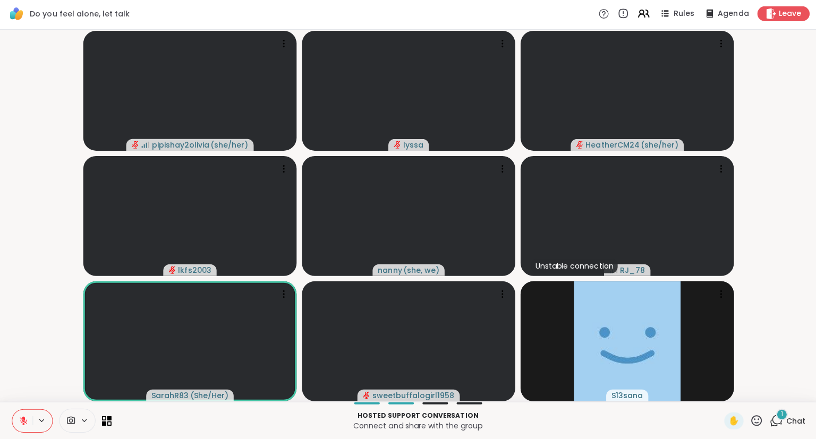
click at [27, 416] on icon at bounding box center [25, 421] width 10 height 10
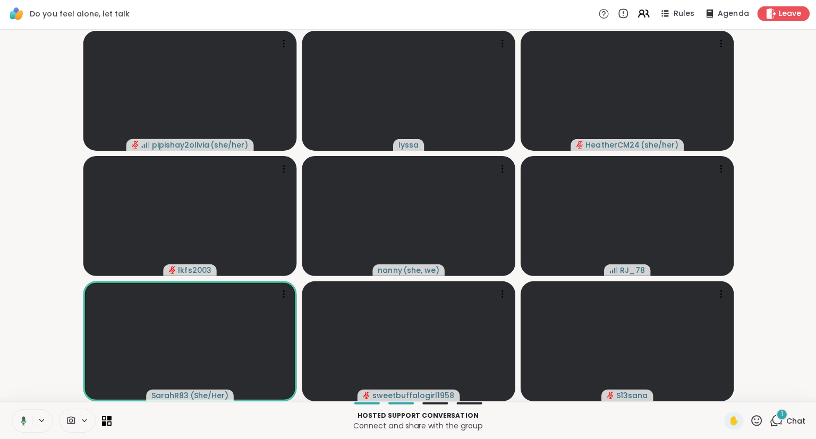
click at [25, 417] on icon at bounding box center [25, 420] width 6 height 9
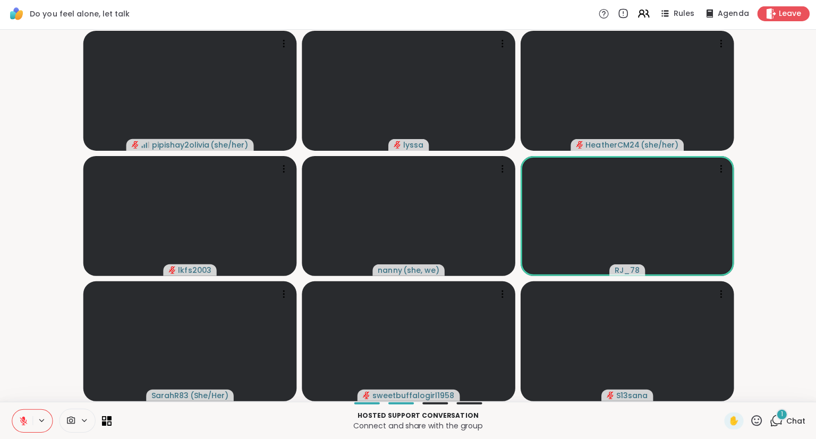
click at [16, 416] on button at bounding box center [23, 421] width 20 height 22
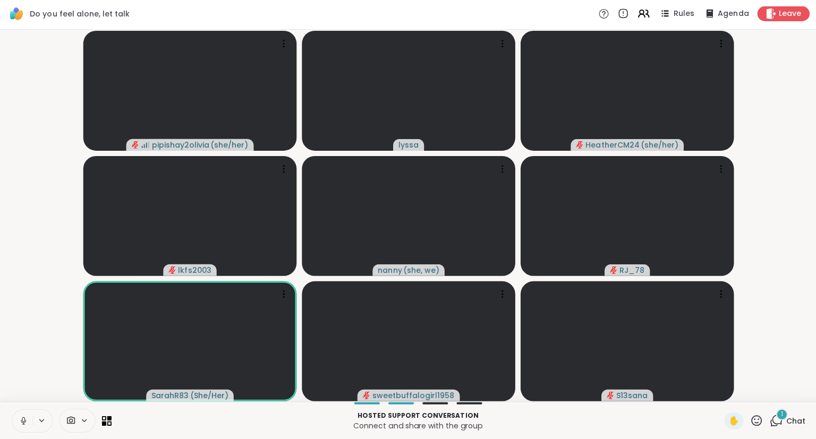
click at [20, 422] on icon at bounding box center [25, 421] width 10 height 10
click at [757, 418] on icon at bounding box center [754, 420] width 13 height 13
click at [726, 394] on div "❤️" at bounding box center [723, 393] width 19 height 17
click at [738, 400] on div "pipishay2olivia ( she/her ) lyssa HeatherCM24 ( she/her ) Unstable connection l…" at bounding box center [408, 216] width 816 height 371
click at [33, 424] on button at bounding box center [43, 420] width 20 height 9
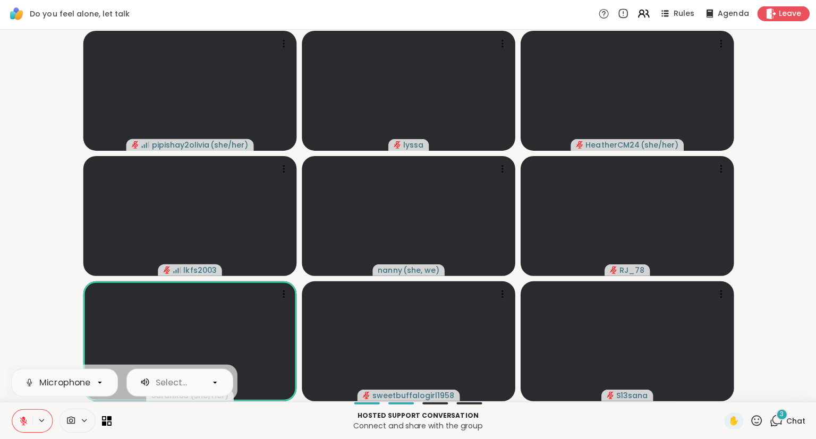
click at [19, 417] on button at bounding box center [23, 421] width 20 height 22
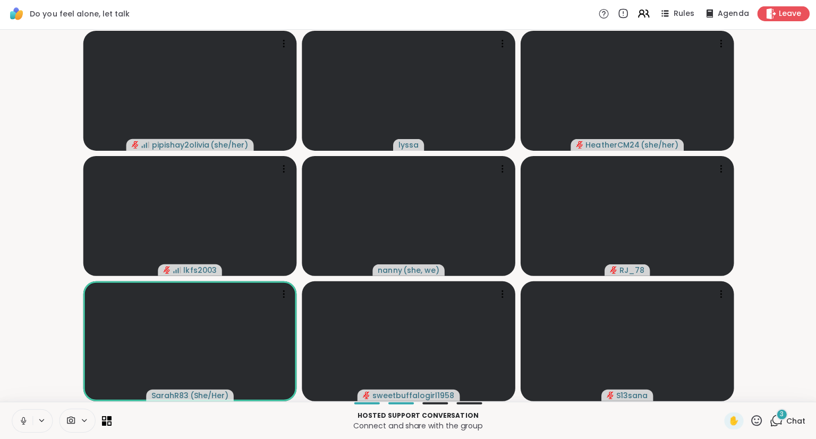
click at [8, 353] on video-player-container "pipishay2olivia ( she/her ) lyssa HeatherCM24 ( she/her ) lkfs2003 nanny ( she,…" at bounding box center [407, 217] width 803 height 362
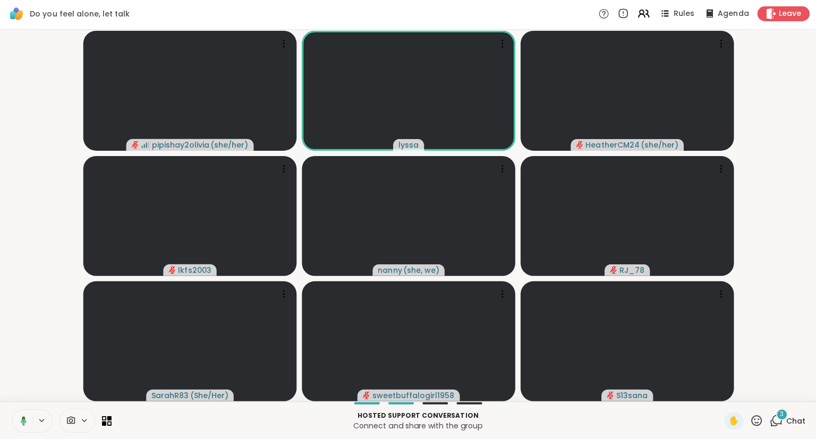
click at [29, 419] on button at bounding box center [23, 421] width 22 height 22
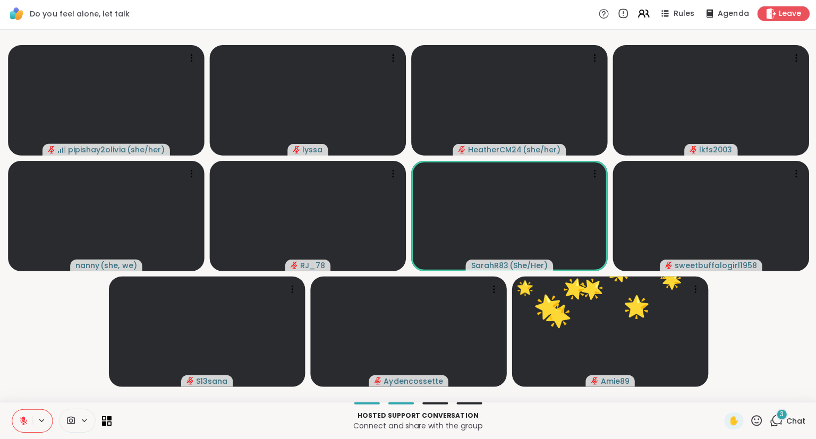
click at [756, 420] on icon at bounding box center [754, 420] width 13 height 13
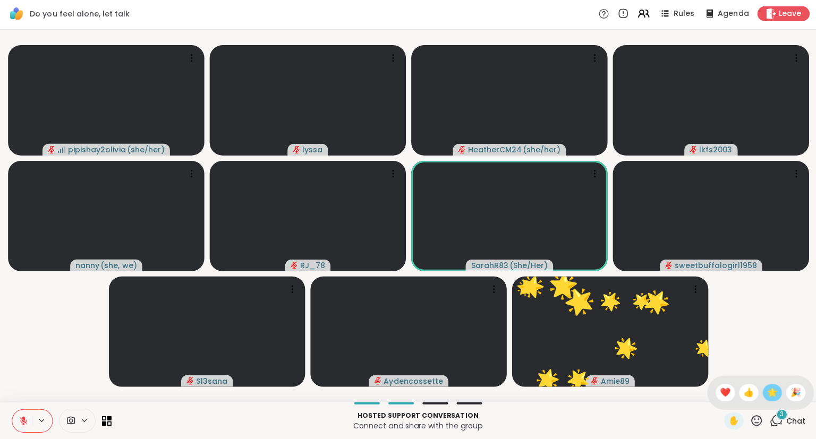
click at [769, 391] on span "🌟" at bounding box center [770, 393] width 11 height 13
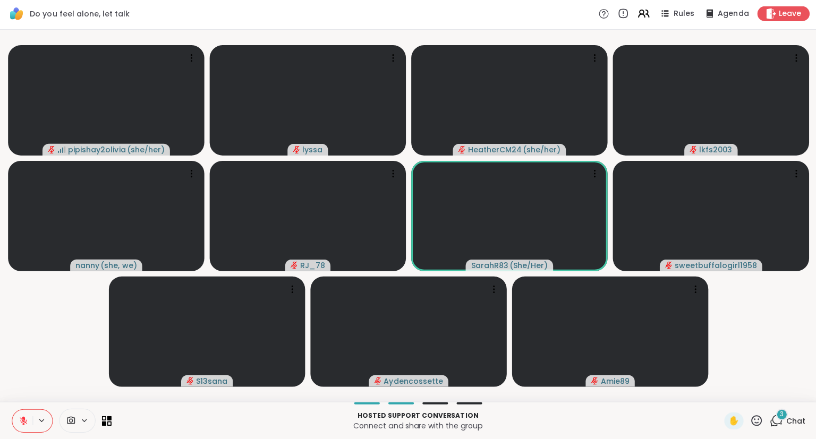
click at [588, 402] on div "pipishay2olivia ( she/her ) lyssa HeatherCM24 ( she/her ) lkfs2003 nanny ( she,…" at bounding box center [408, 216] width 816 height 371
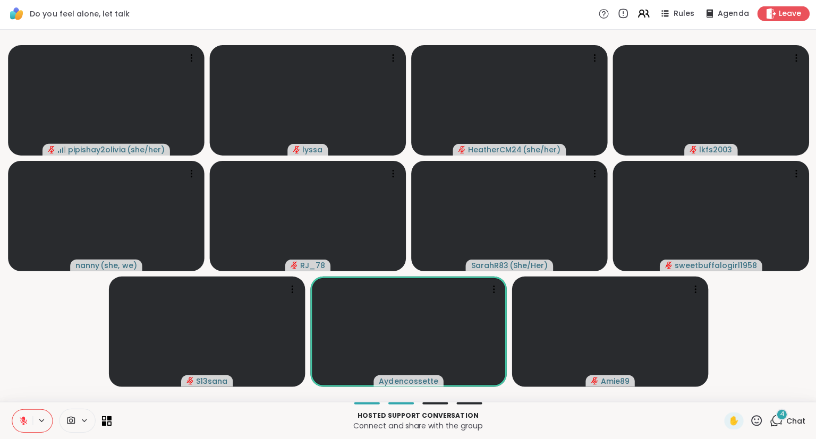
click at [783, 412] on div "4" at bounding box center [780, 415] width 12 height 12
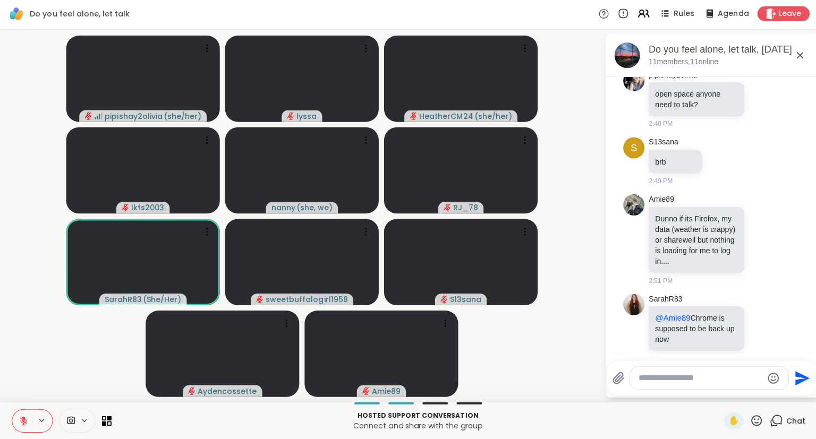
scroll to position [0, 0]
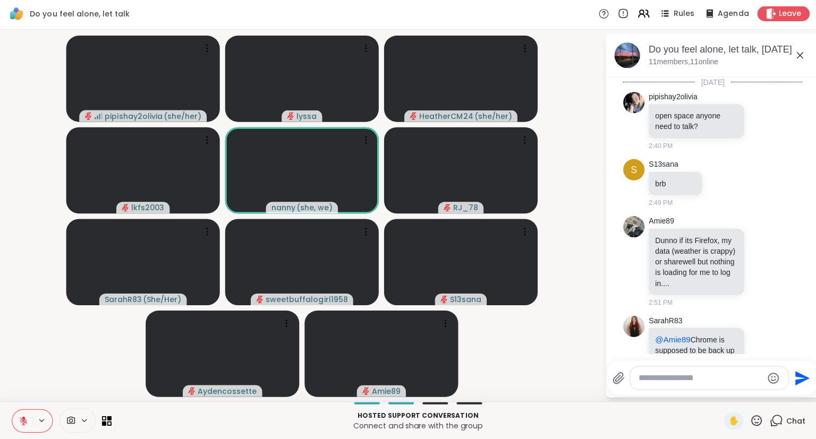
click at [795, 56] on icon at bounding box center [797, 56] width 13 height 13
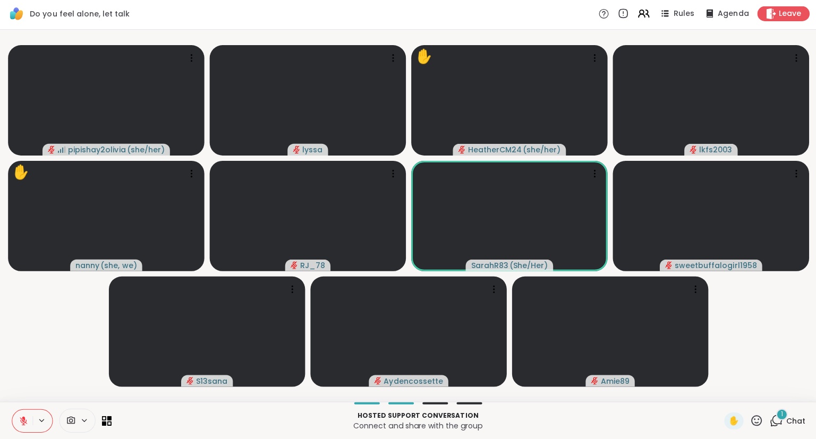
click at [779, 417] on div "1" at bounding box center [780, 415] width 12 height 12
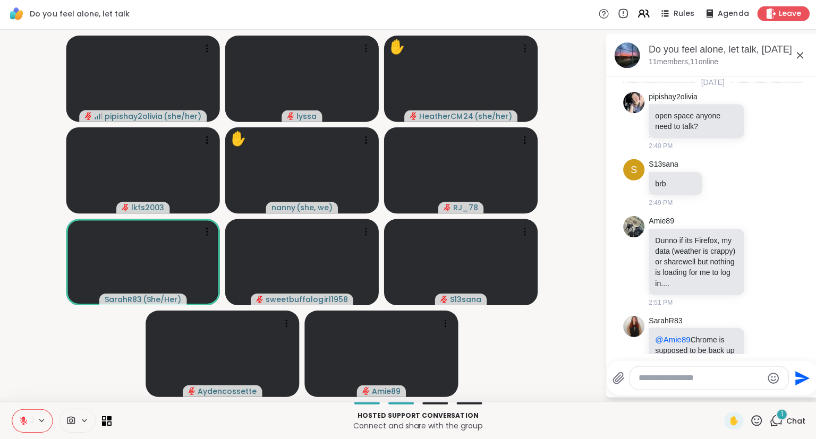
scroll to position [488, 0]
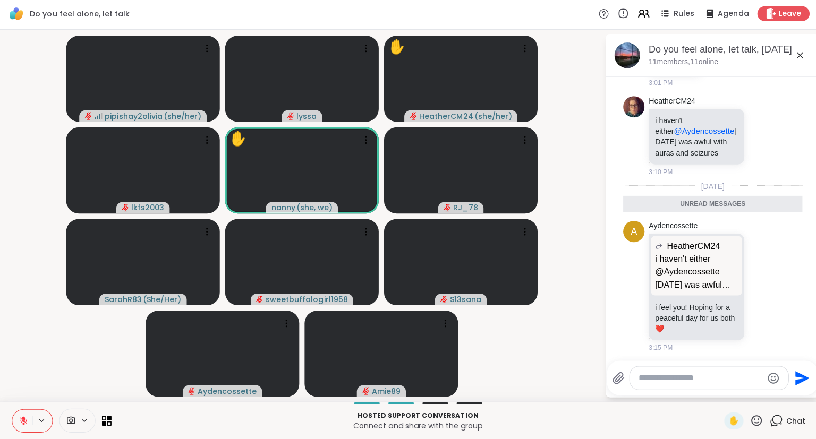
click at [796, 53] on icon at bounding box center [797, 56] width 13 height 13
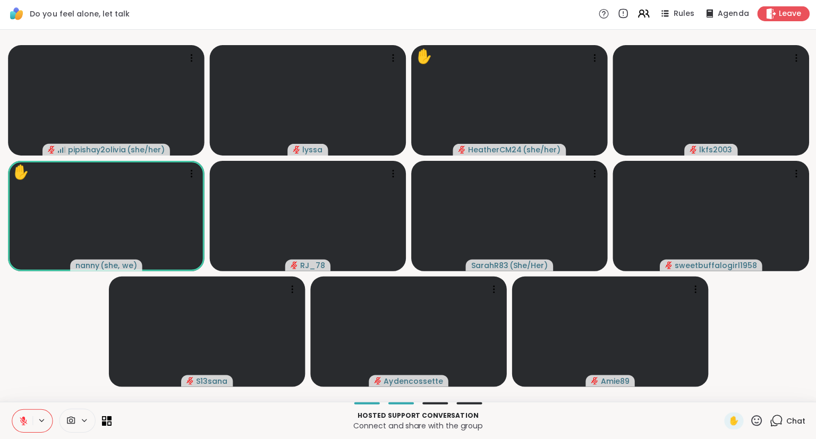
click at [786, 420] on span "Chat" at bounding box center [793, 421] width 19 height 11
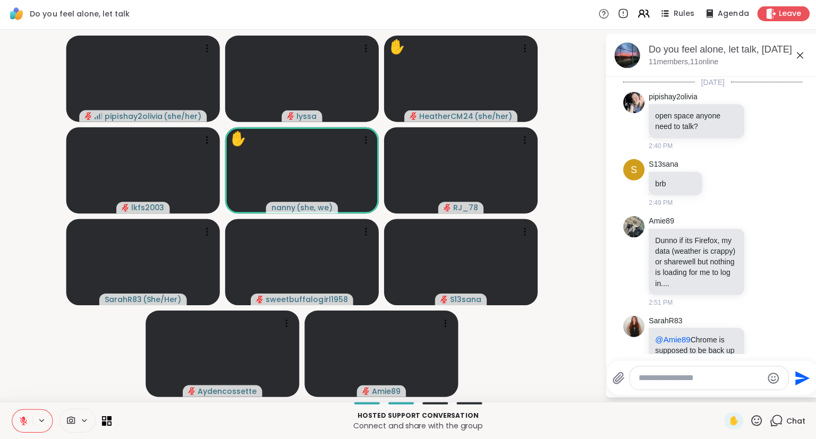
scroll to position [451, 0]
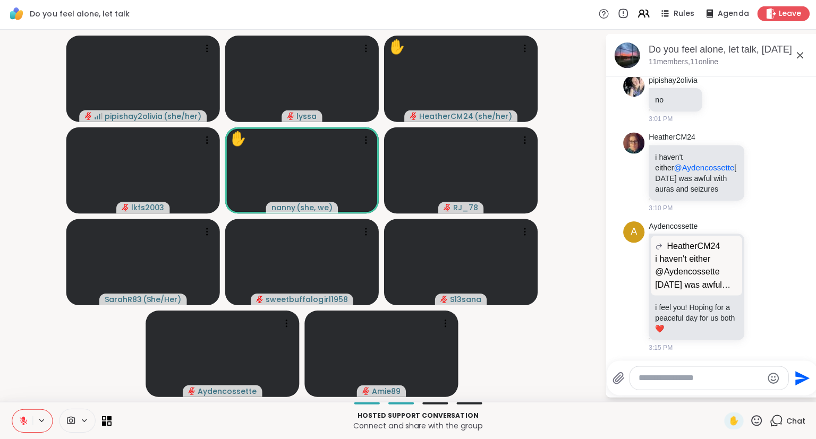
click at [739, 378] on textarea "Type your message" at bounding box center [699, 378] width 124 height 11
click at [786, 10] on span "Leave" at bounding box center [787, 15] width 23 height 11
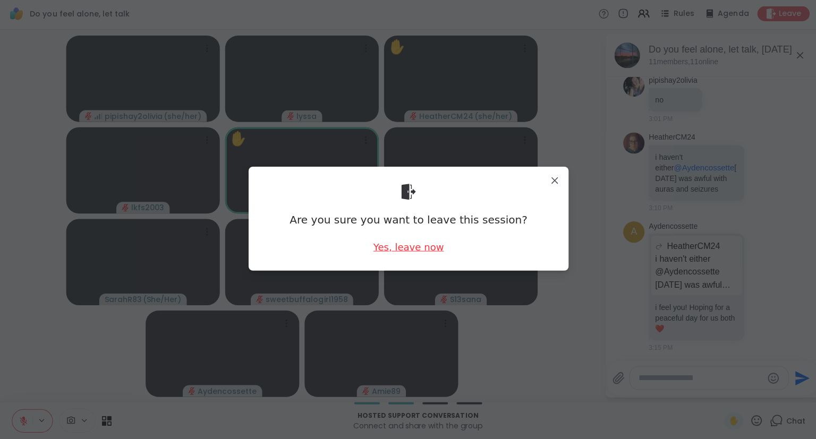
click at [409, 246] on div "Yes, leave now" at bounding box center [408, 247] width 70 height 13
